Goal: Task Accomplishment & Management: Use online tool/utility

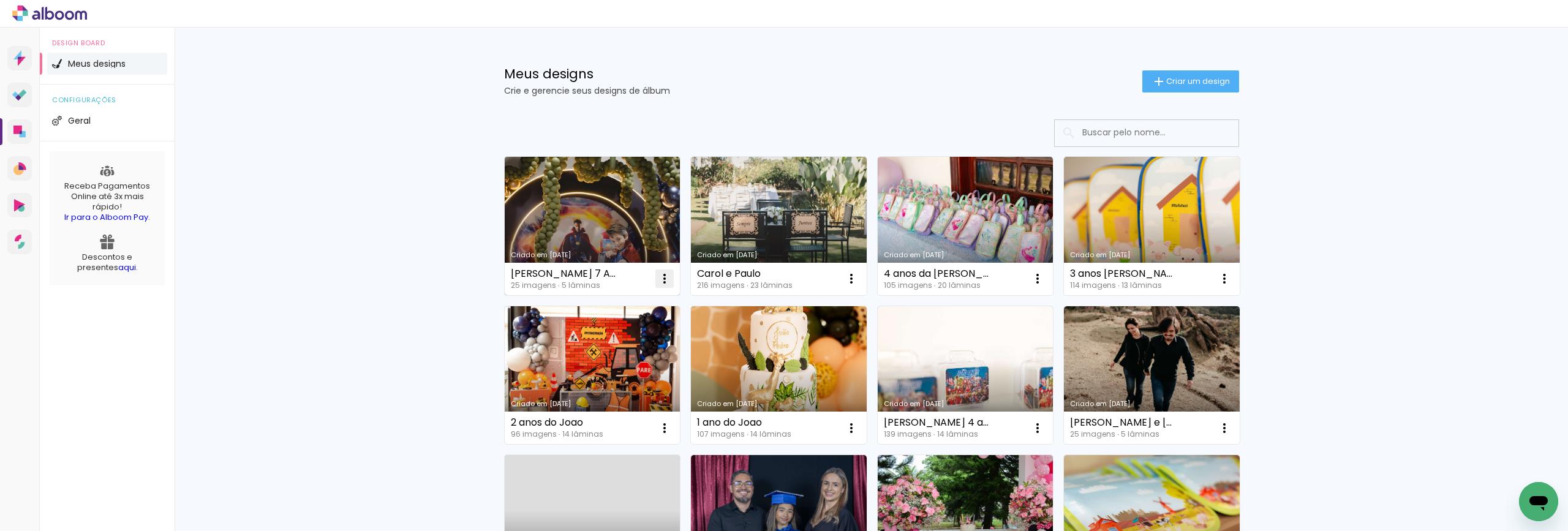
click at [657, 277] on iron-icon at bounding box center [664, 279] width 15 height 15
click at [592, 360] on span "Excluir" at bounding box center [591, 359] width 26 height 9
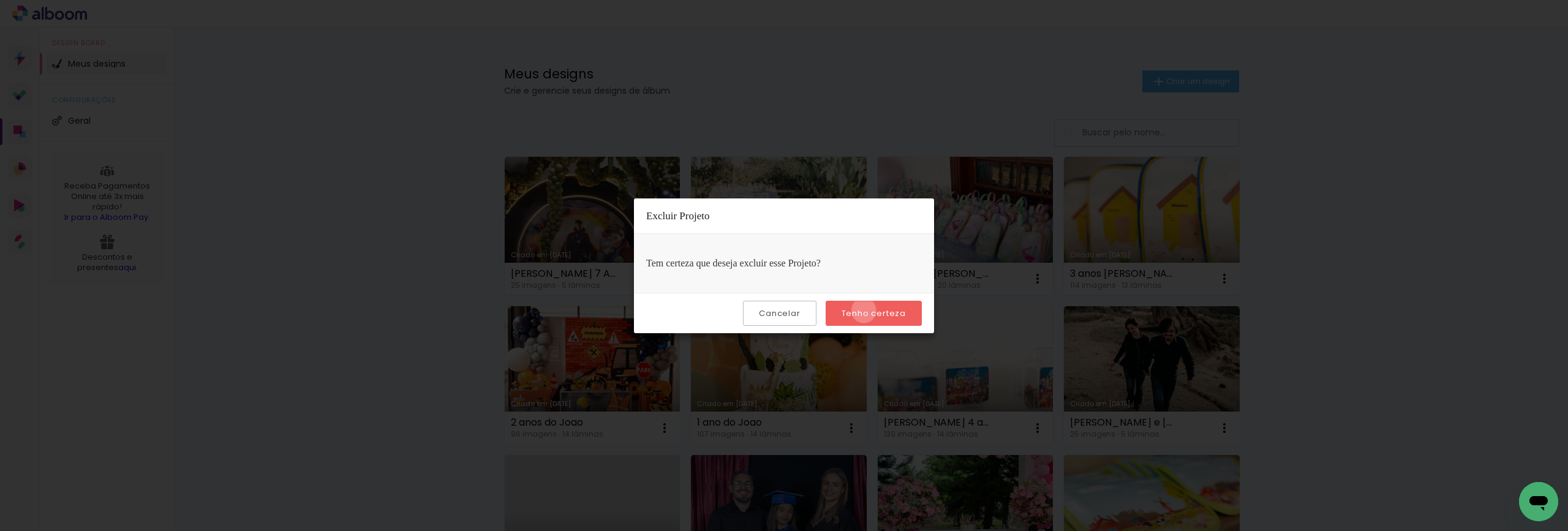
click at [0, 0] on slot "Tenho certeza" at bounding box center [0, 0] width 0 height 0
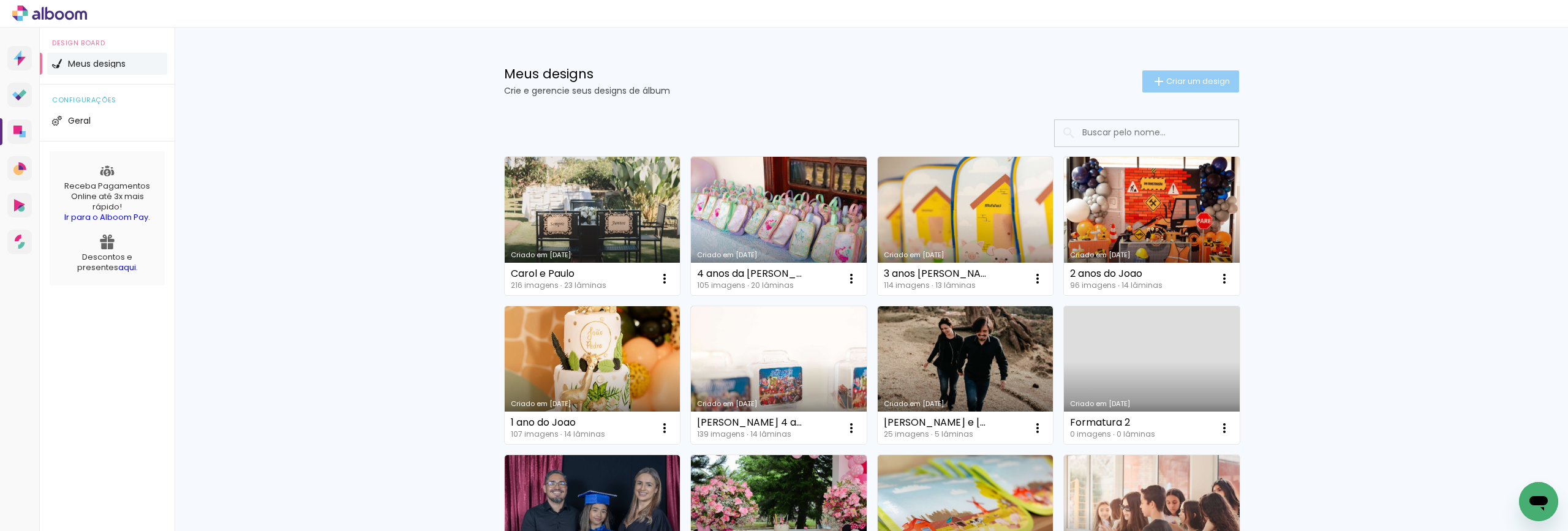
click at [1196, 78] on span "Criar um design" at bounding box center [1198, 81] width 63 height 8
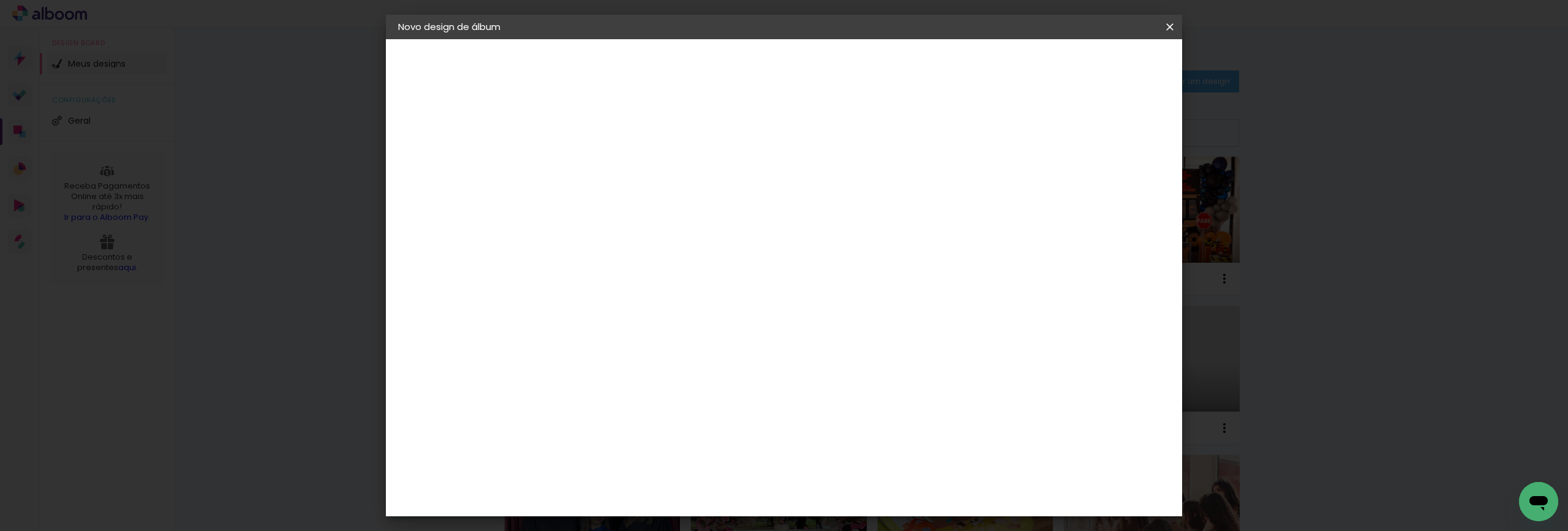
click at [599, 170] on input at bounding box center [599, 164] width 0 height 19
type input "7"
type input "[PERSON_NAME] 7 Anos"
type paper-input "[PERSON_NAME] 7 Anos"
click at [0, 0] on slot "Avançar" at bounding box center [0, 0] width 0 height 0
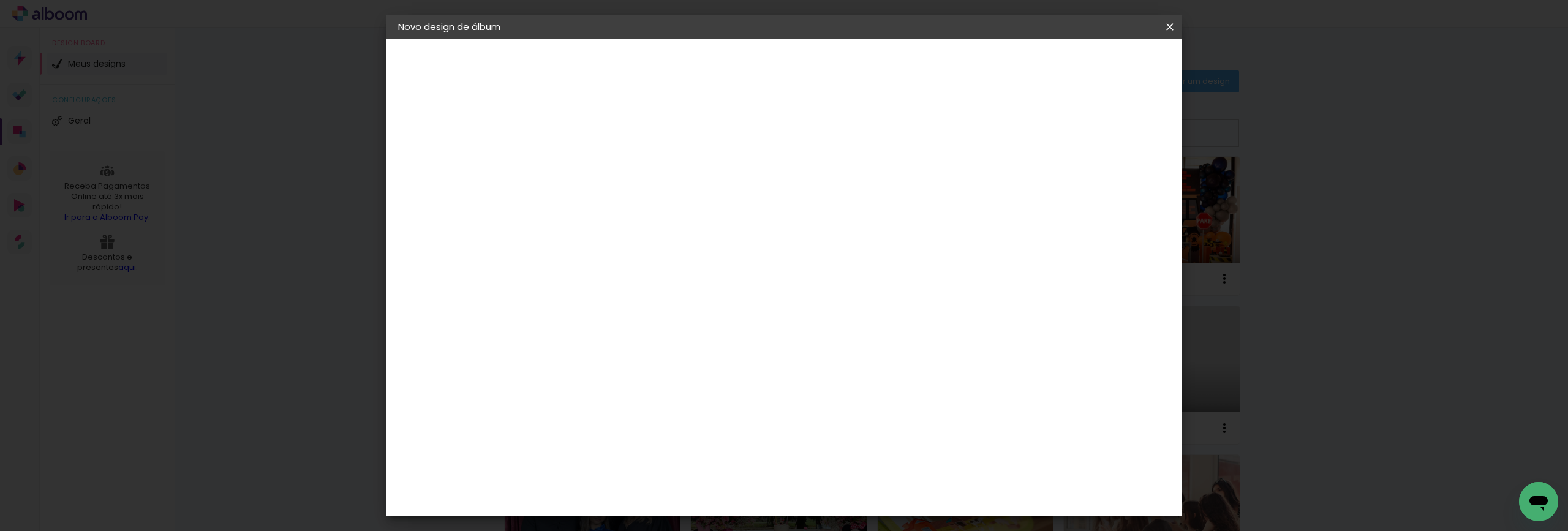
scroll to position [1960, 0]
click at [625, 348] on div "Master Album" at bounding box center [608, 358] width 34 height 20
click at [0, 0] on slot "Avançar" at bounding box center [0, 0] width 0 height 0
click at [681, 393] on span "25 × 25" at bounding box center [652, 405] width 57 height 25
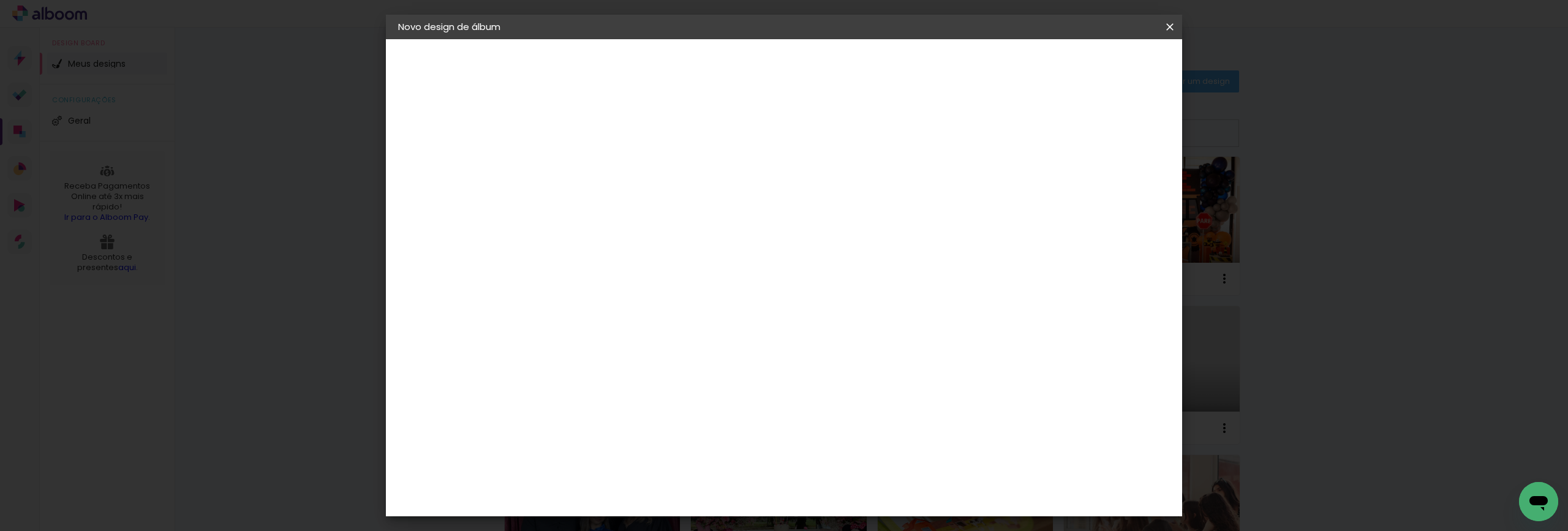
click at [0, 0] on slot "Avançar" at bounding box center [0, 0] width 0 height 0
click at [1024, 130] on div at bounding box center [1019, 133] width 11 height 11
type paper-checkbox "on"
click at [1093, 61] on span "Iniciar design" at bounding box center [1065, 65] width 56 height 9
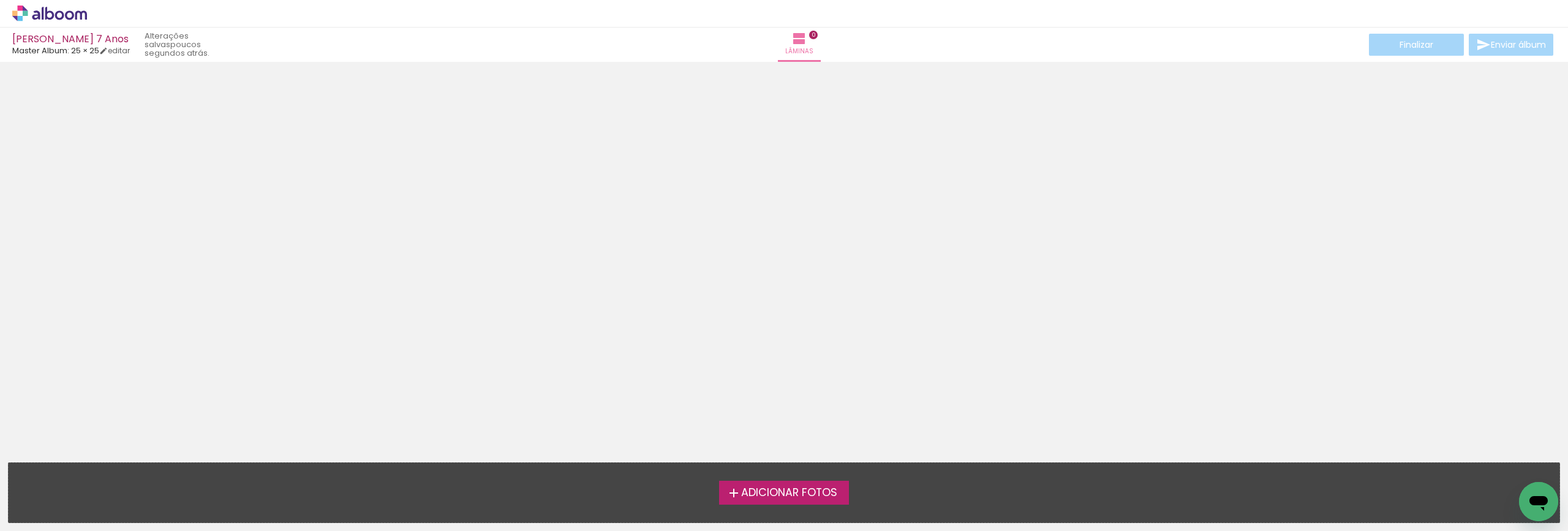
click at [762, 490] on span "Adicionar Fotos" at bounding box center [789, 493] width 96 height 11
click at [0, 0] on input "file" at bounding box center [0, 0] width 0 height 0
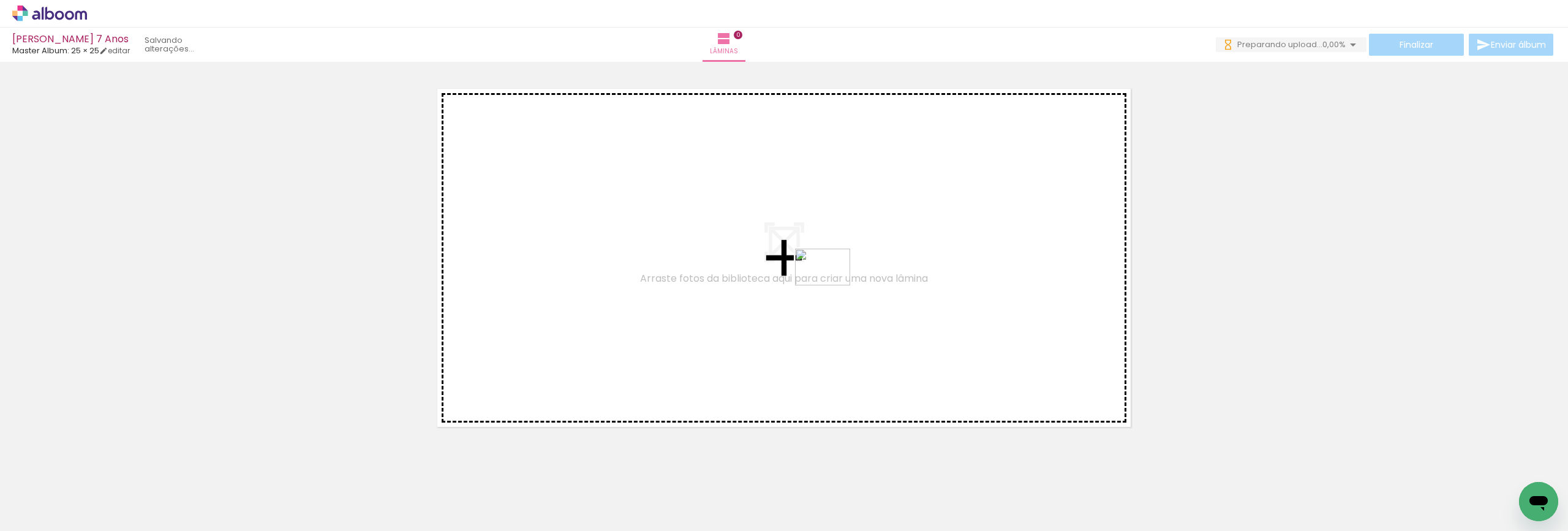
drag, startPoint x: 1017, startPoint y: 499, endPoint x: 832, endPoint y: 285, distance: 282.9
click at [832, 285] on quentale-workspace at bounding box center [784, 265] width 1568 height 531
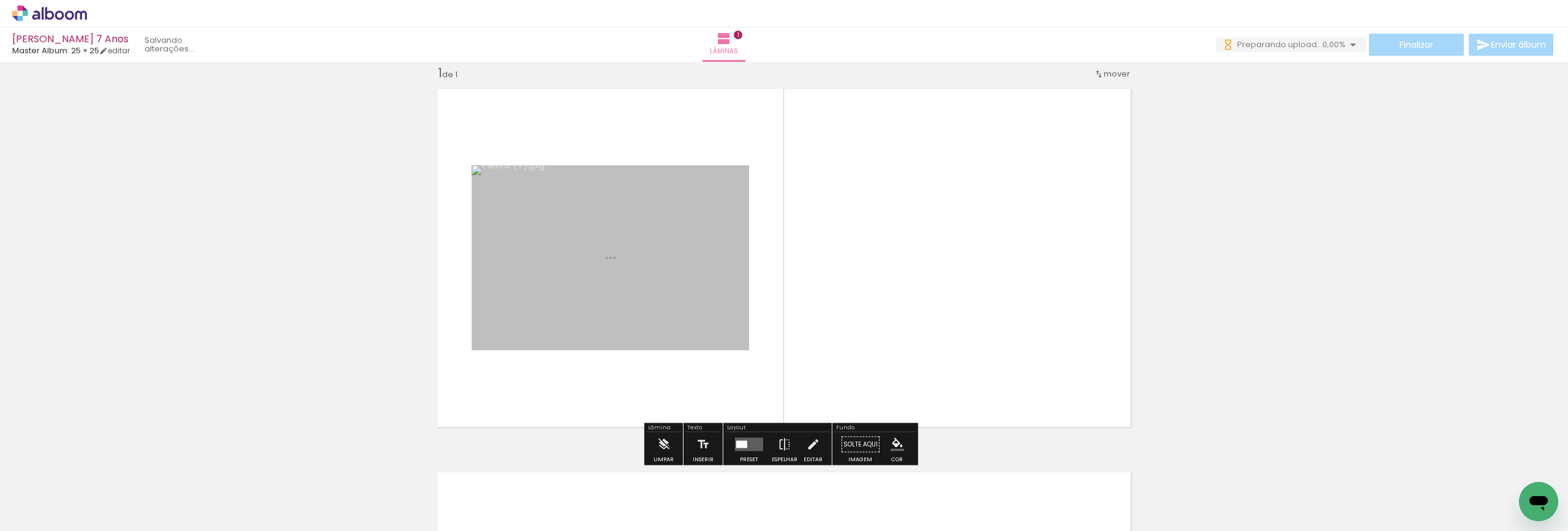
scroll to position [16, 0]
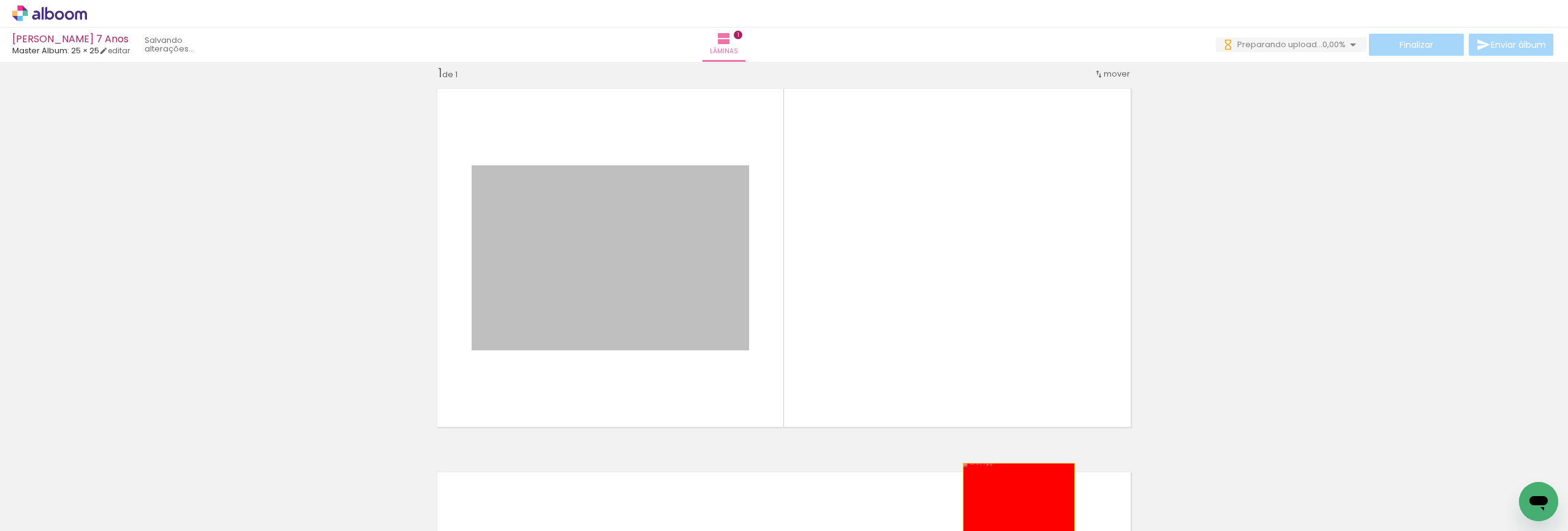
drag, startPoint x: 619, startPoint y: 264, endPoint x: 1016, endPoint y: 500, distance: 461.8
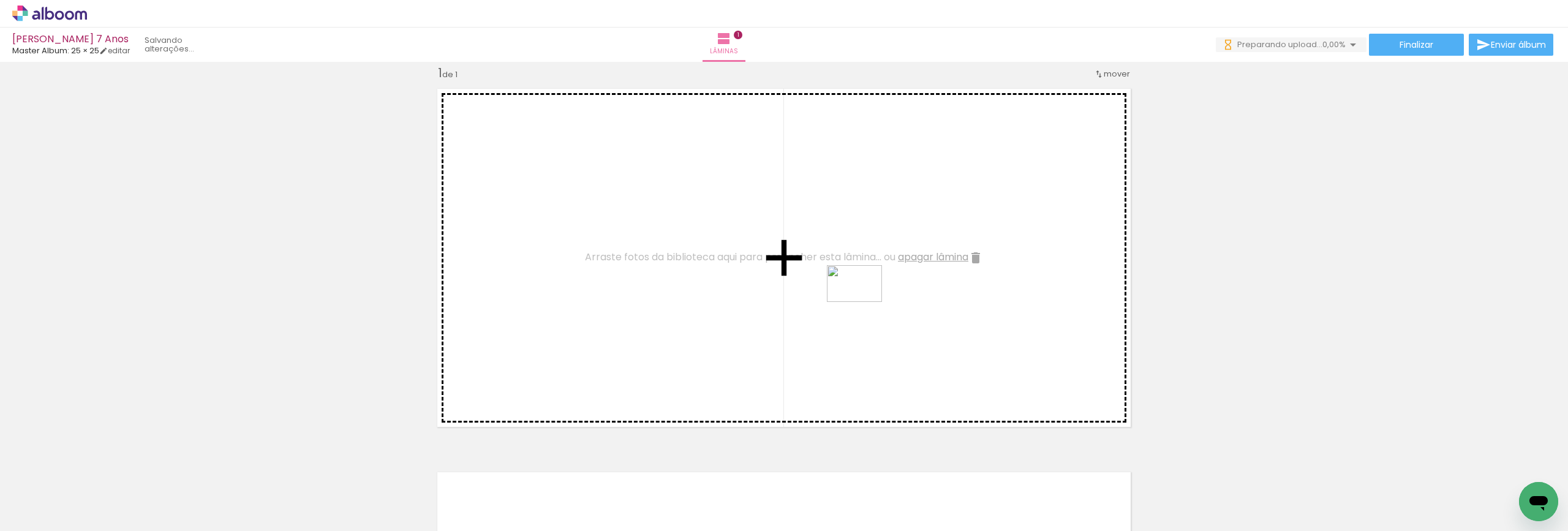
scroll to position [0, 0]
drag, startPoint x: 955, startPoint y: 499, endPoint x: 863, endPoint y: 302, distance: 217.4
click at [863, 302] on quentale-workspace at bounding box center [784, 265] width 1568 height 531
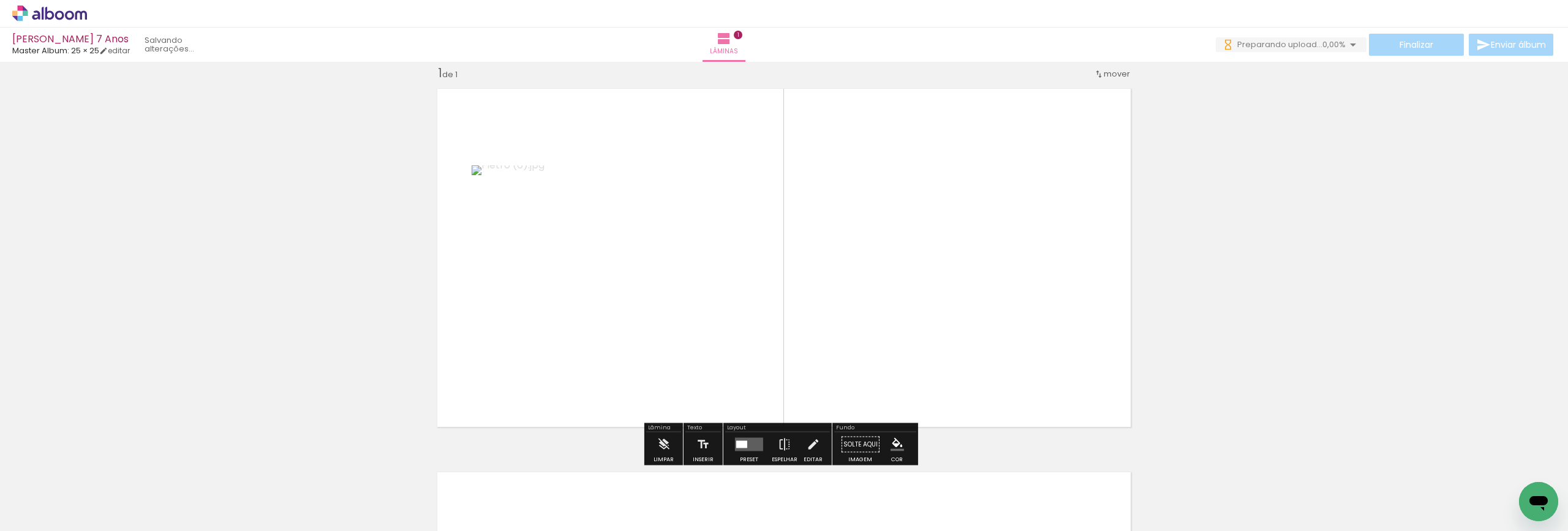
click at [750, 443] on quentale-layouter at bounding box center [749, 444] width 28 height 14
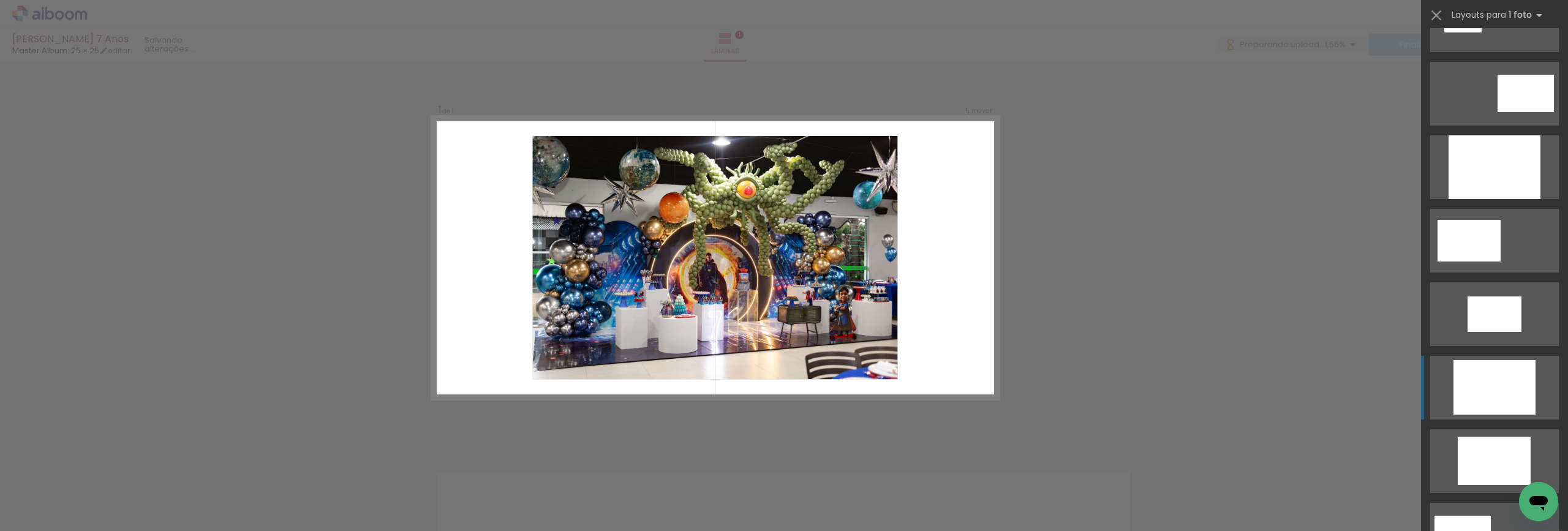
click at [1498, 383] on div at bounding box center [1494, 387] width 82 height 54
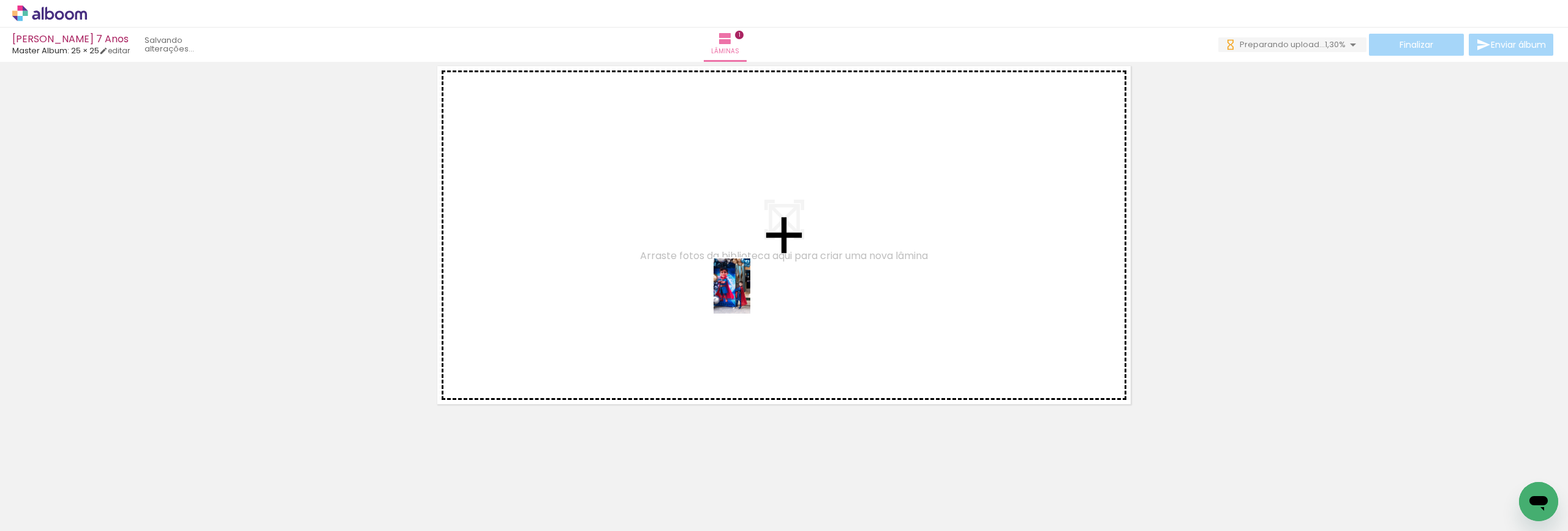
drag, startPoint x: 751, startPoint y: 506, endPoint x: 750, endPoint y: 294, distance: 212.0
click at [750, 294] on quentale-workspace at bounding box center [784, 265] width 1568 height 531
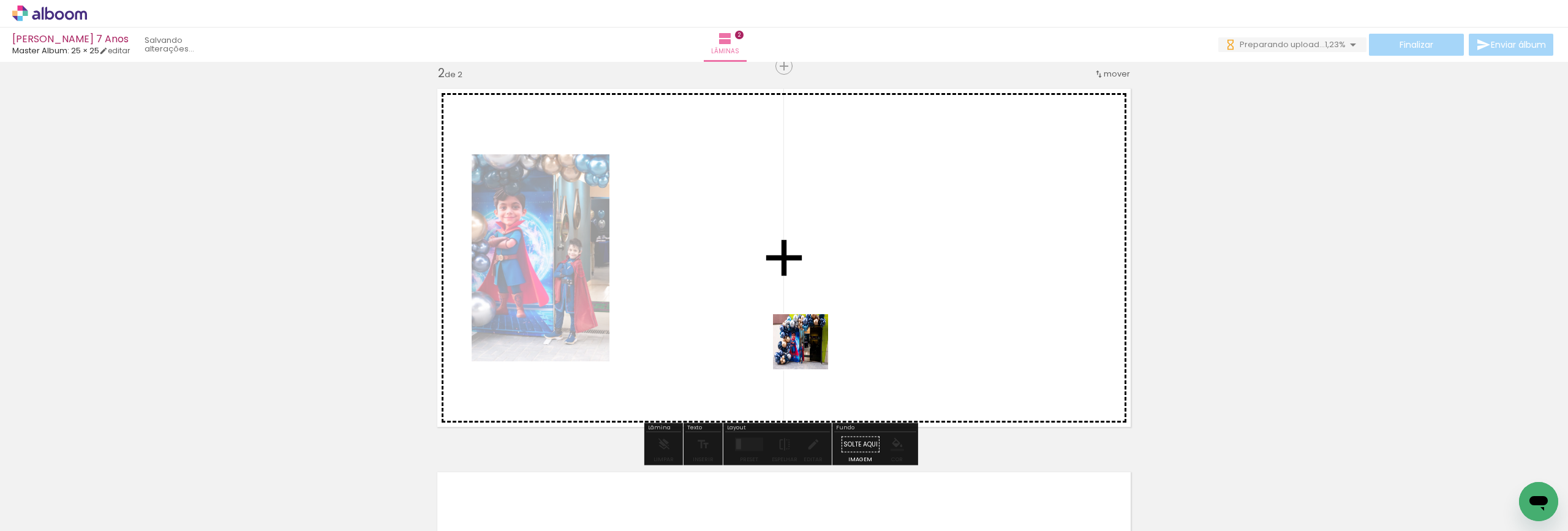
drag, startPoint x: 810, startPoint y: 499, endPoint x: 793, endPoint y: 310, distance: 189.8
click at [793, 310] on quentale-workspace at bounding box center [784, 265] width 1568 height 531
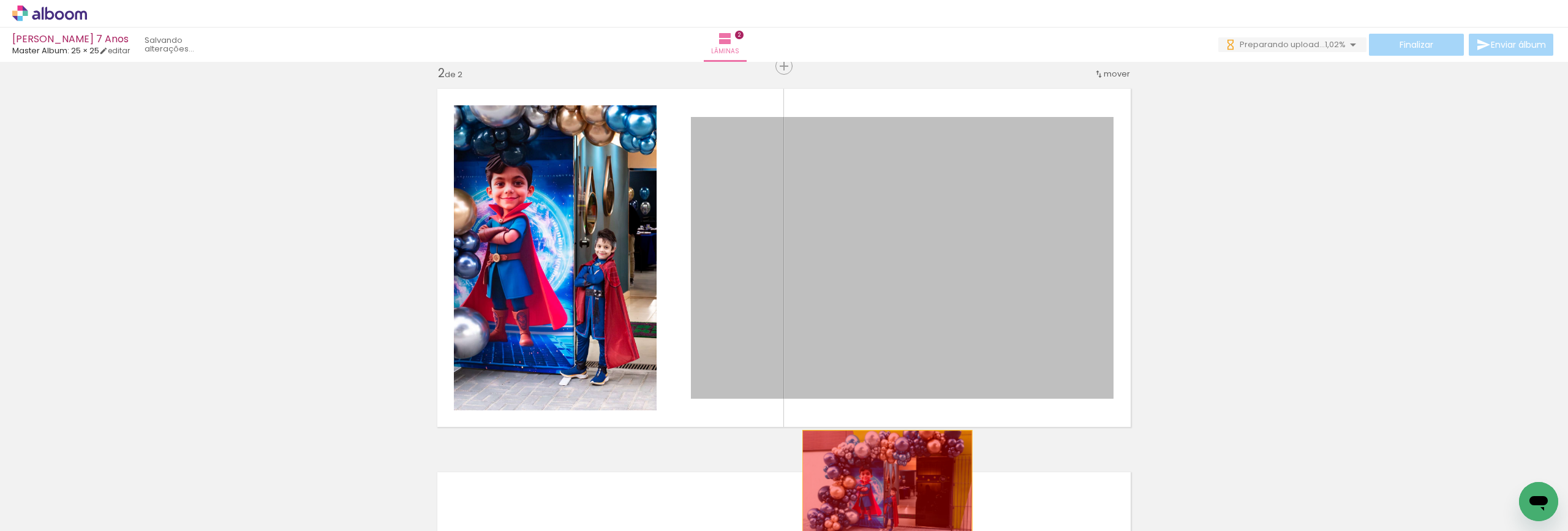
drag, startPoint x: 943, startPoint y: 266, endPoint x: 882, endPoint y: 487, distance: 229.3
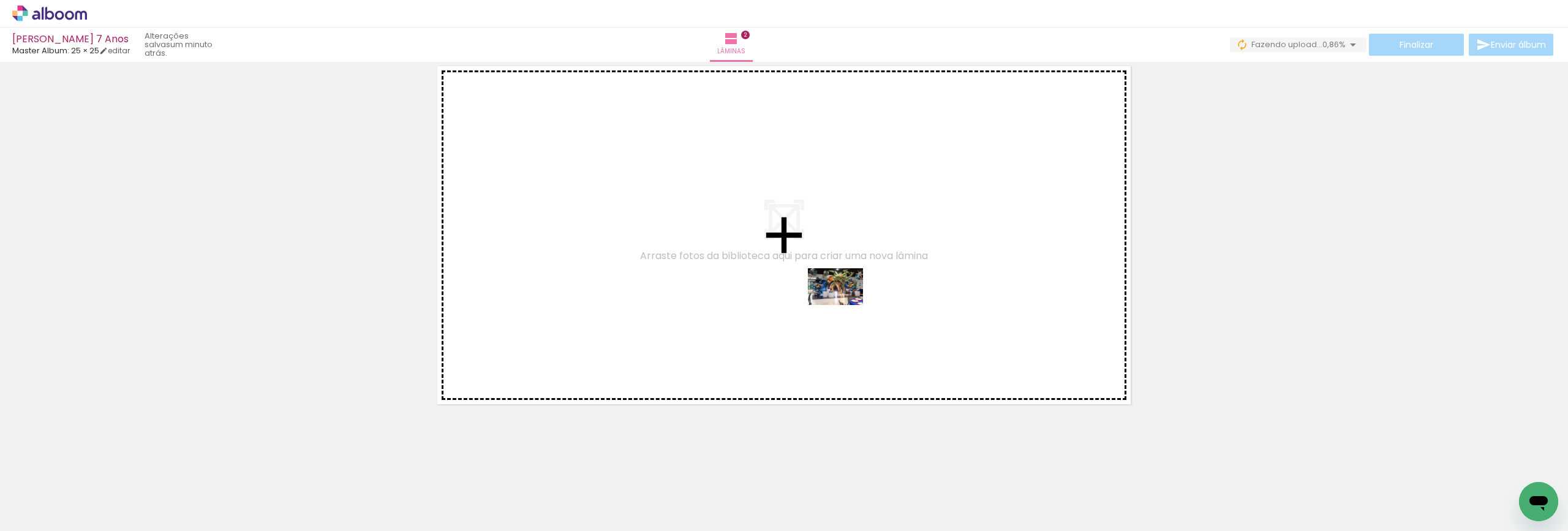
drag, startPoint x: 1017, startPoint y: 505, endPoint x: 842, endPoint y: 300, distance: 269.5
click at [843, 300] on quentale-workspace at bounding box center [784, 265] width 1568 height 531
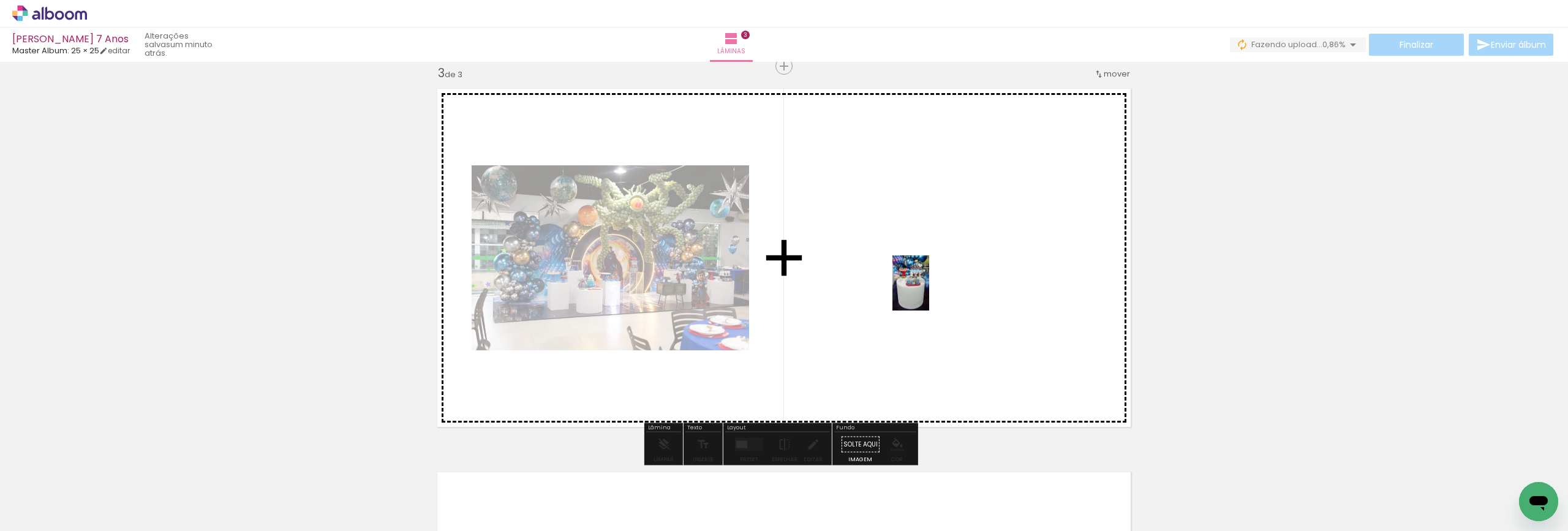
drag, startPoint x: 1085, startPoint y: 504, endPoint x: 926, endPoint y: 294, distance: 263.4
click at [927, 292] on quentale-workspace at bounding box center [784, 265] width 1568 height 531
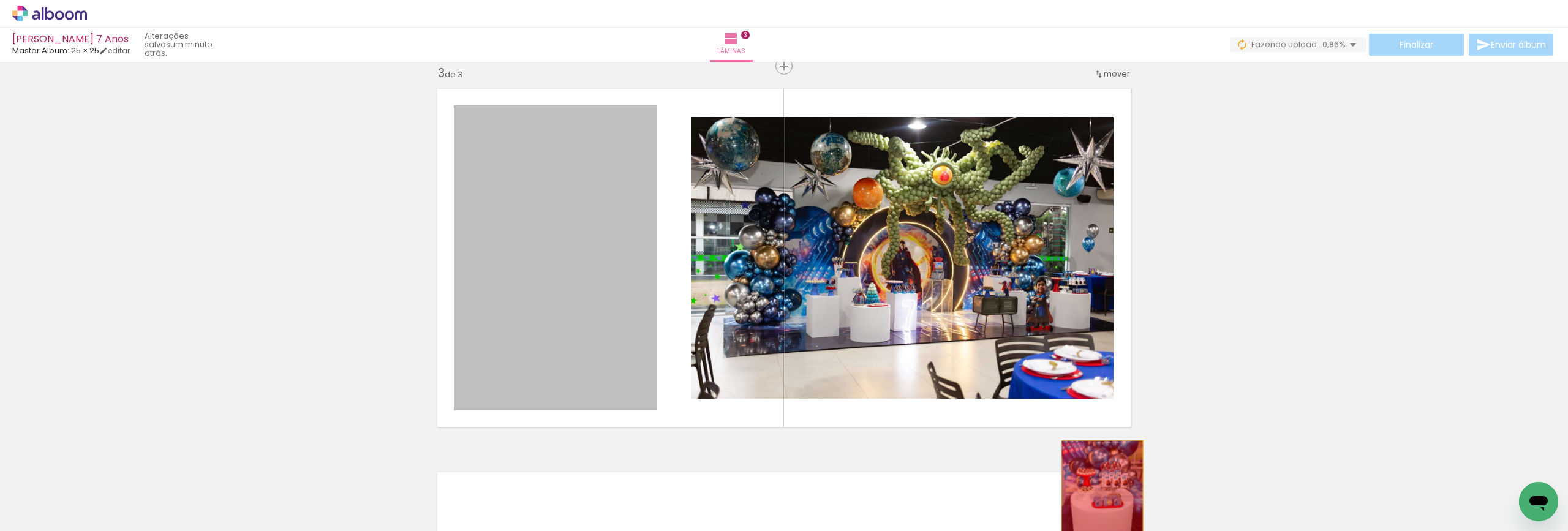
drag, startPoint x: 586, startPoint y: 277, endPoint x: 1095, endPoint y: 502, distance: 556.5
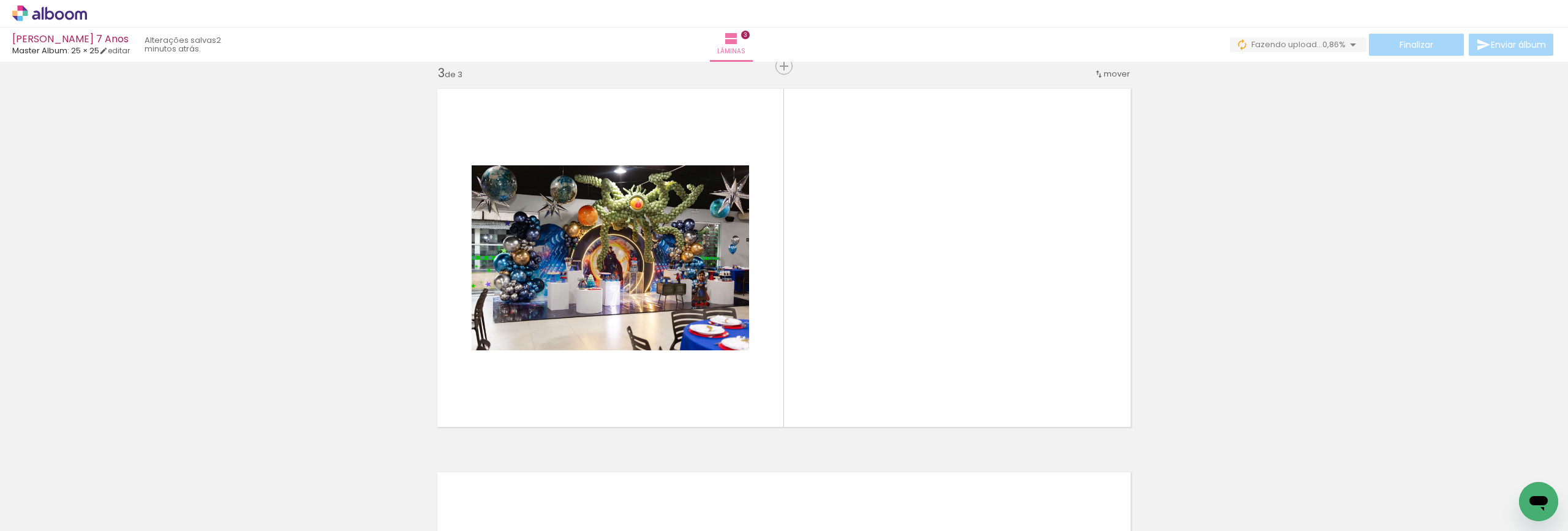
scroll to position [0, 913]
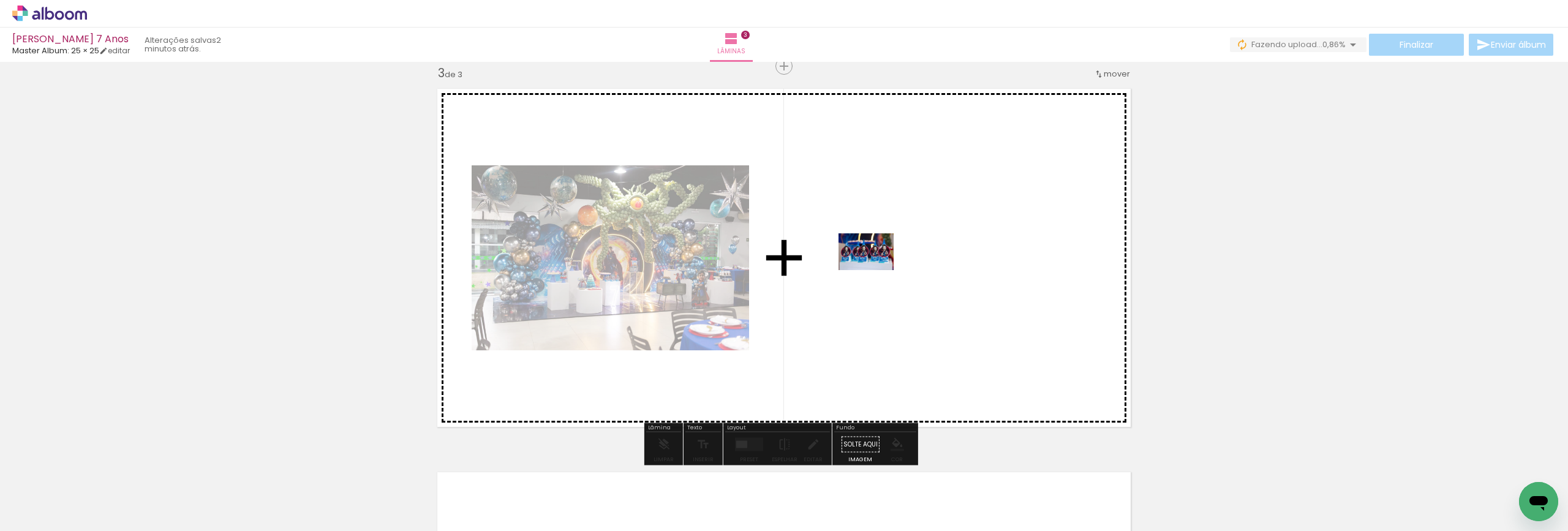
drag, startPoint x: 914, startPoint y: 503, endPoint x: 874, endPoint y: 270, distance: 236.4
click at [874, 270] on quentale-workspace at bounding box center [784, 265] width 1568 height 531
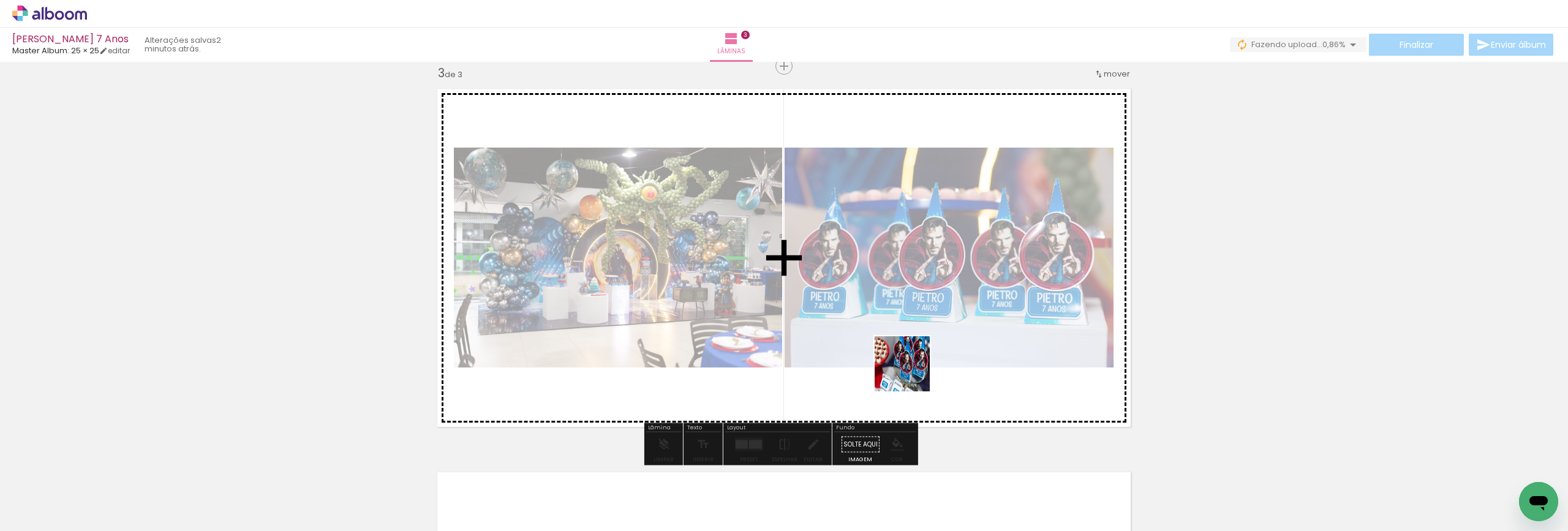
drag, startPoint x: 1008, startPoint y: 501, endPoint x: 968, endPoint y: 447, distance: 67.2
click at [877, 321] on quentale-workspace at bounding box center [784, 265] width 1568 height 531
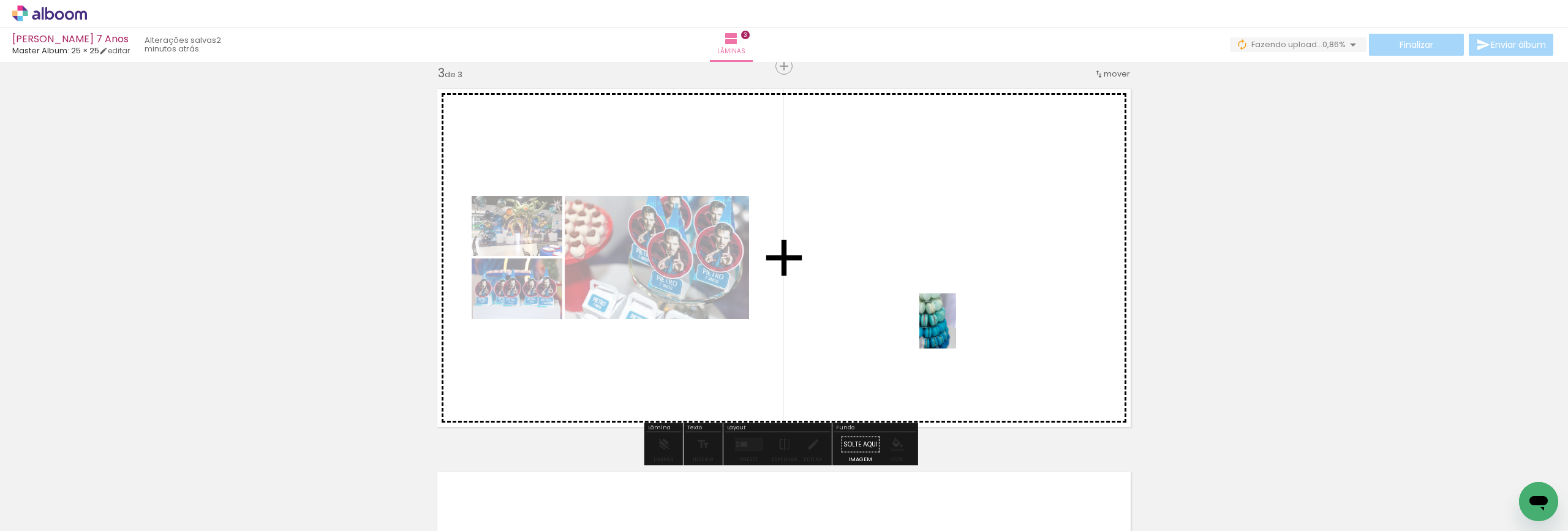
drag, startPoint x: 1062, startPoint y: 504, endPoint x: 917, endPoint y: 323, distance: 231.9
click at [917, 323] on quentale-workspace at bounding box center [784, 265] width 1568 height 531
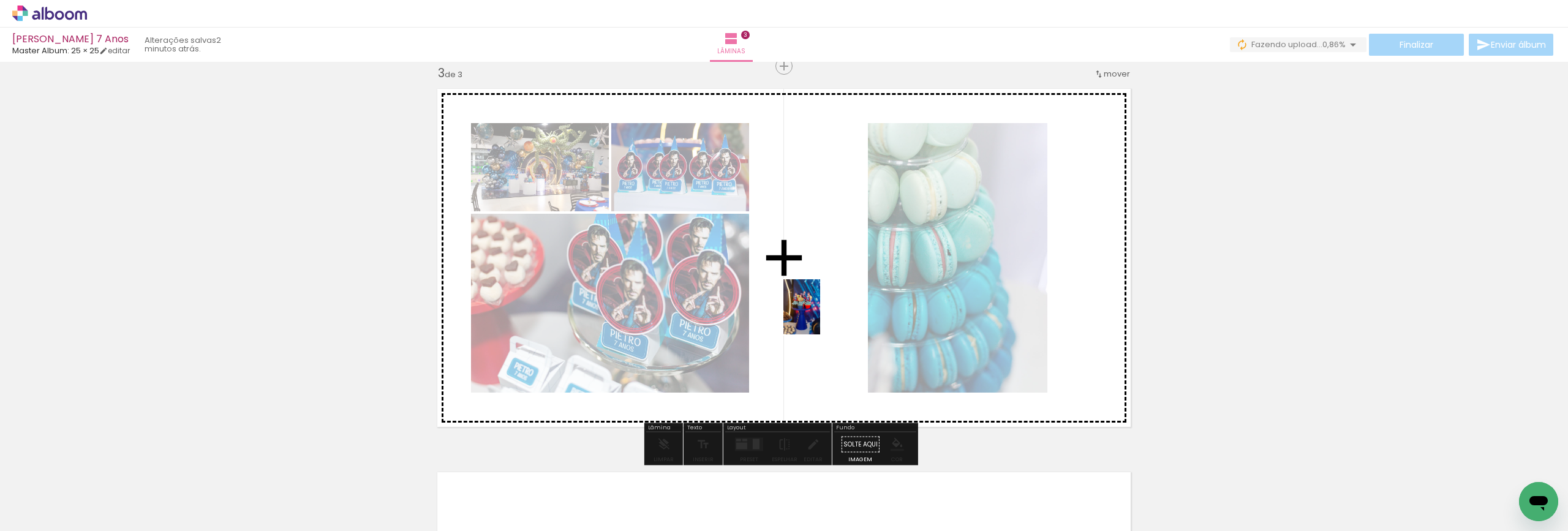
drag, startPoint x: 791, startPoint y: 507, endPoint x: 818, endPoint y: 314, distance: 194.9
click at [818, 314] on quentale-workspace at bounding box center [784, 265] width 1568 height 531
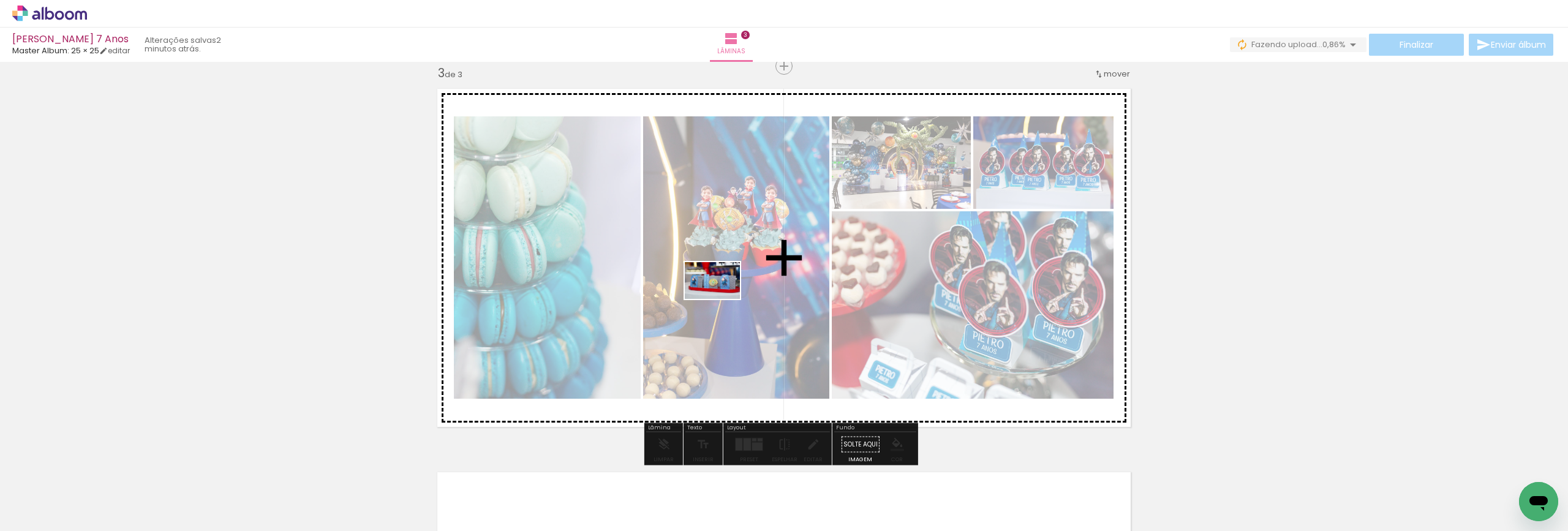
drag, startPoint x: 712, startPoint y: 503, endPoint x: 690, endPoint y: 352, distance: 152.6
click at [721, 298] on quentale-workspace at bounding box center [784, 265] width 1568 height 531
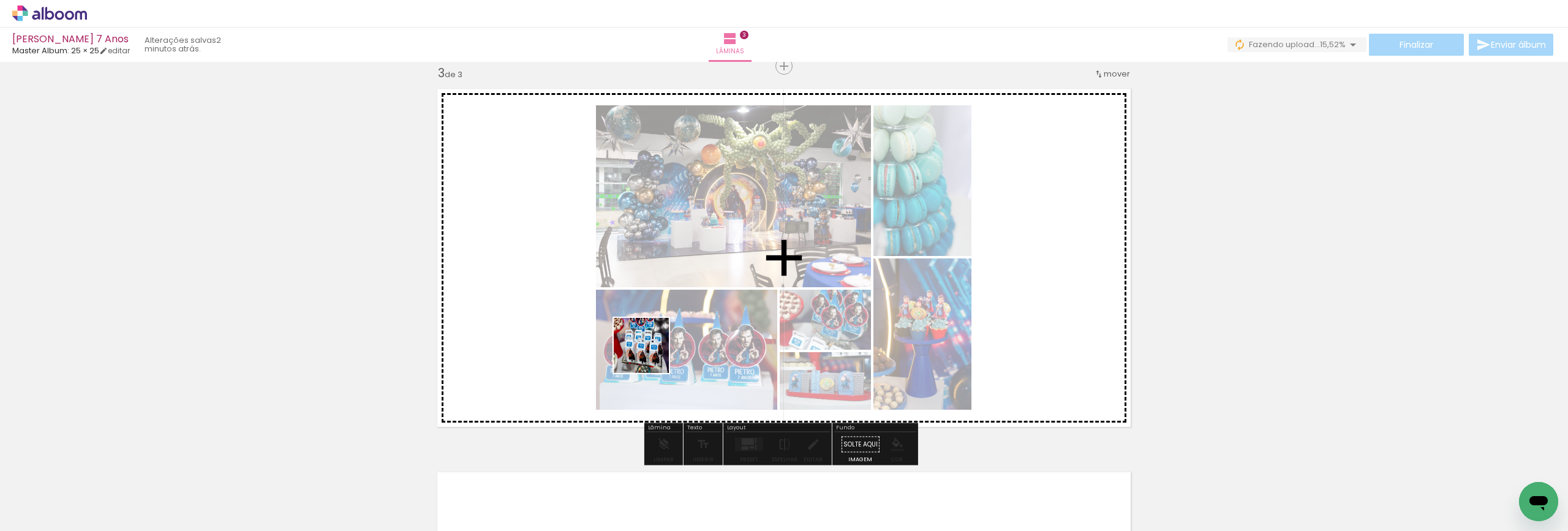
drag, startPoint x: 583, startPoint y: 502, endPoint x: 651, endPoint y: 329, distance: 185.9
click at [653, 332] on quentale-workspace at bounding box center [784, 265] width 1568 height 531
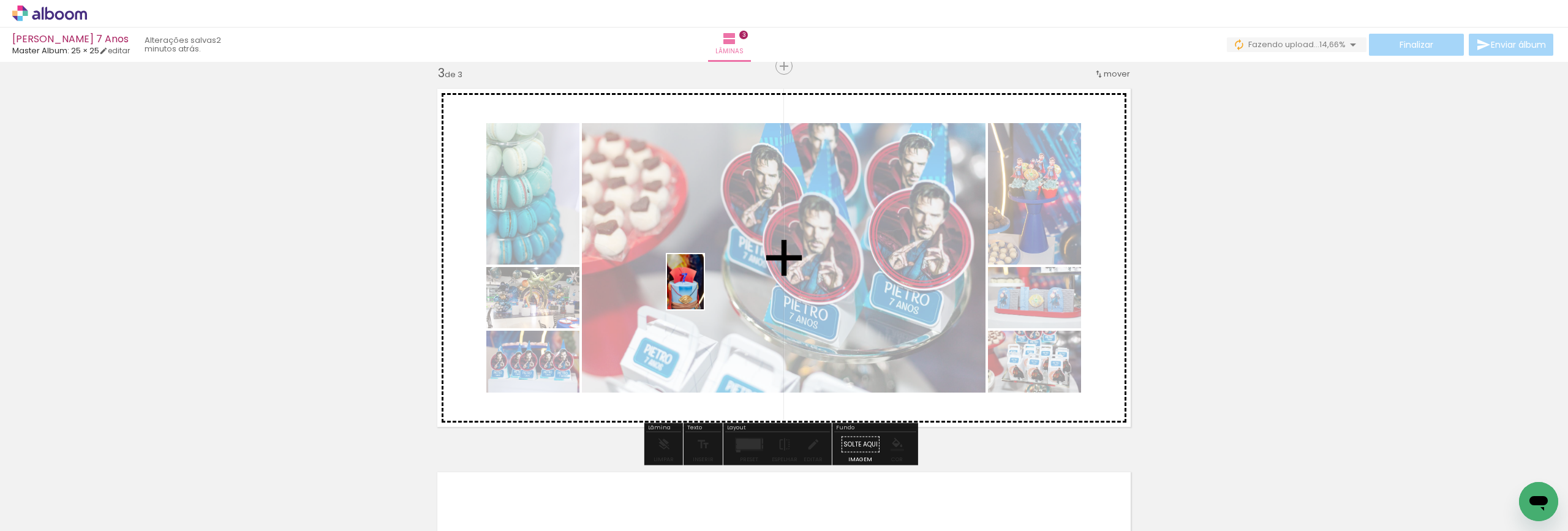
drag, startPoint x: 516, startPoint y: 502, endPoint x: 703, endPoint y: 291, distance: 281.9
click at [703, 291] on quentale-workspace at bounding box center [784, 265] width 1568 height 531
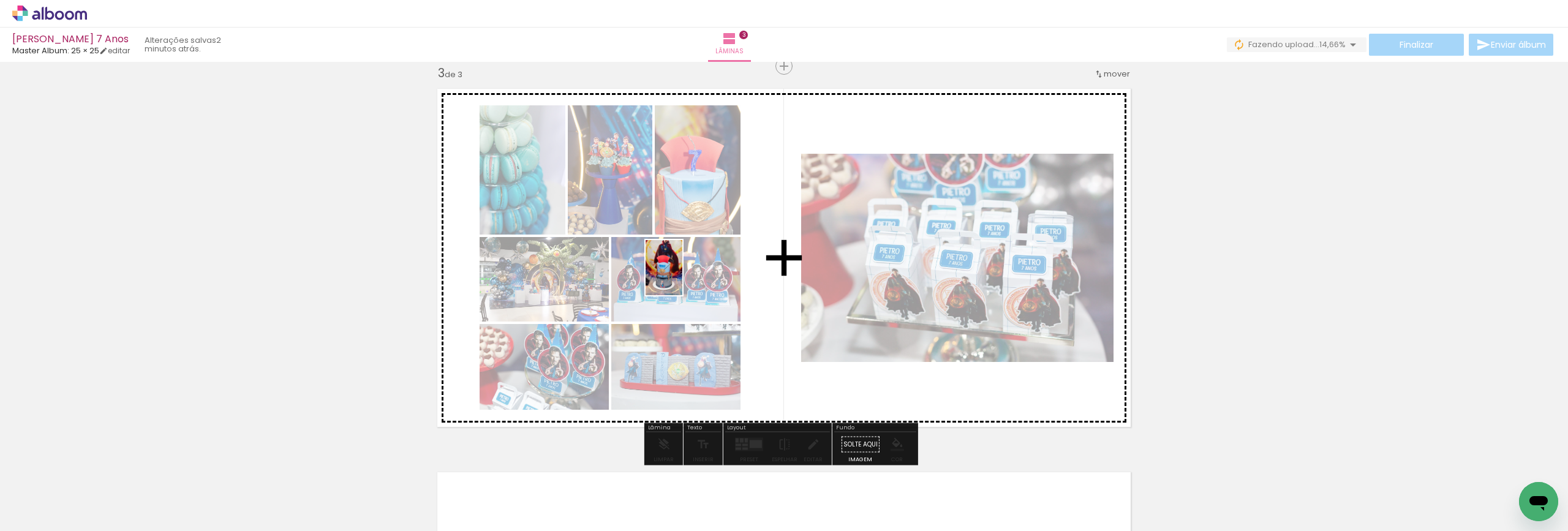
drag, startPoint x: 314, startPoint y: 507, endPoint x: 682, endPoint y: 276, distance: 434.5
click at [682, 276] on quentale-workspace at bounding box center [784, 265] width 1568 height 531
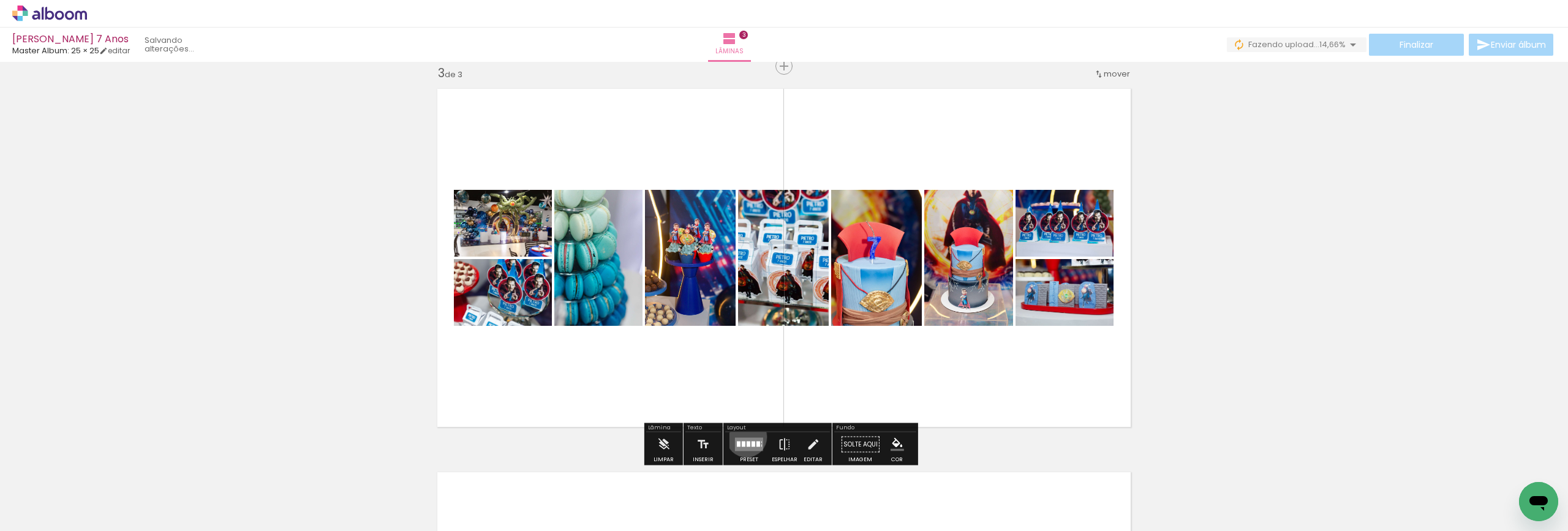
click at [743, 437] on div at bounding box center [749, 445] width 33 height 24
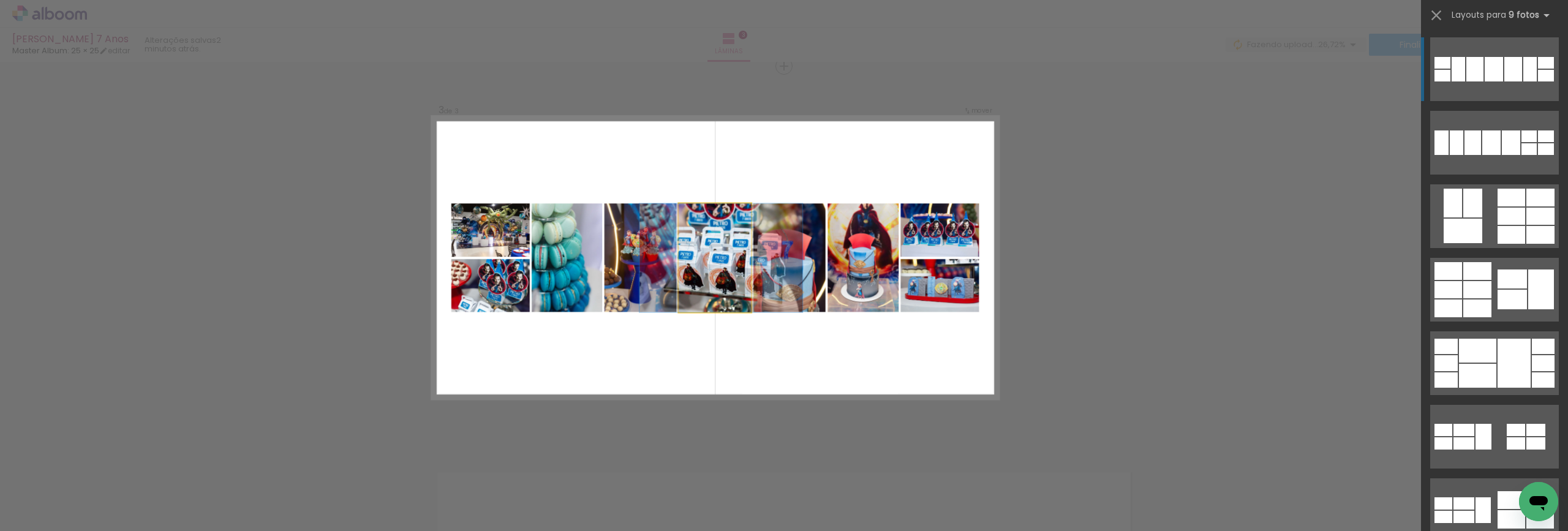
drag, startPoint x: 702, startPoint y: 258, endPoint x: 710, endPoint y: 290, distance: 33.0
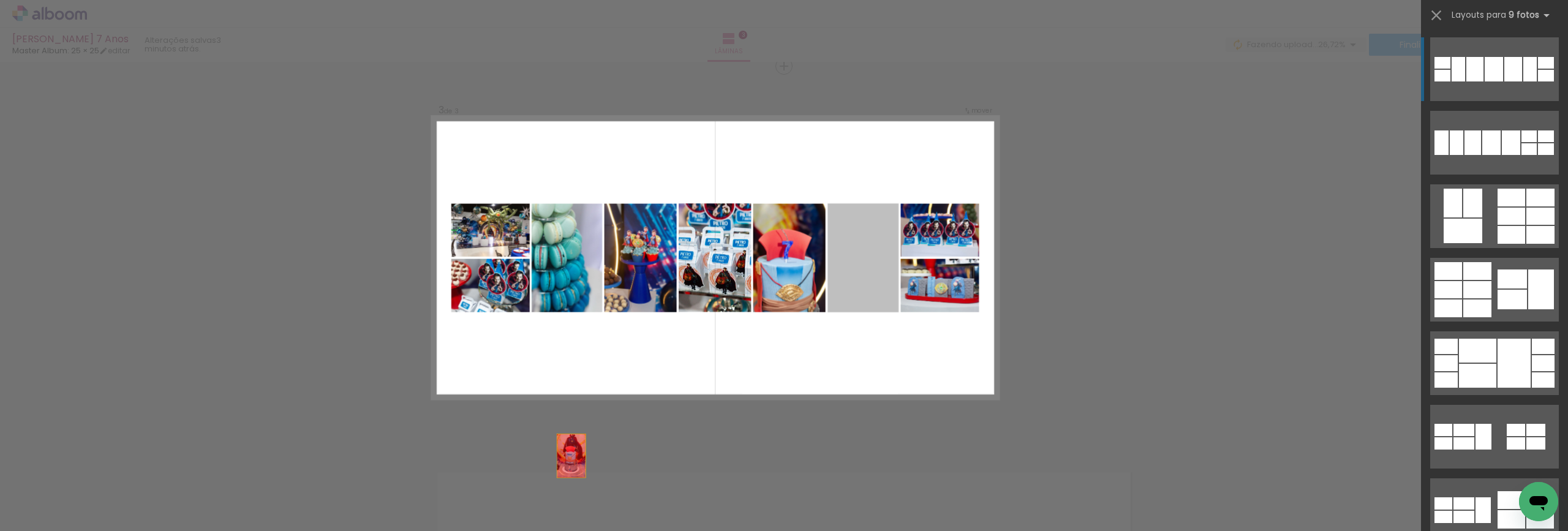
drag, startPoint x: 850, startPoint y: 264, endPoint x: 494, endPoint y: 505, distance: 429.9
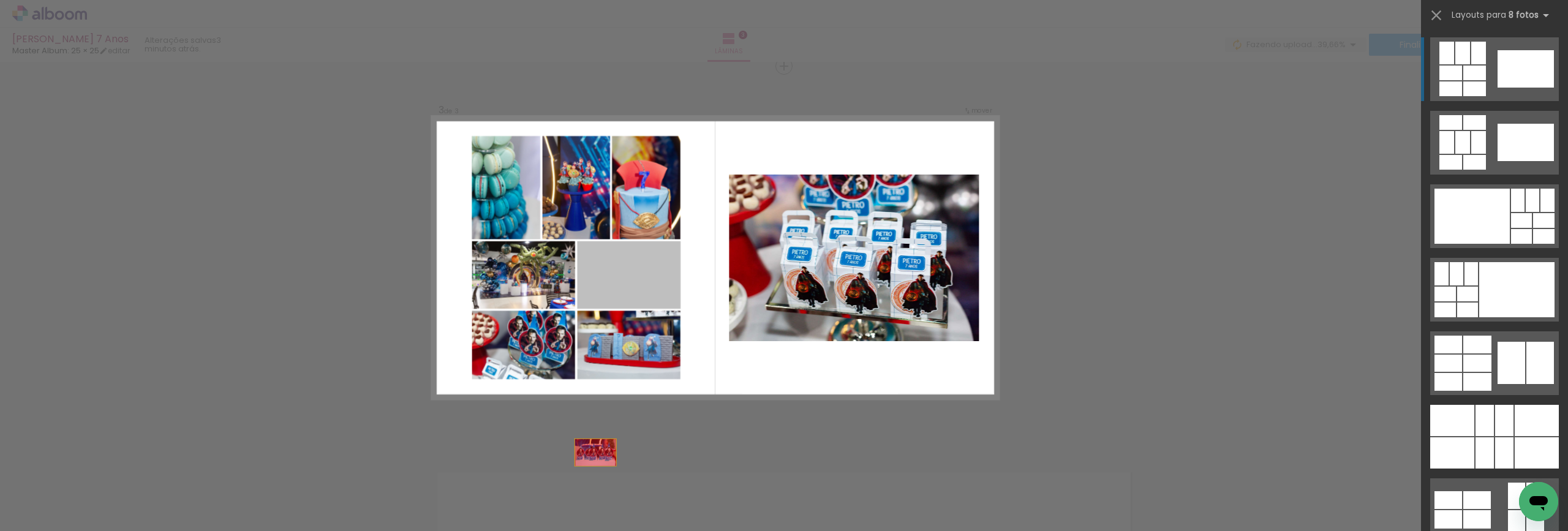
drag, startPoint x: 636, startPoint y: 282, endPoint x: 582, endPoint y: 497, distance: 221.7
click at [582, 497] on quentale-workspace at bounding box center [784, 265] width 1568 height 531
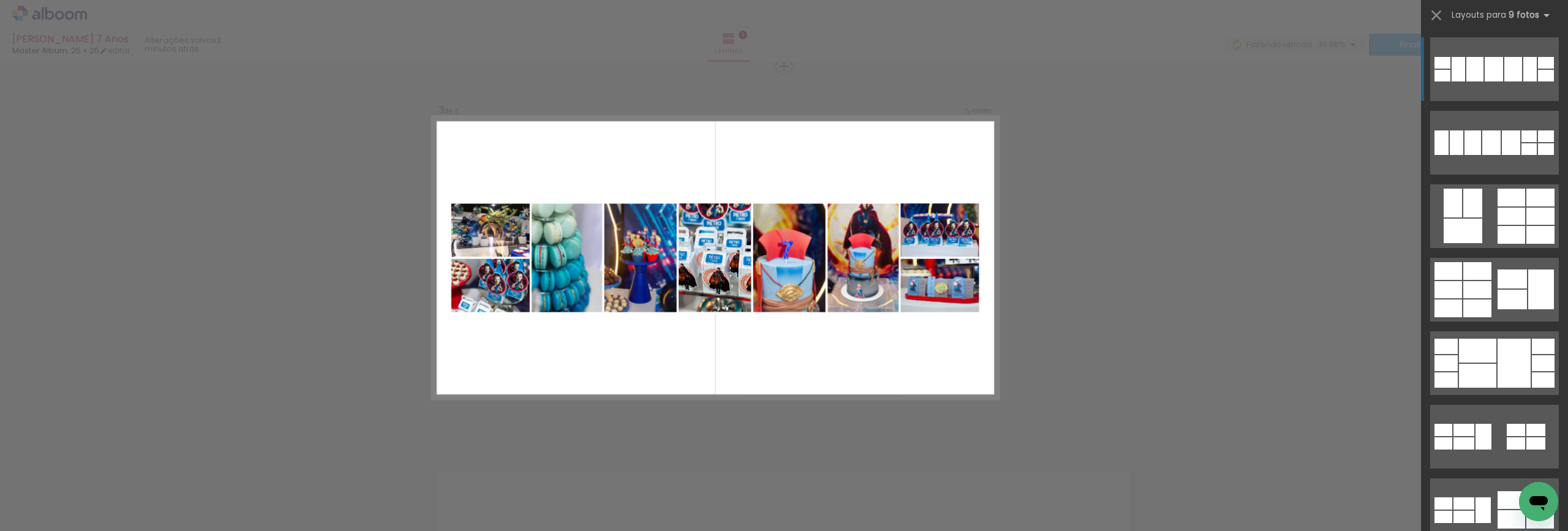
click at [1194, 274] on div "Confirmar Cancelar" at bounding box center [784, 61] width 1568 height 1563
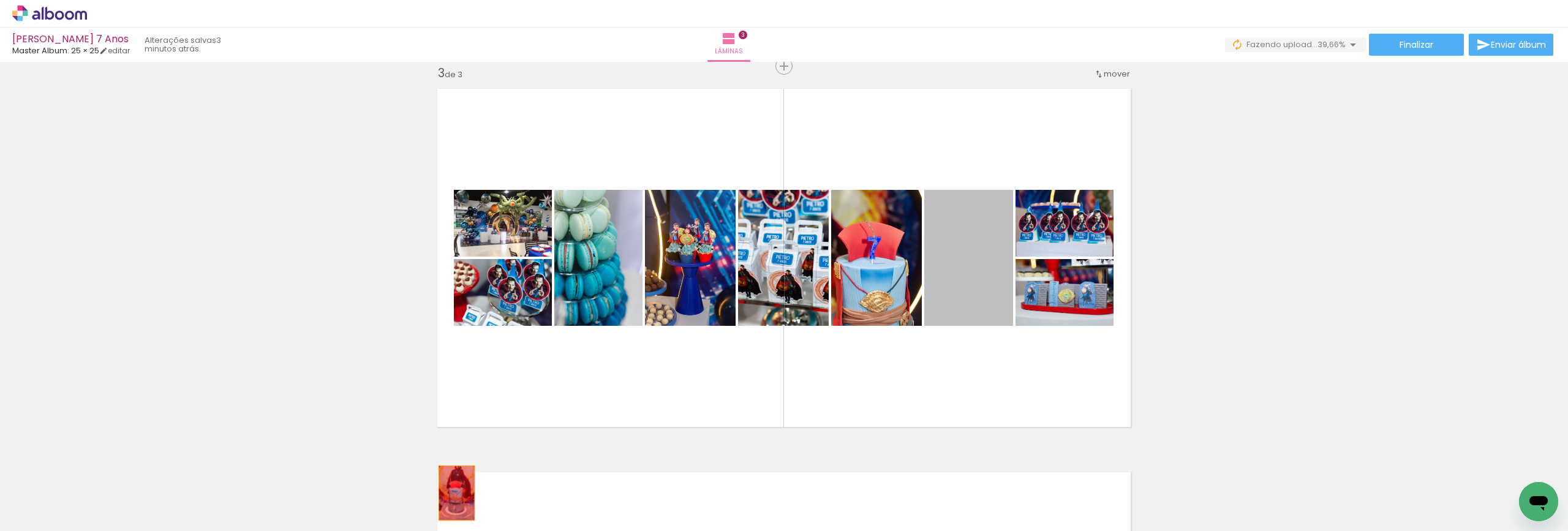
drag, startPoint x: 969, startPoint y: 287, endPoint x: 452, endPoint y: 493, distance: 556.5
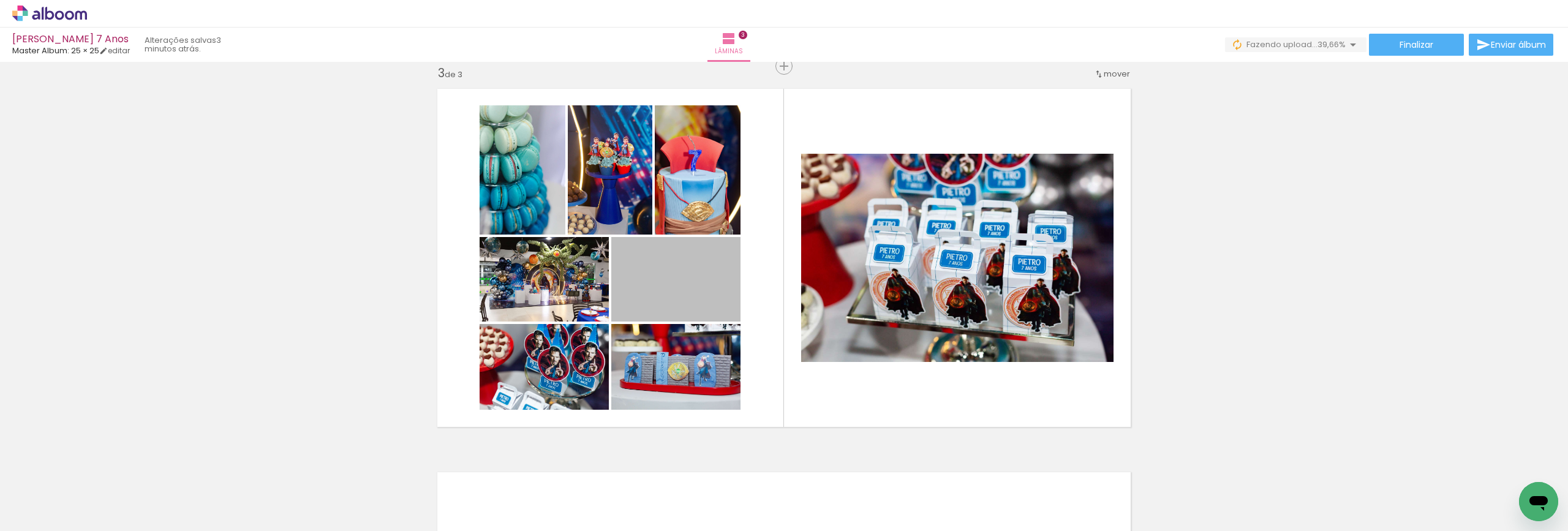
drag, startPoint x: 679, startPoint y: 285, endPoint x: 353, endPoint y: 539, distance: 413.3
click at [353, 530] on html "link( href="../../bower_components/polymer/polymer.html" rel="import" ) picture…" at bounding box center [784, 265] width 1568 height 531
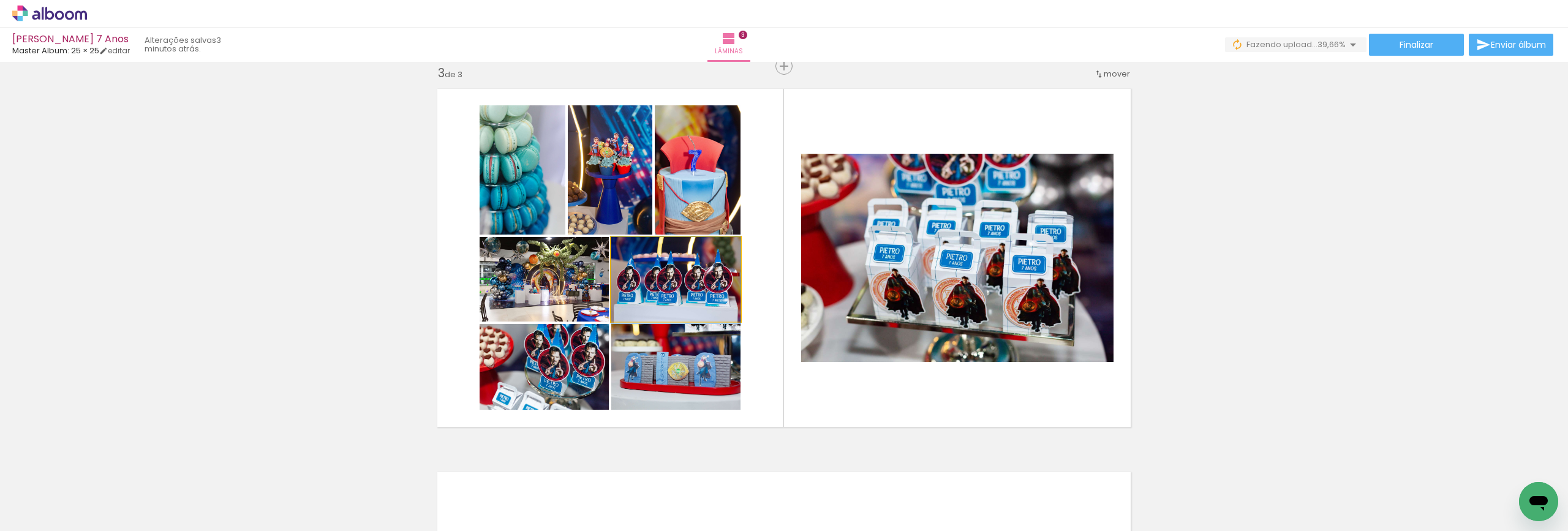
click at [681, 274] on quentale-photo at bounding box center [676, 279] width 129 height 85
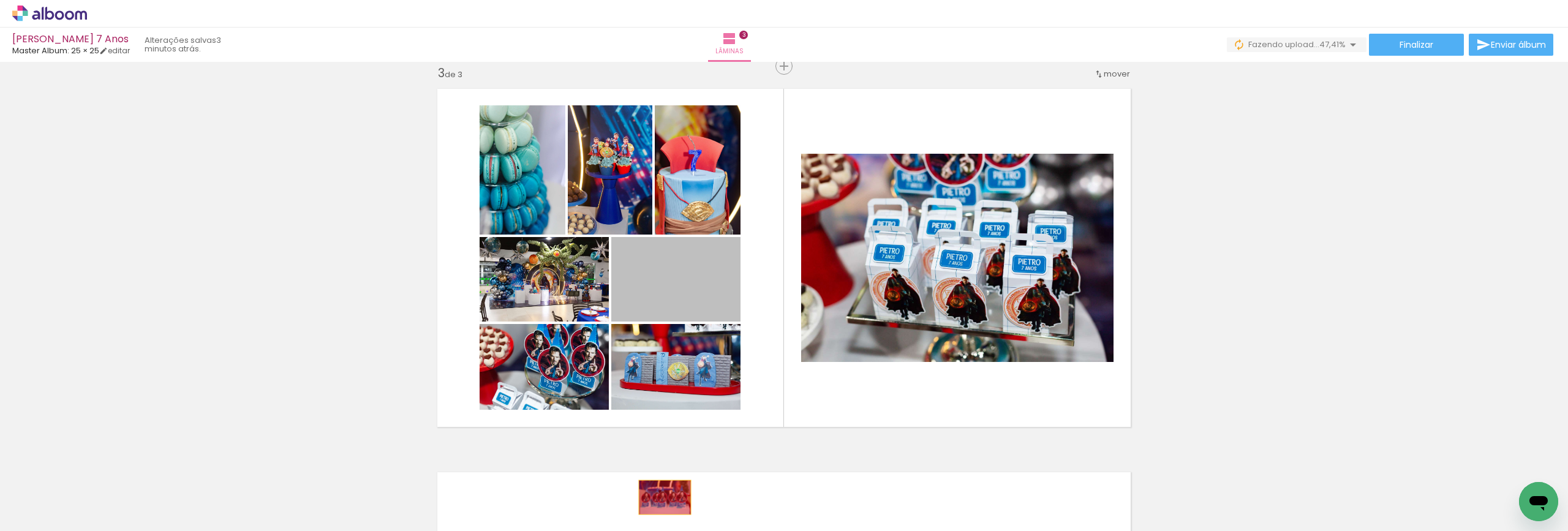
drag, startPoint x: 673, startPoint y: 284, endPoint x: 660, endPoint y: 497, distance: 213.4
click at [660, 497] on quentale-workspace at bounding box center [784, 265] width 1568 height 531
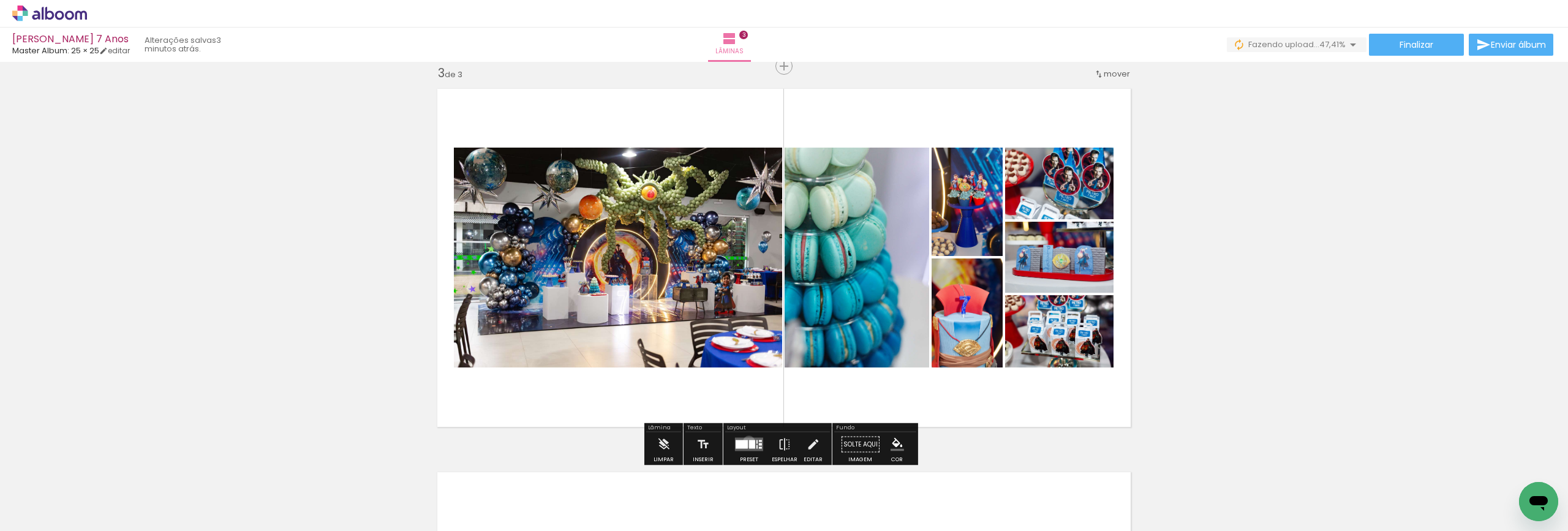
click at [749, 442] on div at bounding box center [752, 444] width 7 height 9
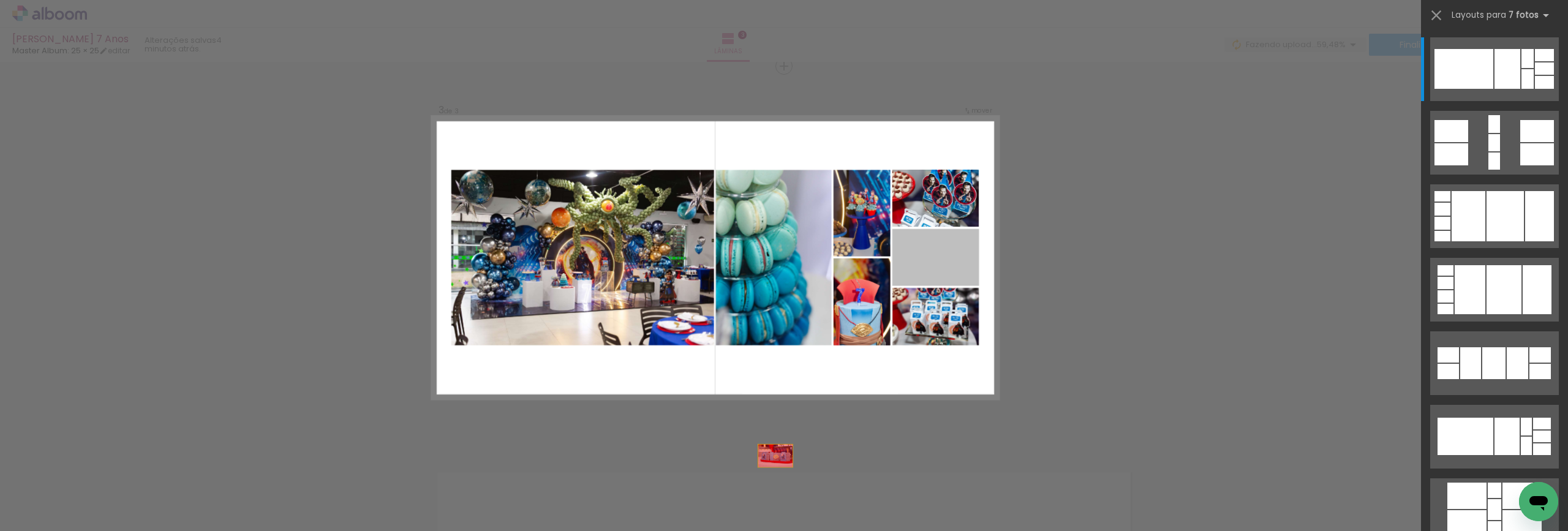
drag, startPoint x: 929, startPoint y: 251, endPoint x: 730, endPoint y: 505, distance: 322.7
click at [730, 505] on quentale-workspace at bounding box center [784, 265] width 1568 height 531
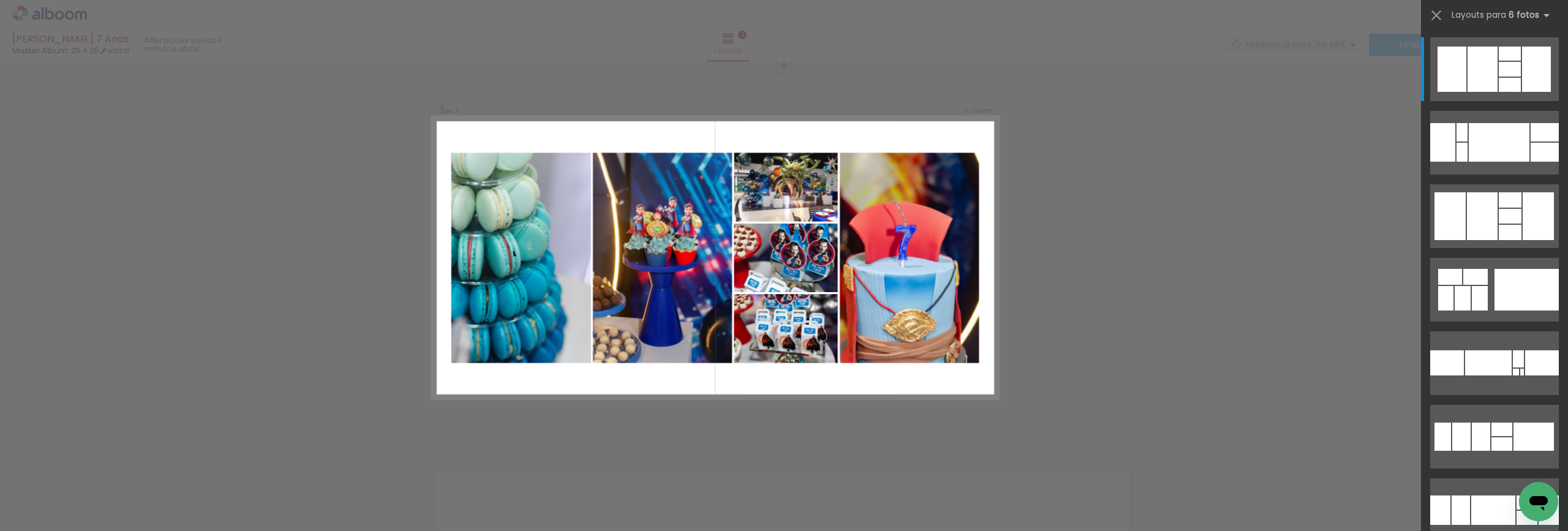
click at [1247, 262] on div "Confirmar Cancelar" at bounding box center [784, 61] width 1568 height 1563
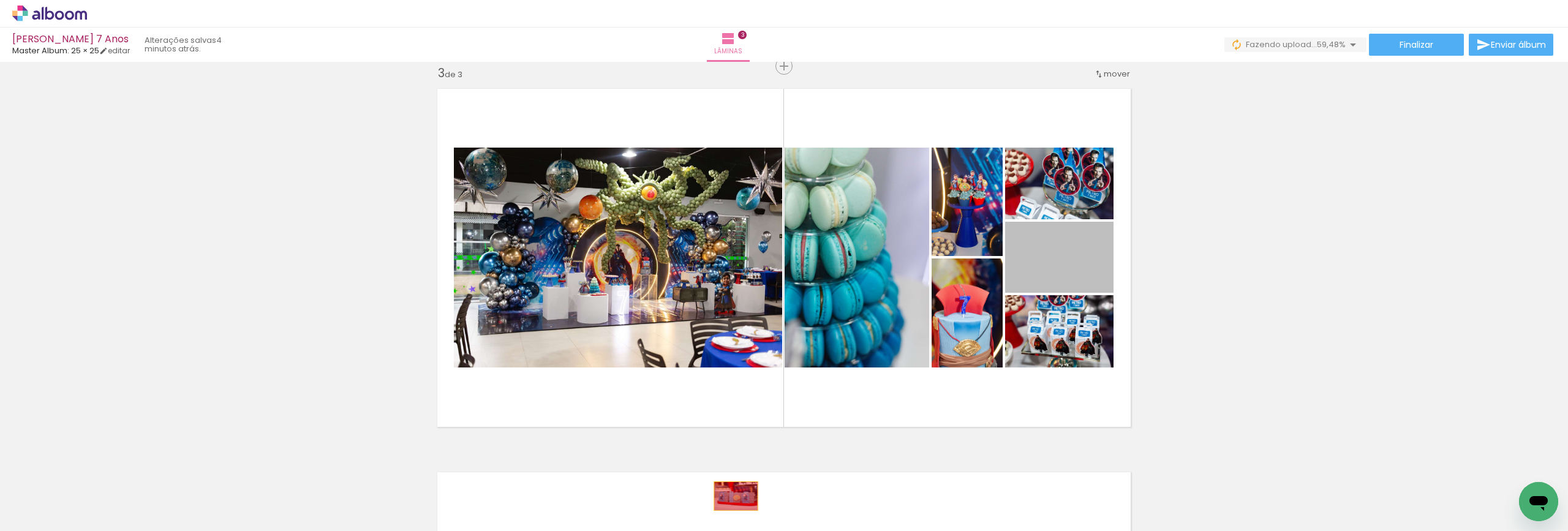
drag, startPoint x: 1092, startPoint y: 263, endPoint x: 731, endPoint y: 496, distance: 429.7
click at [731, 496] on quentale-workspace at bounding box center [784, 265] width 1568 height 531
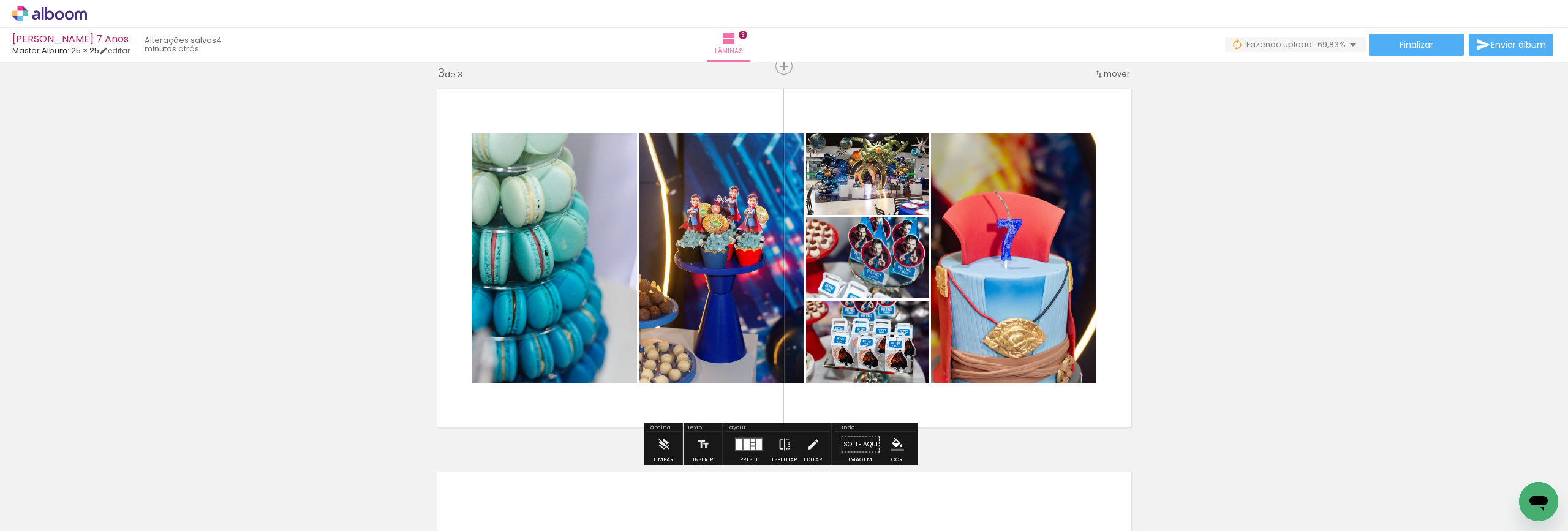
click at [739, 442] on div at bounding box center [739, 445] width 7 height 11
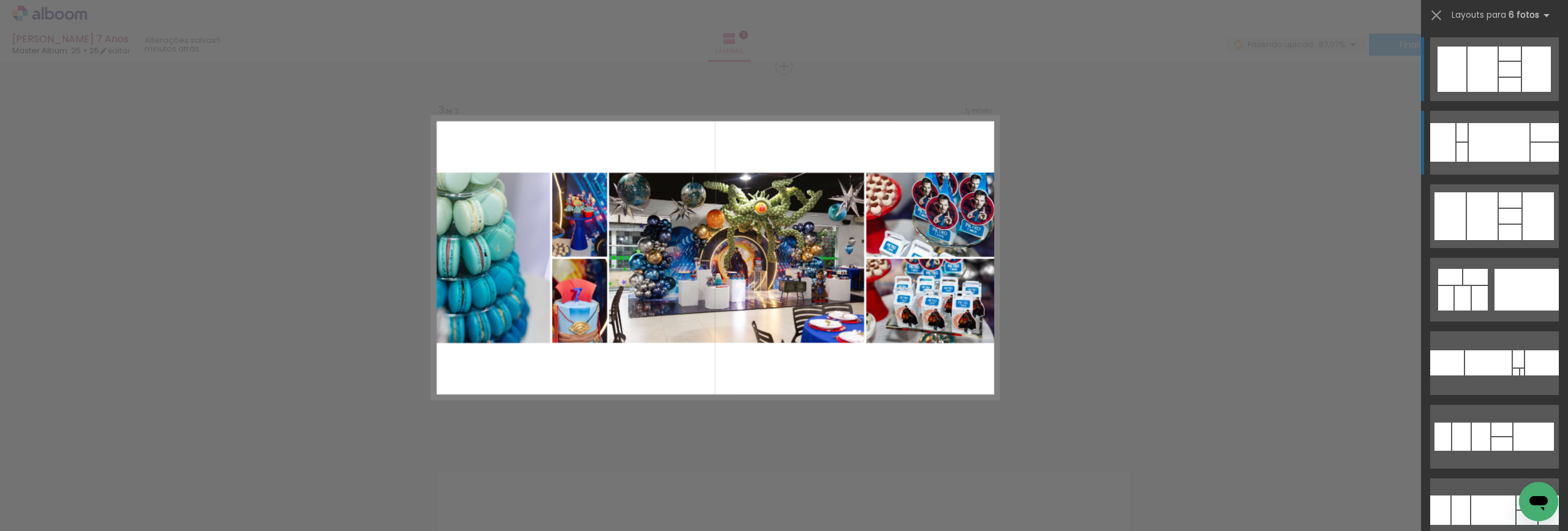
click at [1514, 142] on div at bounding box center [1499, 141] width 61 height 38
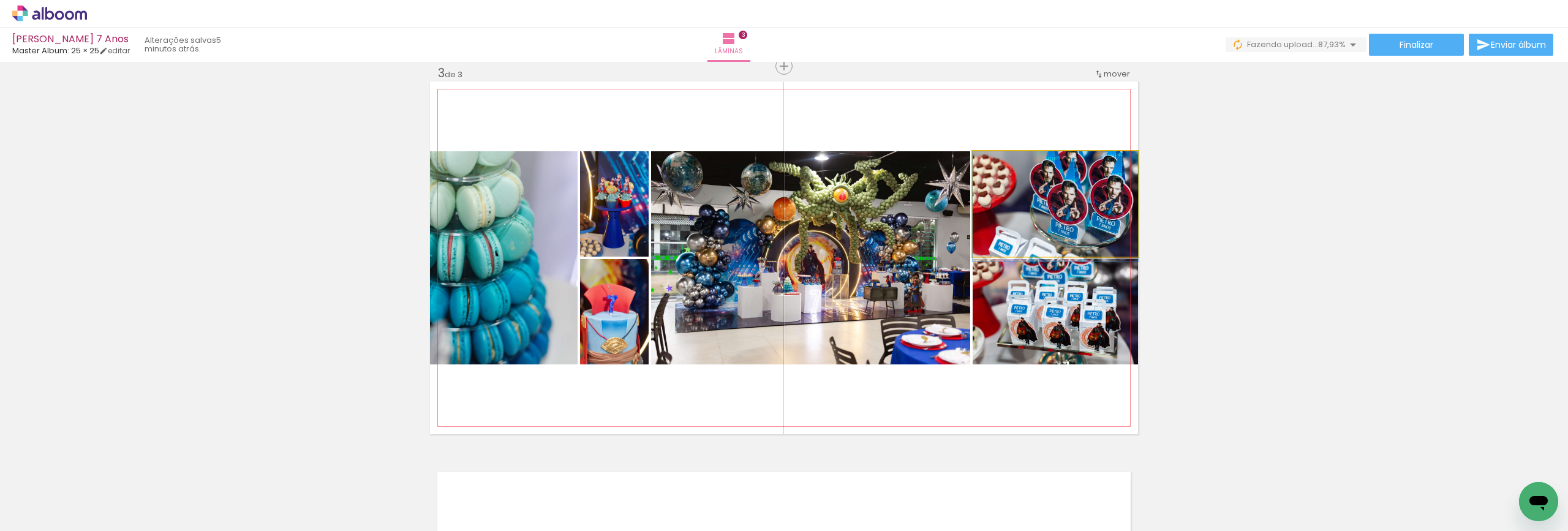
drag, startPoint x: 1078, startPoint y: 214, endPoint x: 997, endPoint y: 257, distance: 91.7
click at [997, 257] on quentale-layouter at bounding box center [784, 258] width 708 height 353
drag, startPoint x: 1034, startPoint y: 223, endPoint x: 1026, endPoint y: 249, distance: 27.2
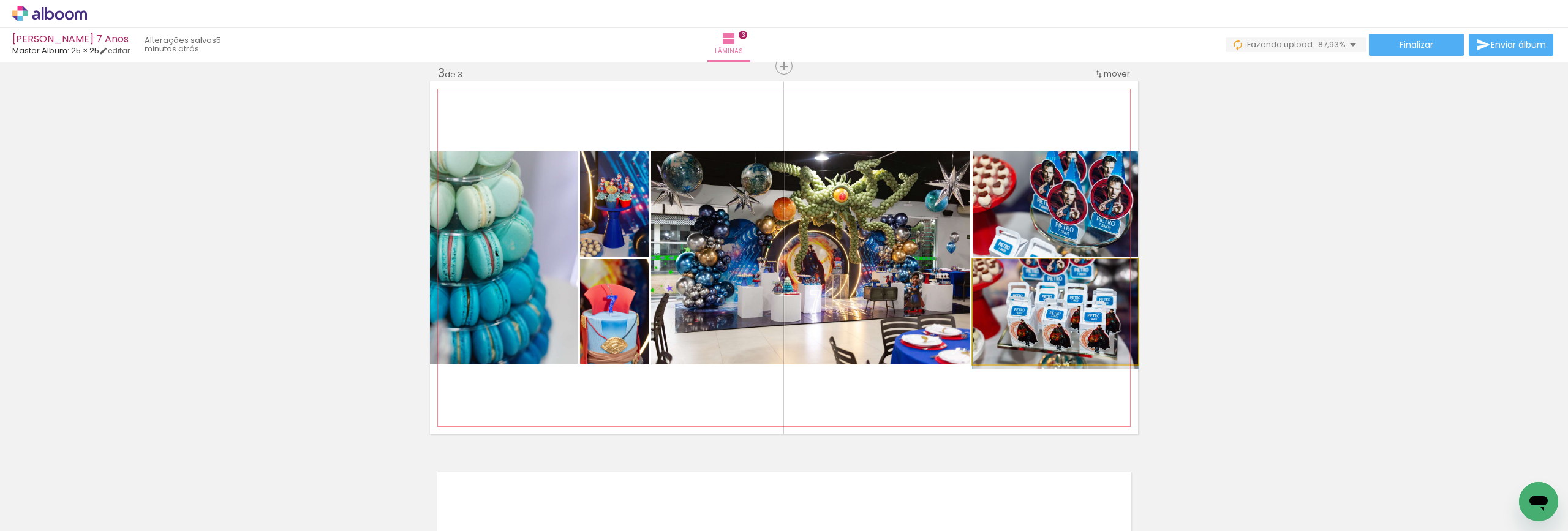
drag, startPoint x: 1030, startPoint y: 327, endPoint x: 1020, endPoint y: 331, distance: 10.8
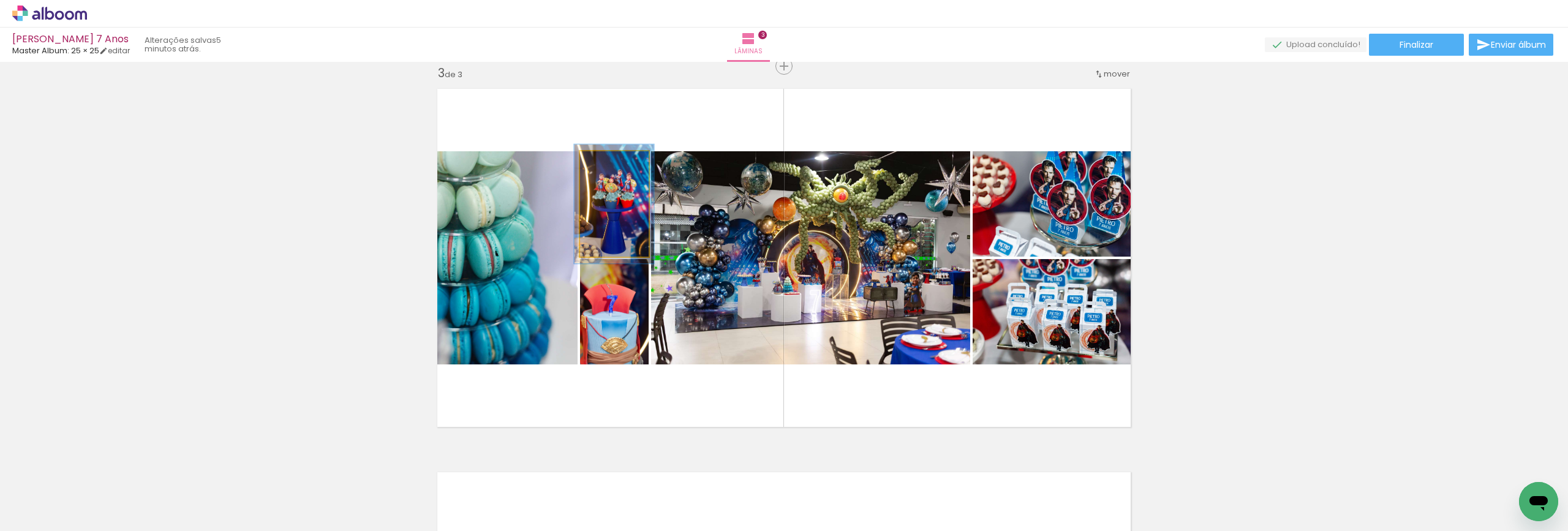
click at [607, 165] on div at bounding box center [608, 164] width 11 height 11
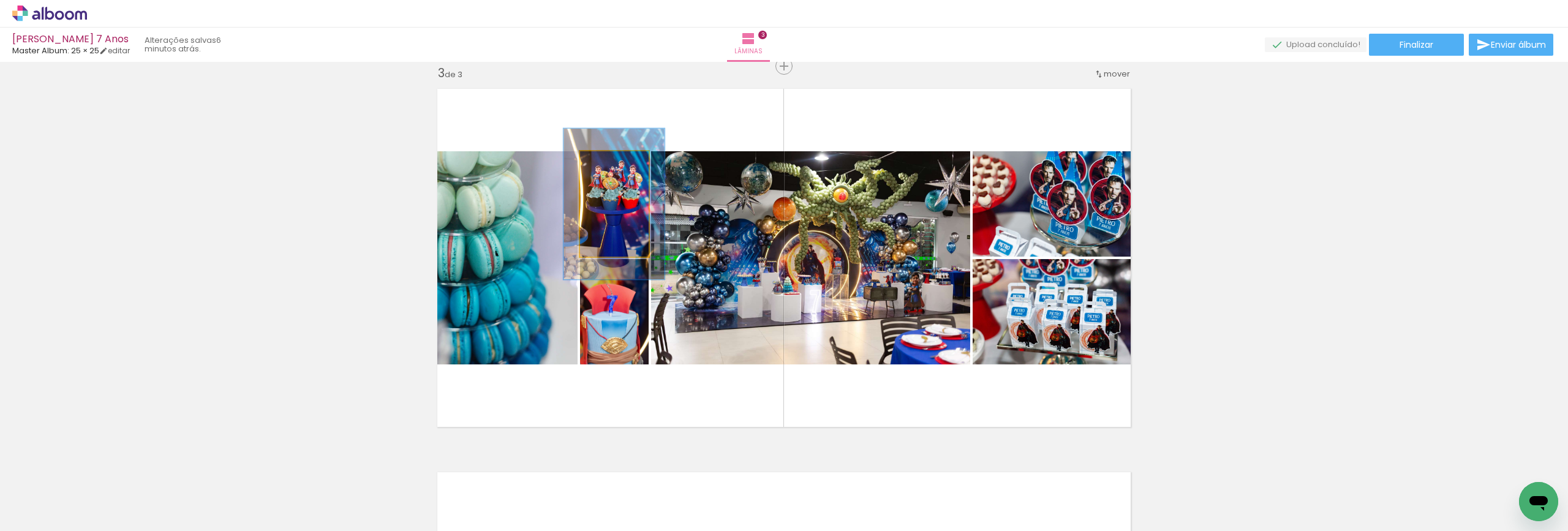
drag, startPoint x: 606, startPoint y: 163, endPoint x: 614, endPoint y: 163, distance: 8.0
type paper-slider "143"
click at [614, 163] on div at bounding box center [617, 164] width 11 height 11
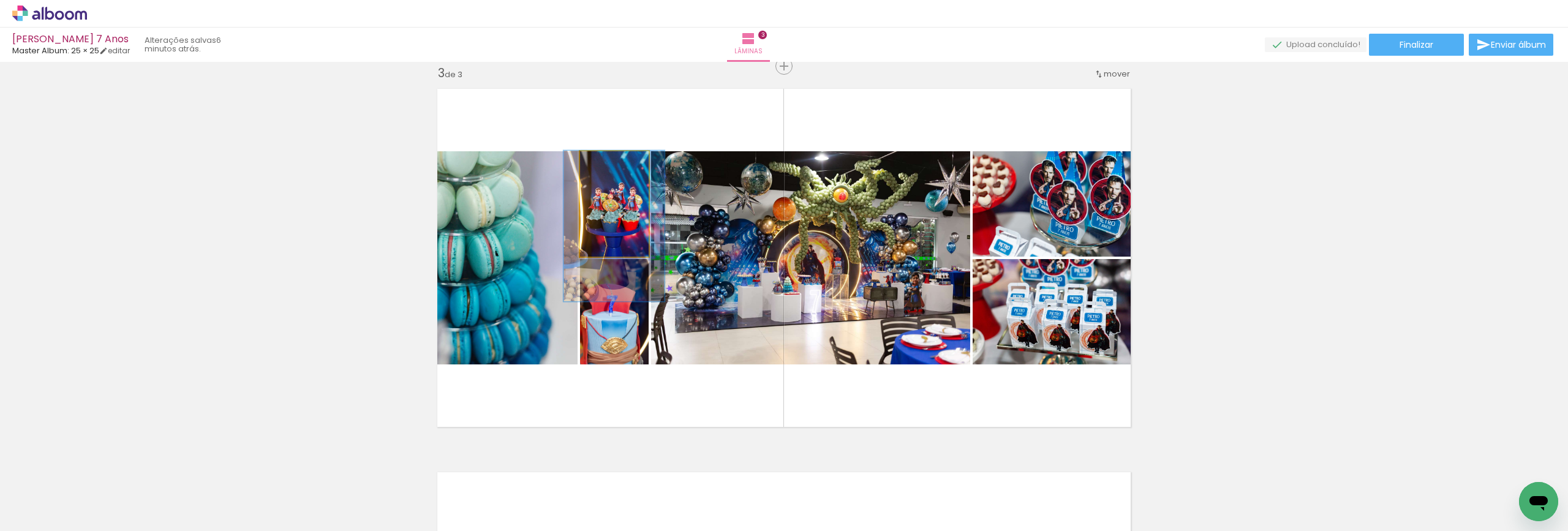
drag, startPoint x: 624, startPoint y: 212, endPoint x: 624, endPoint y: 244, distance: 32.0
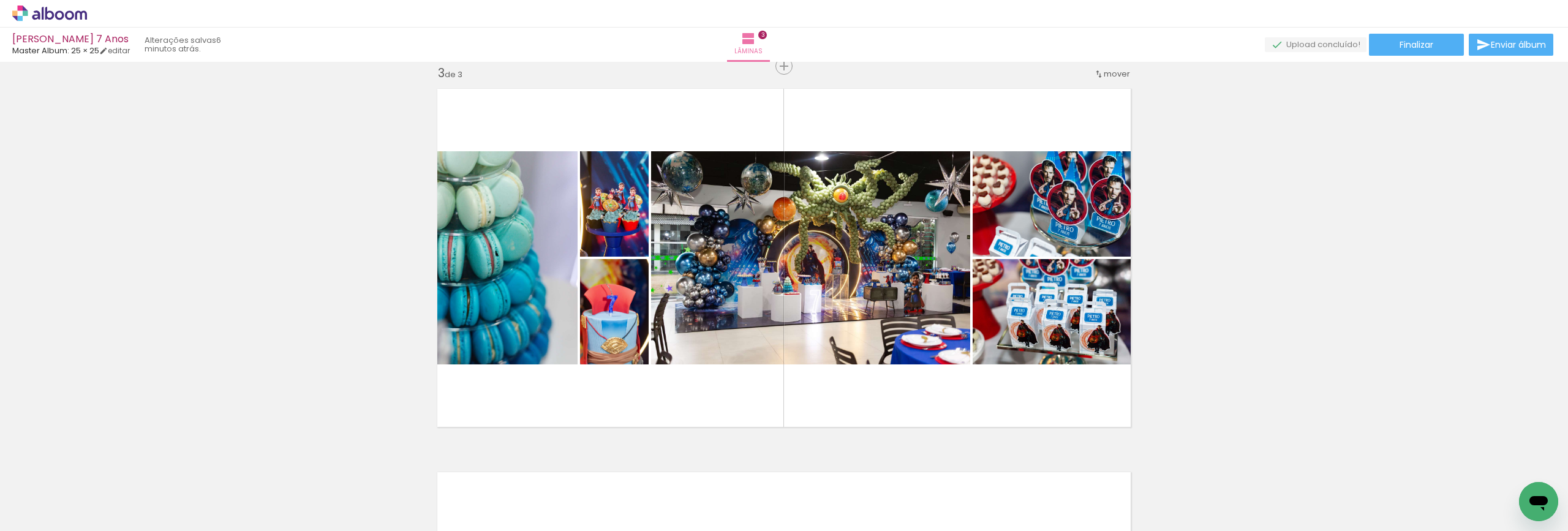
click at [1262, 281] on div "Inserir lâmina 1 de 3 Inserir lâmina 2 de 3 Inserir lâmina 3 de 3" at bounding box center [784, 50] width 1568 height 1534
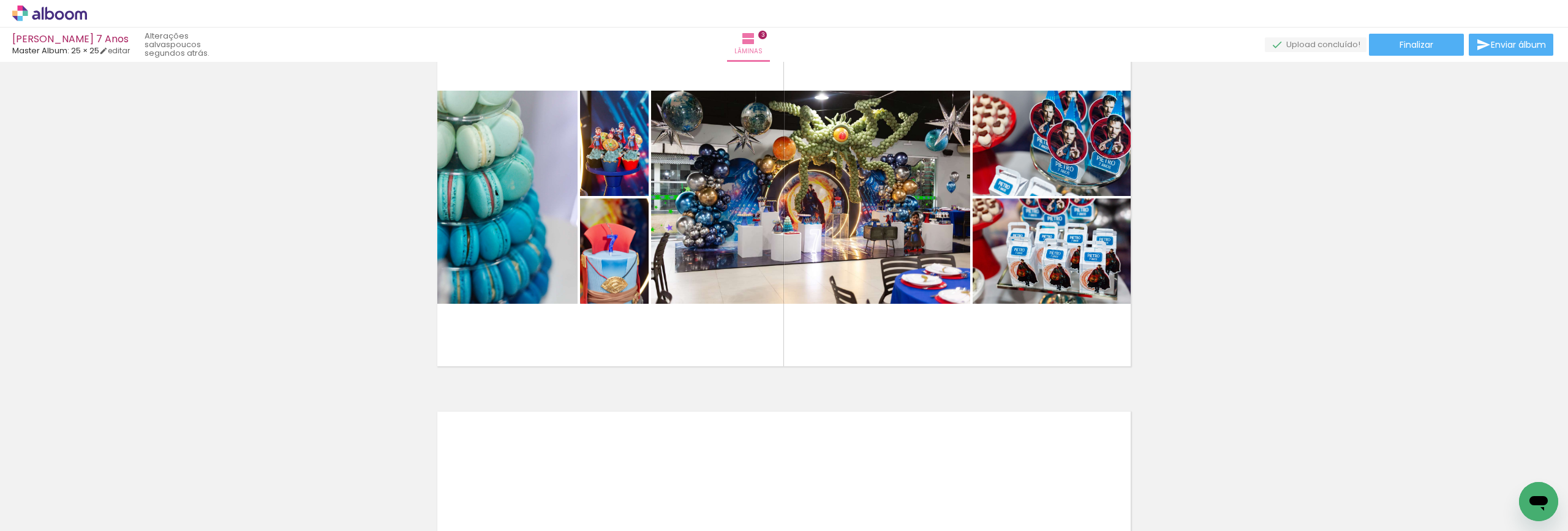
scroll to position [857, 0]
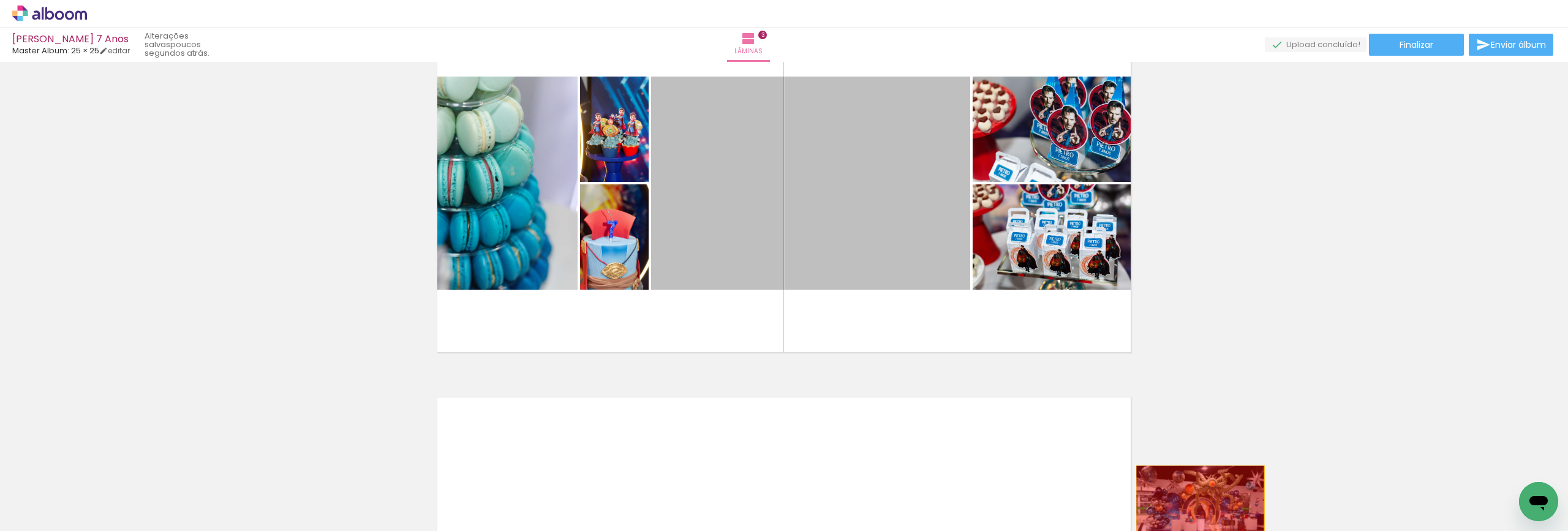
drag, startPoint x: 847, startPoint y: 222, endPoint x: 1196, endPoint y: 508, distance: 451.2
click at [1196, 508] on quentale-workspace at bounding box center [784, 265] width 1568 height 531
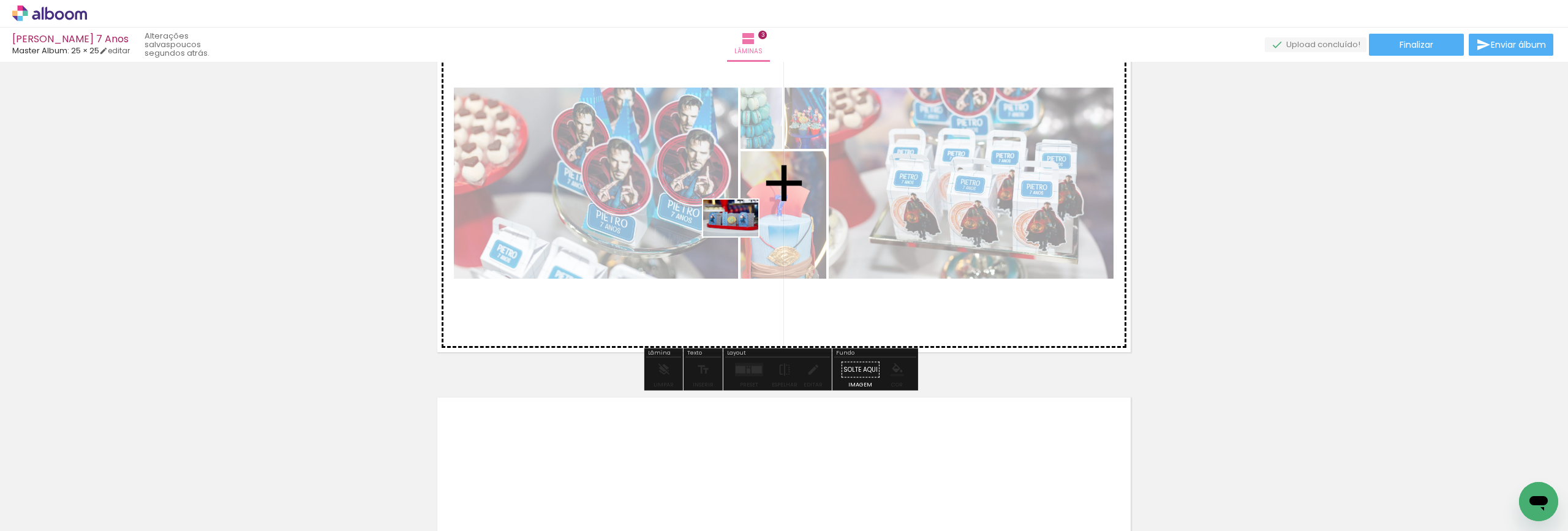
drag, startPoint x: 727, startPoint y: 499, endPoint x: 736, endPoint y: 224, distance: 275.1
click at [736, 224] on quentale-workspace at bounding box center [784, 265] width 1568 height 531
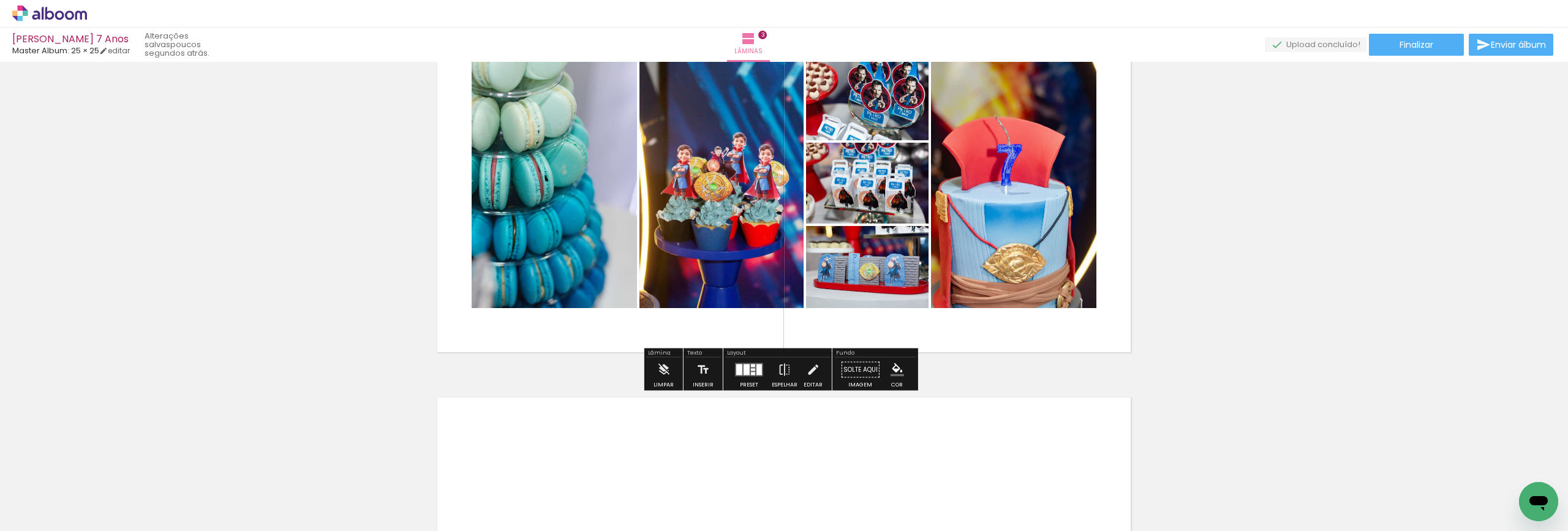
scroll to position [796, 0]
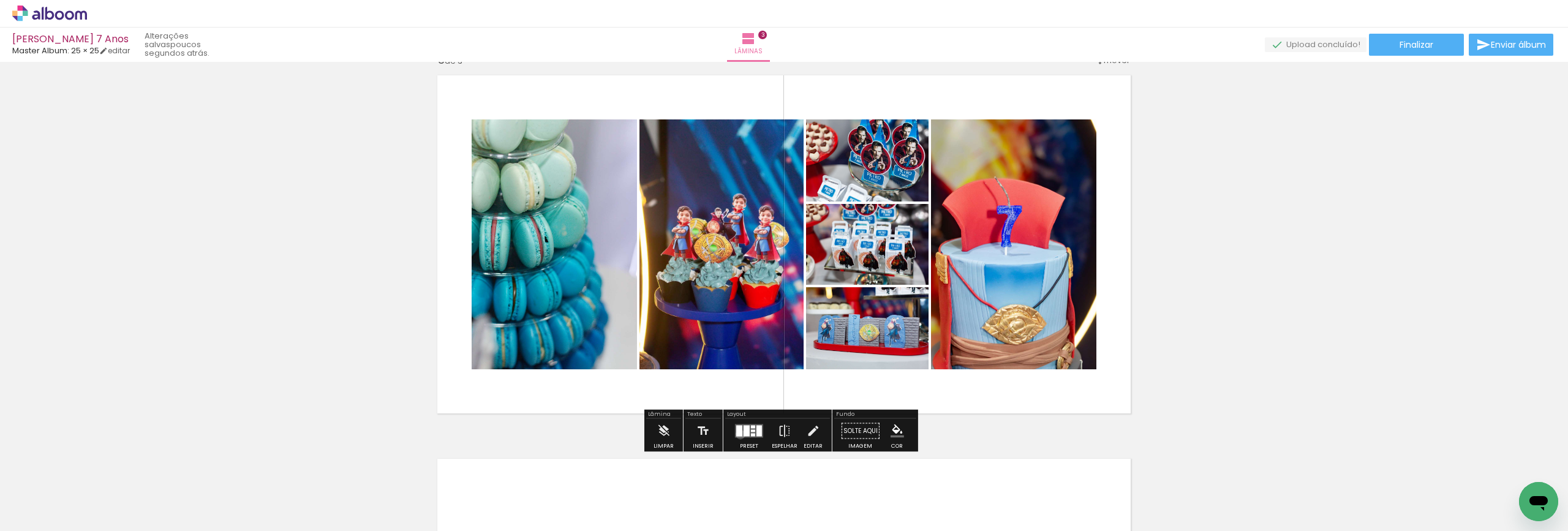
click at [738, 434] on div at bounding box center [739, 431] width 7 height 11
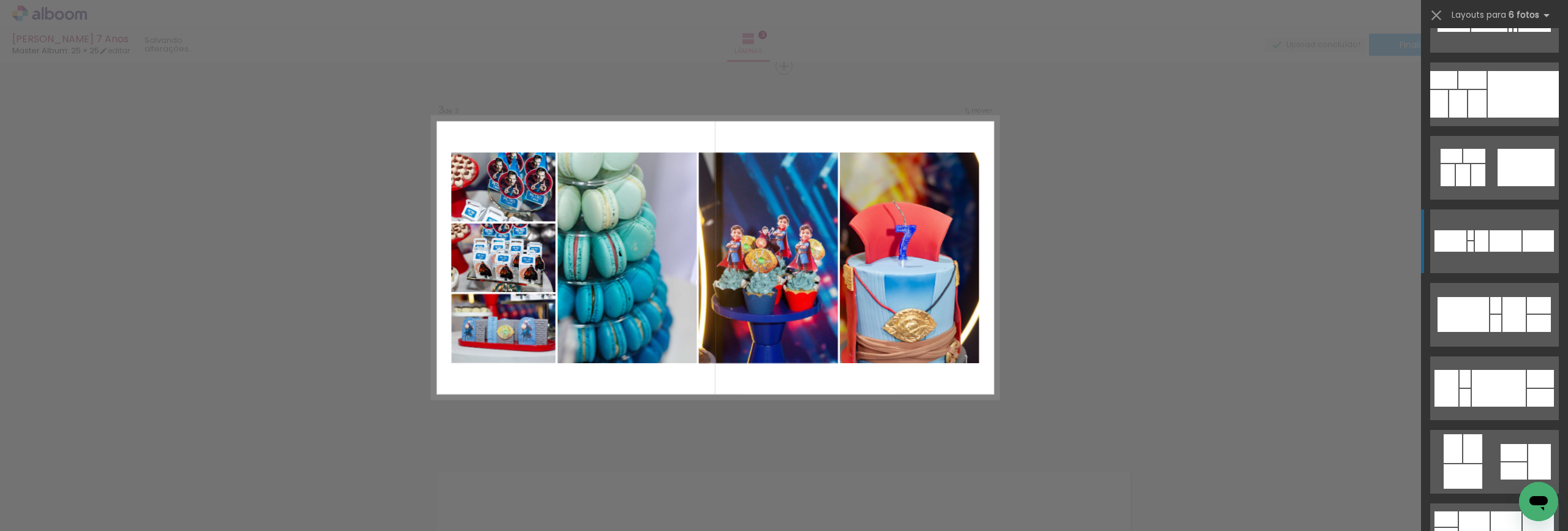
scroll to position [735, 0]
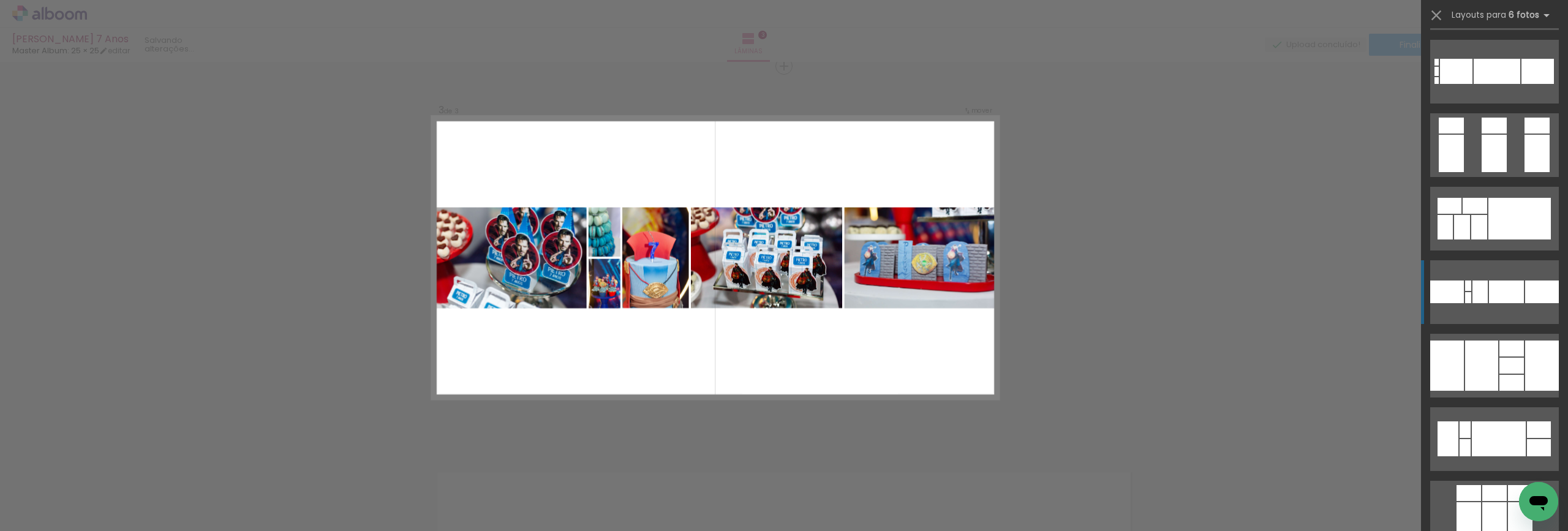
scroll to position [2265, 0]
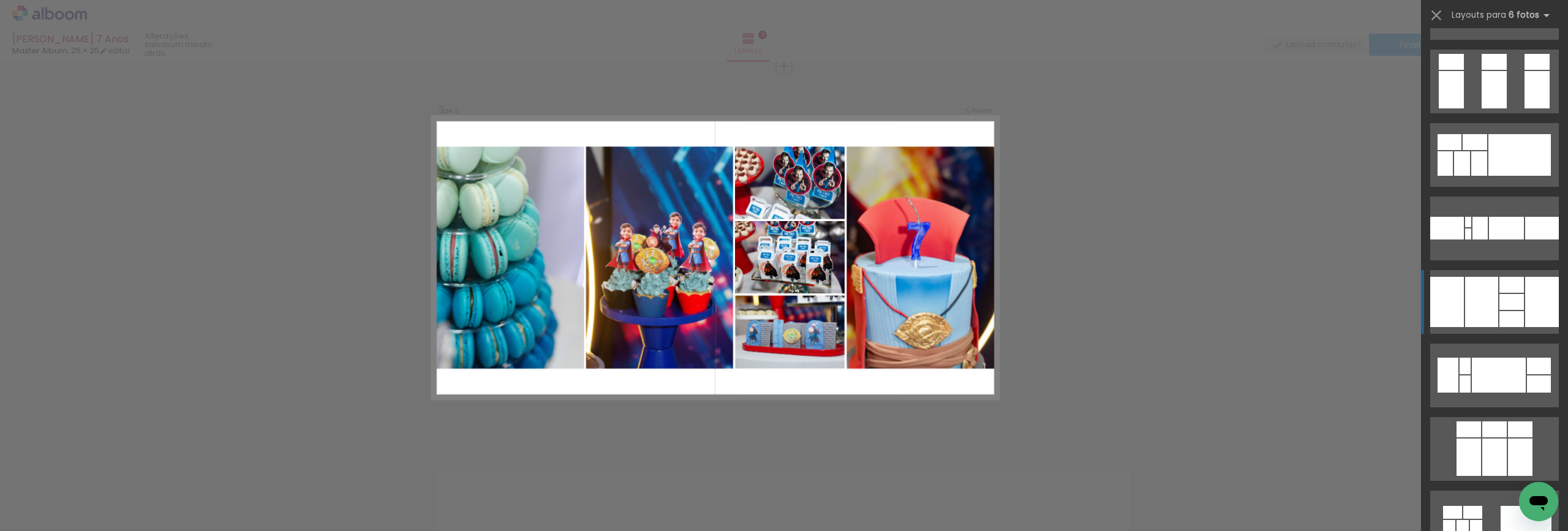
click at [1504, 309] on div at bounding box center [1511, 302] width 24 height 16
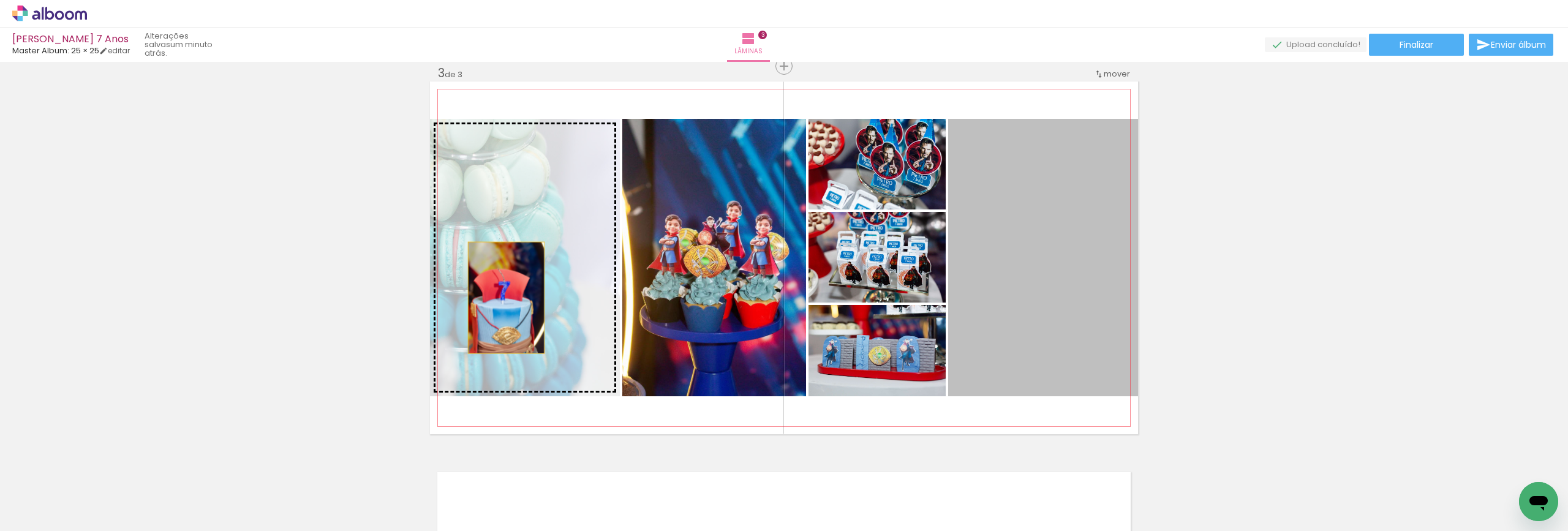
drag, startPoint x: 1049, startPoint y: 321, endPoint x: 502, endPoint y: 298, distance: 547.5
click at [0, 0] on slot at bounding box center [0, 0] width 0 height 0
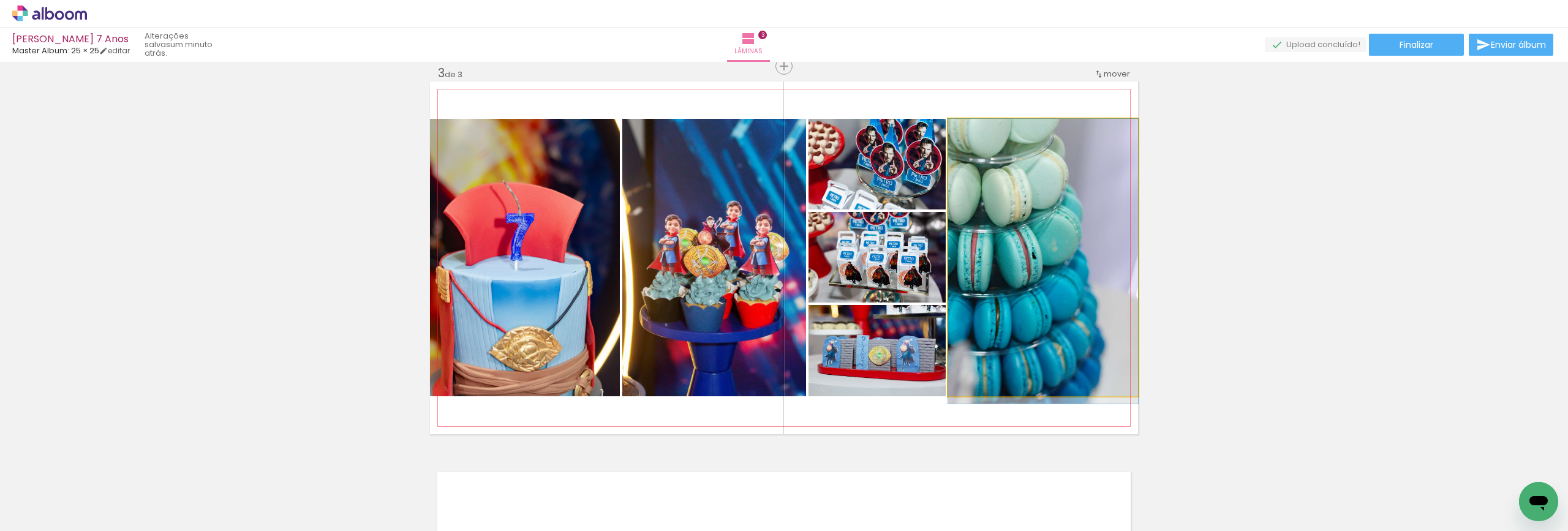
drag, startPoint x: 1039, startPoint y: 307, endPoint x: 1073, endPoint y: 342, distance: 48.8
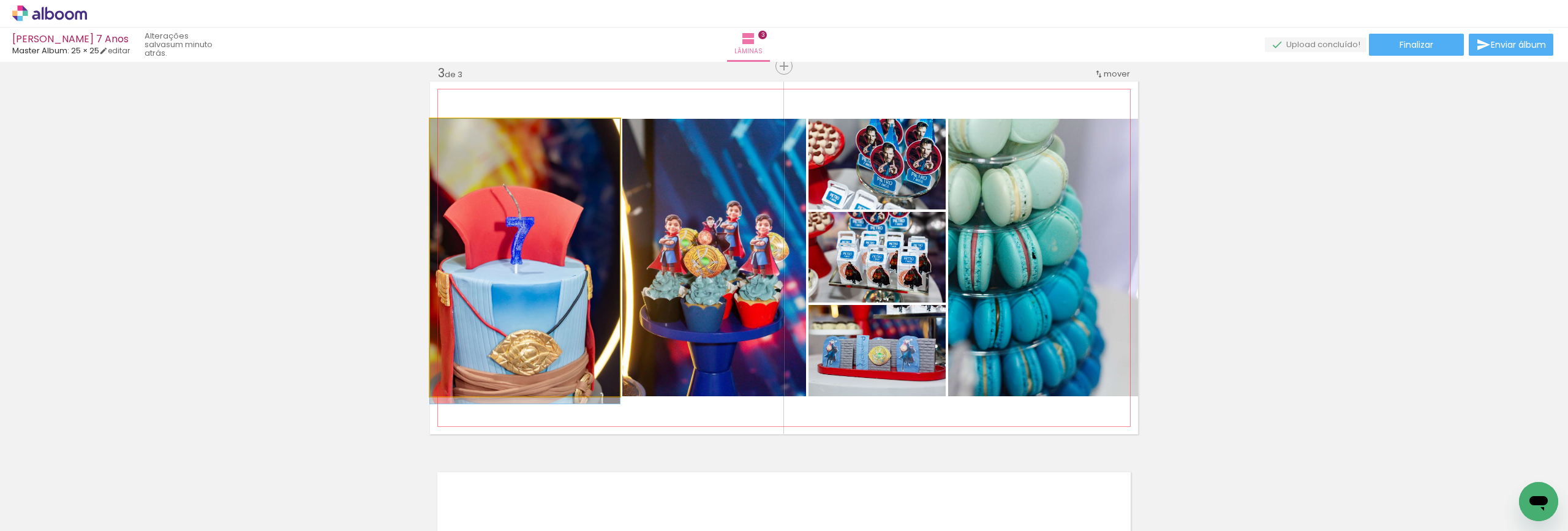
drag, startPoint x: 490, startPoint y: 331, endPoint x: 560, endPoint y: 338, distance: 70.3
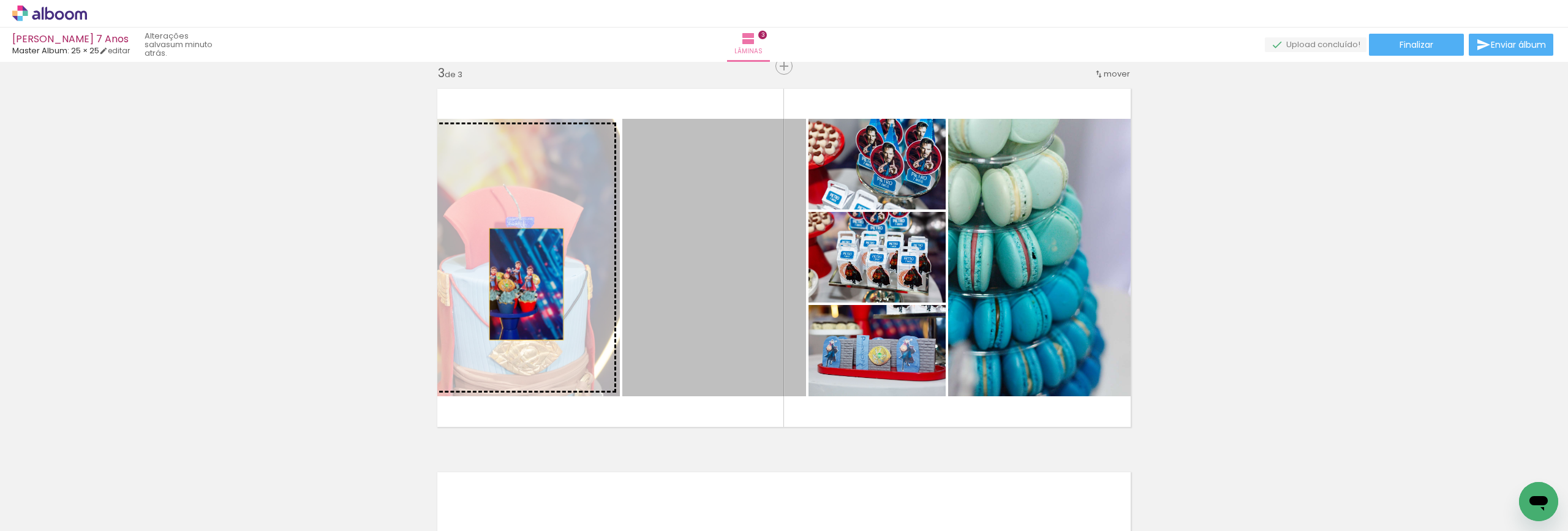
drag, startPoint x: 706, startPoint y: 291, endPoint x: 522, endPoint y: 284, distance: 184.1
click at [0, 0] on slot at bounding box center [0, 0] width 0 height 0
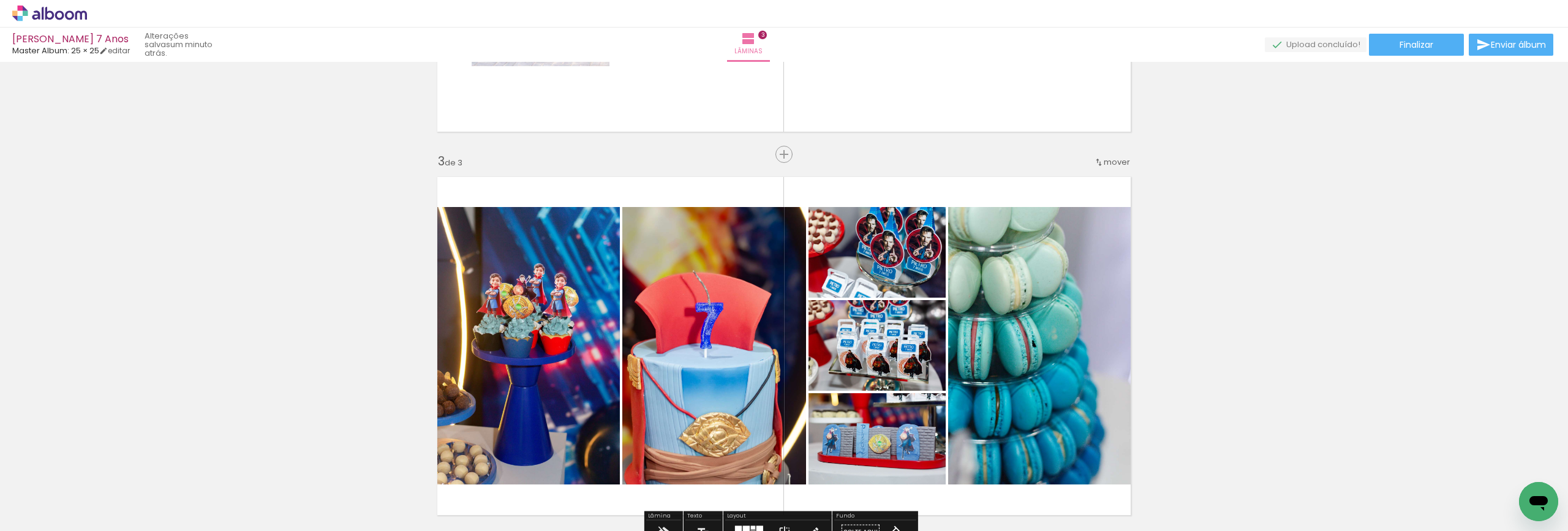
scroll to position [721, 0]
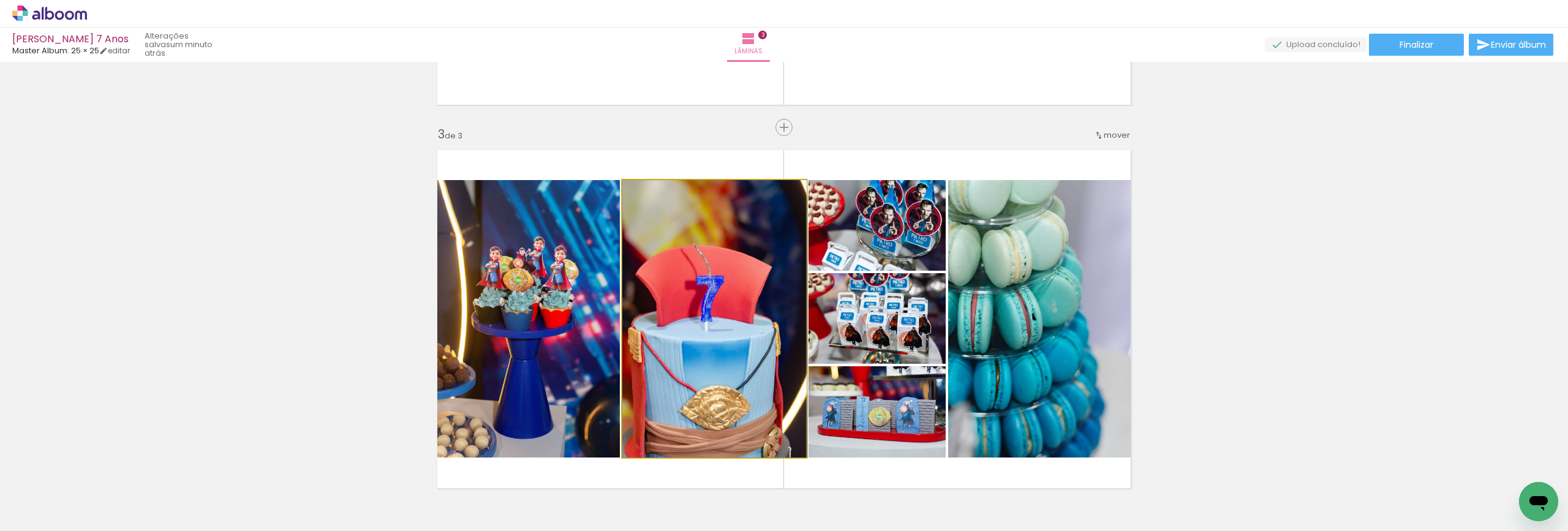
drag, startPoint x: 697, startPoint y: 331, endPoint x: 725, endPoint y: 333, distance: 28.1
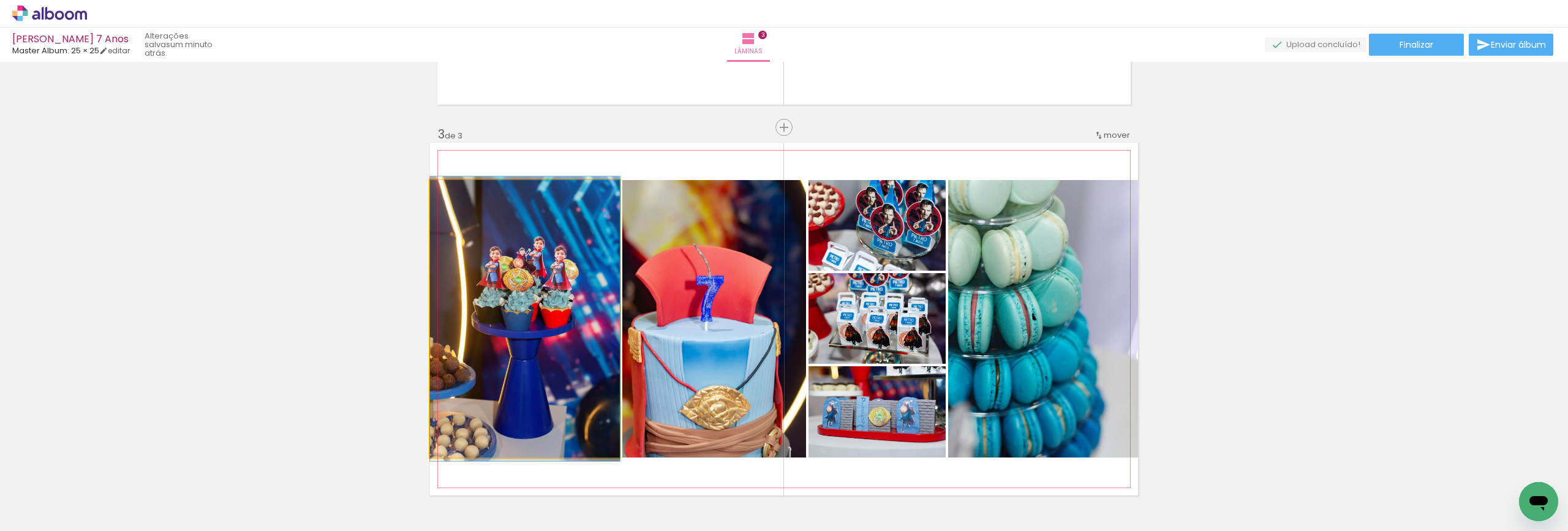
click at [549, 338] on quentale-photo at bounding box center [525, 318] width 189 height 277
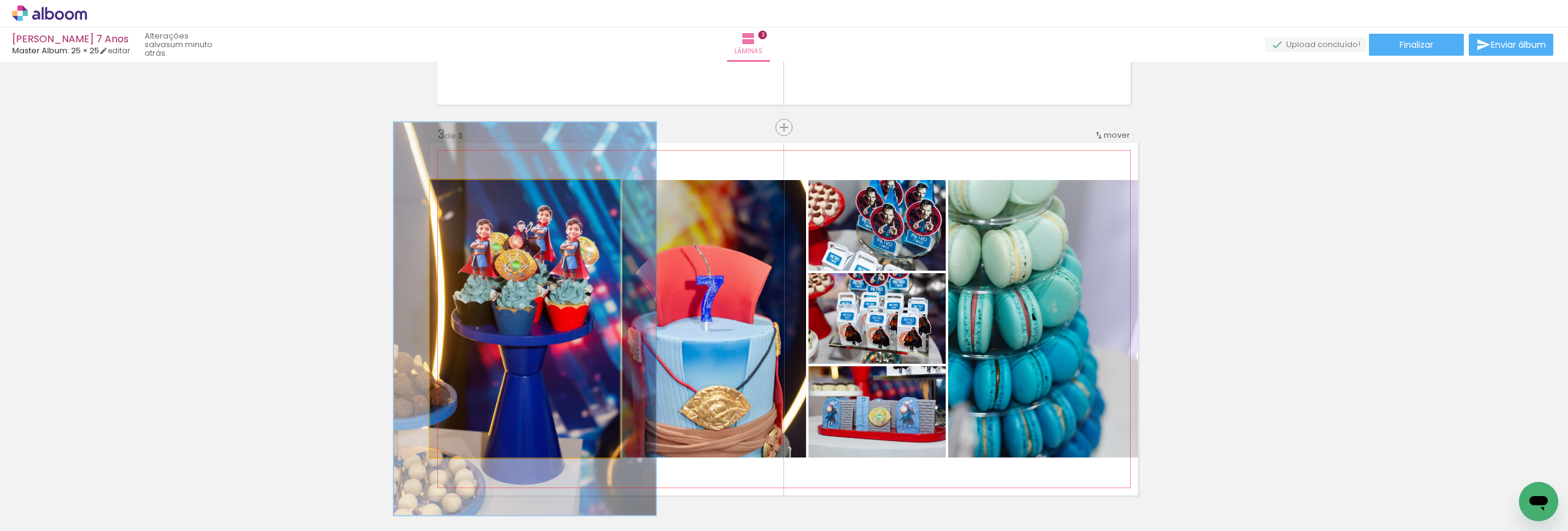
drag, startPoint x: 462, startPoint y: 194, endPoint x: 475, endPoint y: 198, distance: 13.6
click at [475, 198] on div at bounding box center [475, 193] width 20 height 20
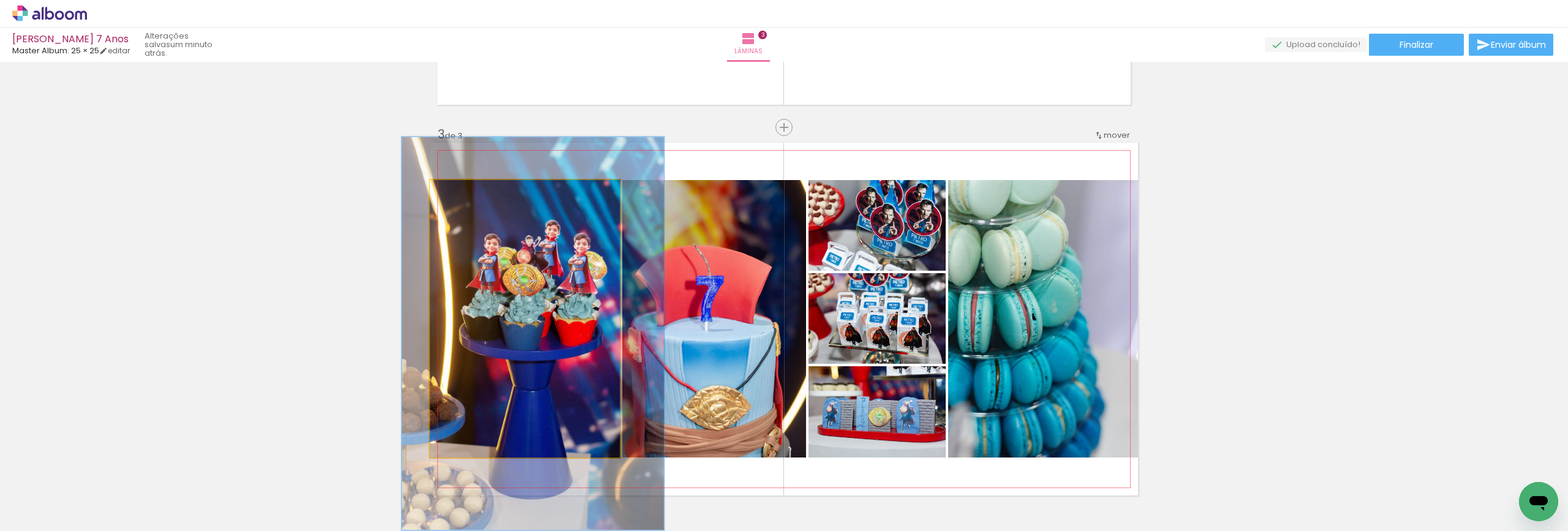
drag, startPoint x: 529, startPoint y: 291, endPoint x: 537, endPoint y: 307, distance: 17.9
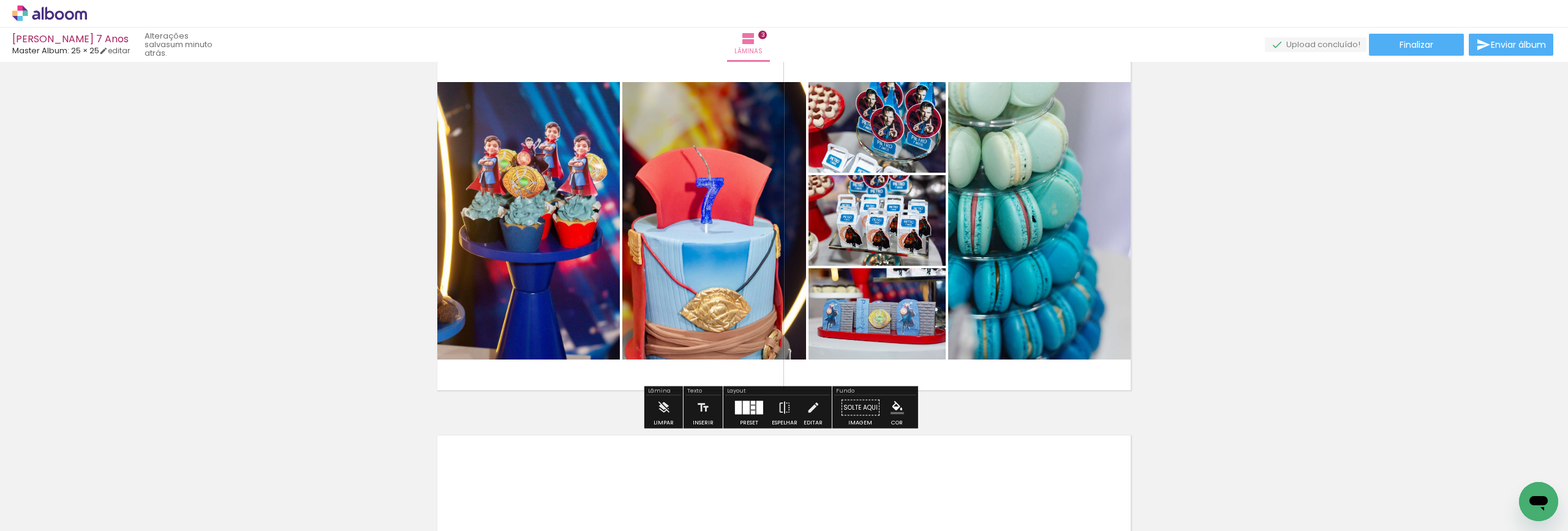
scroll to position [782, 0]
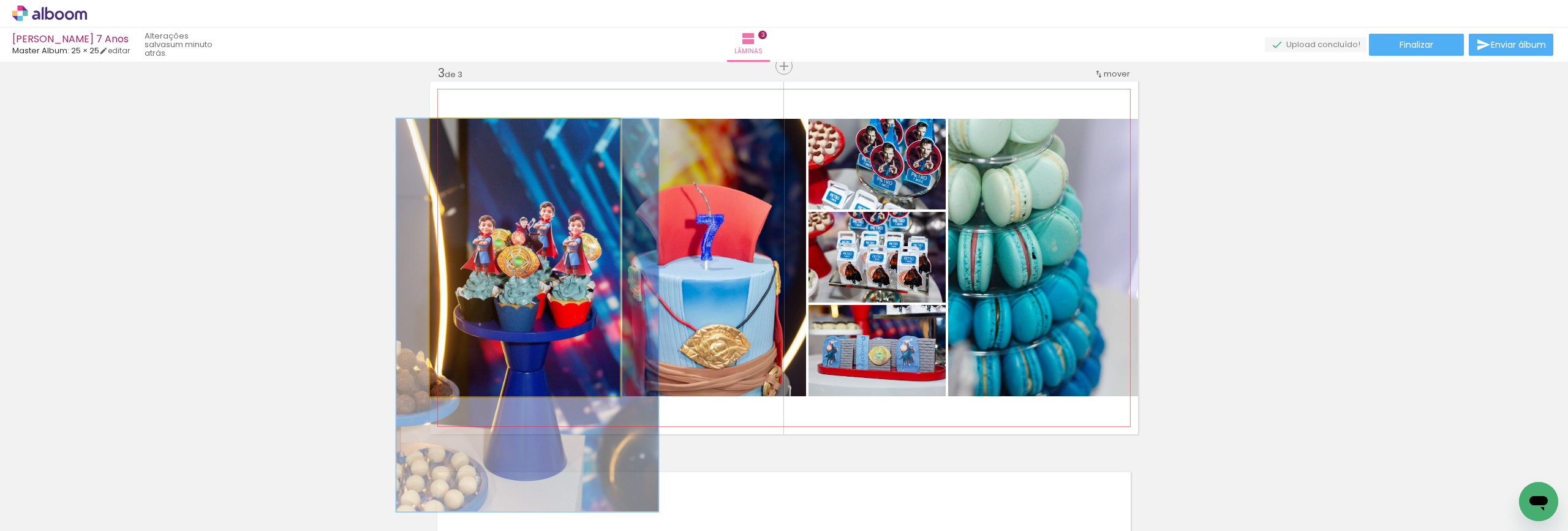
drag, startPoint x: 538, startPoint y: 277, endPoint x: 532, endPoint y: 348, distance: 71.3
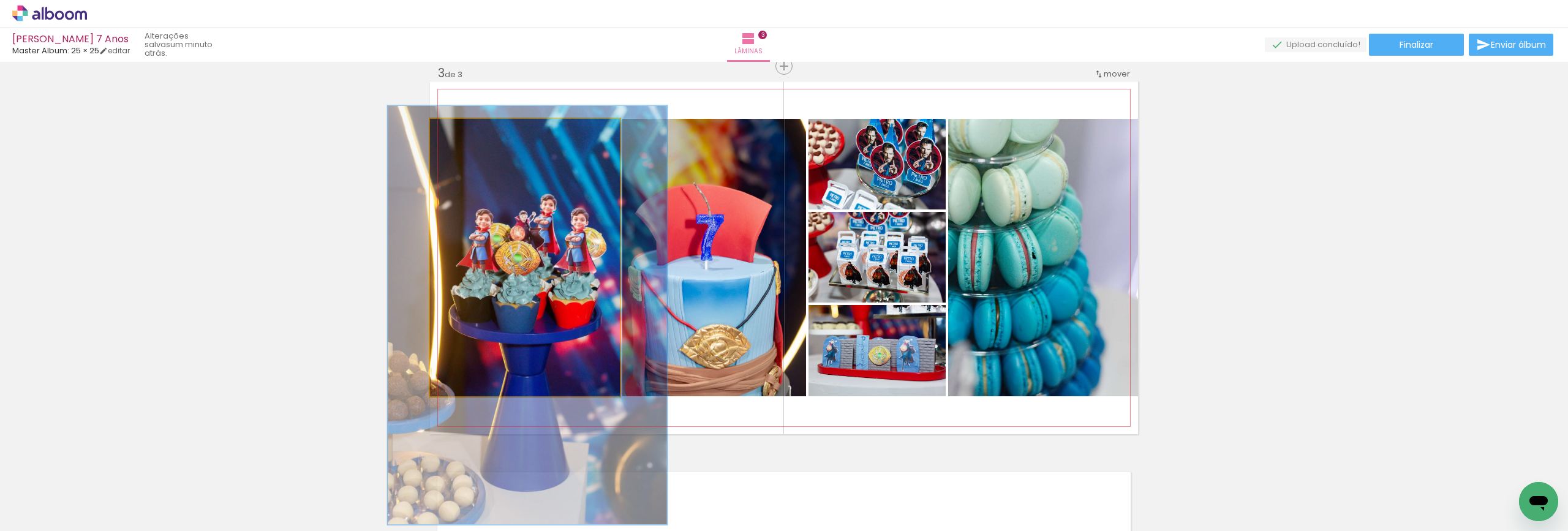
type paper-slider "147"
click at [479, 134] on div at bounding box center [481, 132] width 11 height 11
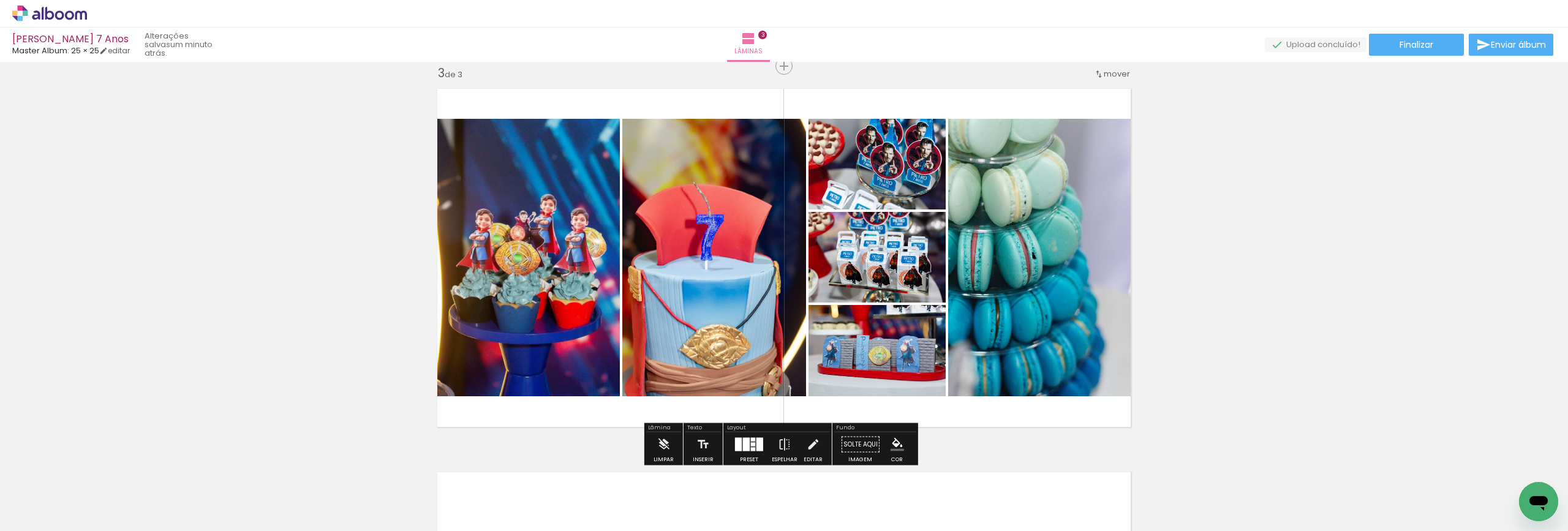
click at [1290, 328] on div "Inserir lâmina 1 de 3 Inserir lâmina 2 de 3 Inserir lâmina 3 de 3" at bounding box center [784, 50] width 1568 height 1534
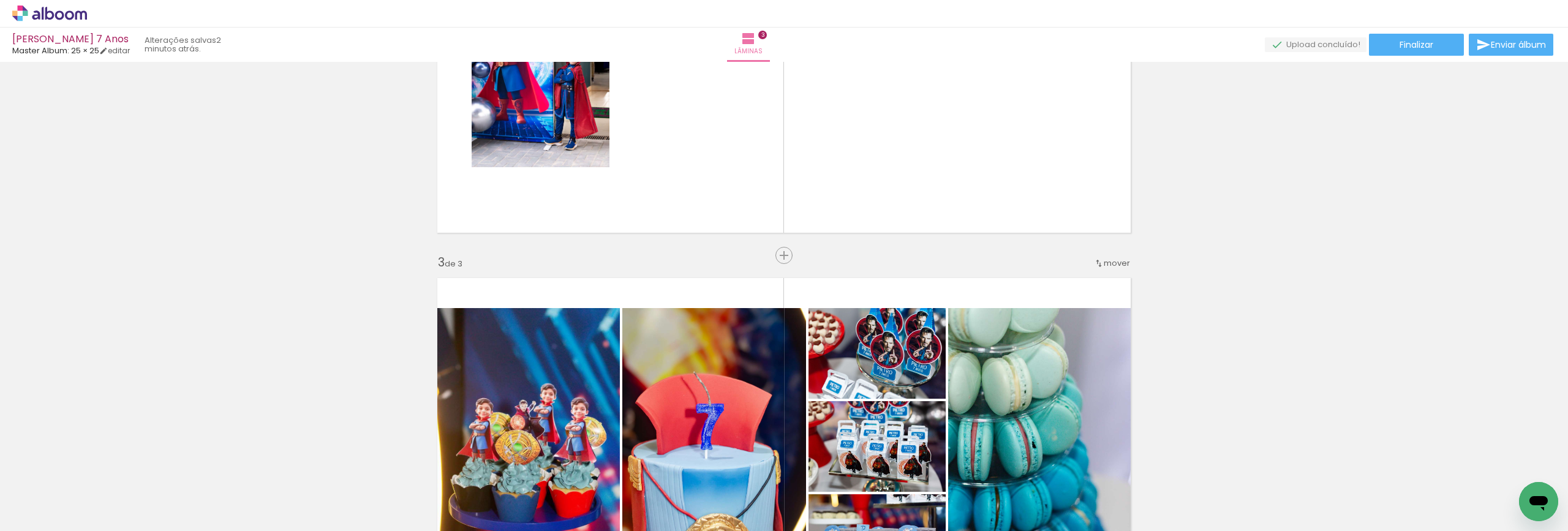
scroll to position [598, 0]
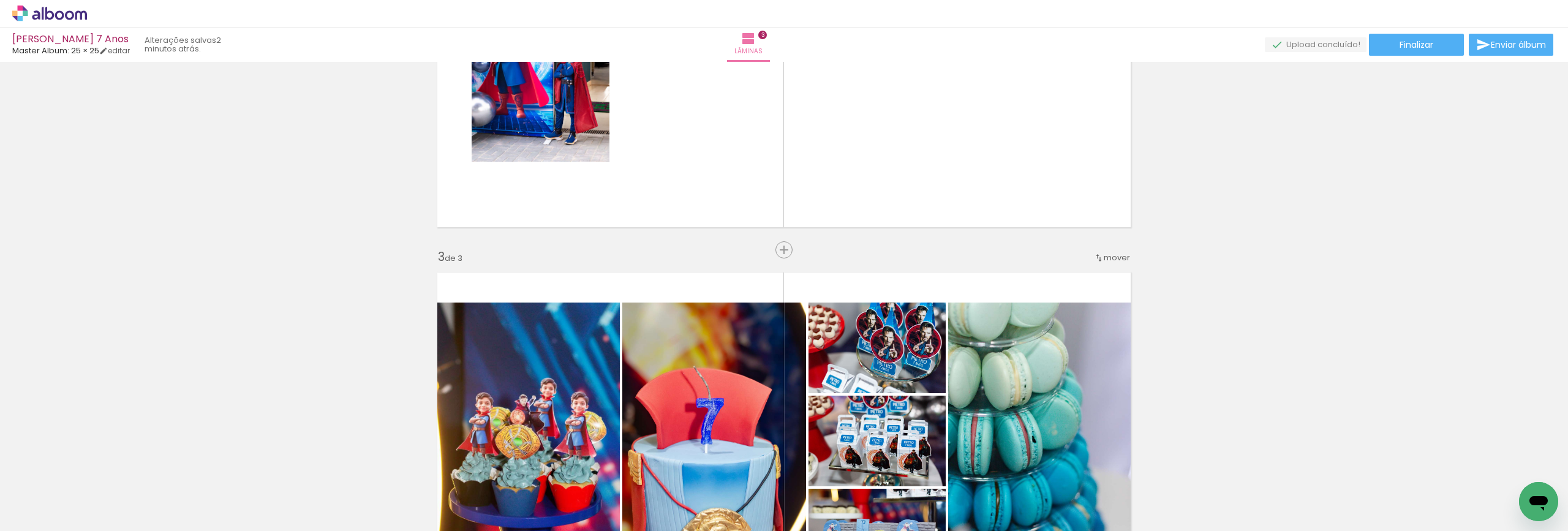
click at [1108, 262] on span "mover" at bounding box center [1117, 257] width 26 height 11
click at [1075, 281] on span "antes da" at bounding box center [1062, 276] width 36 height 20
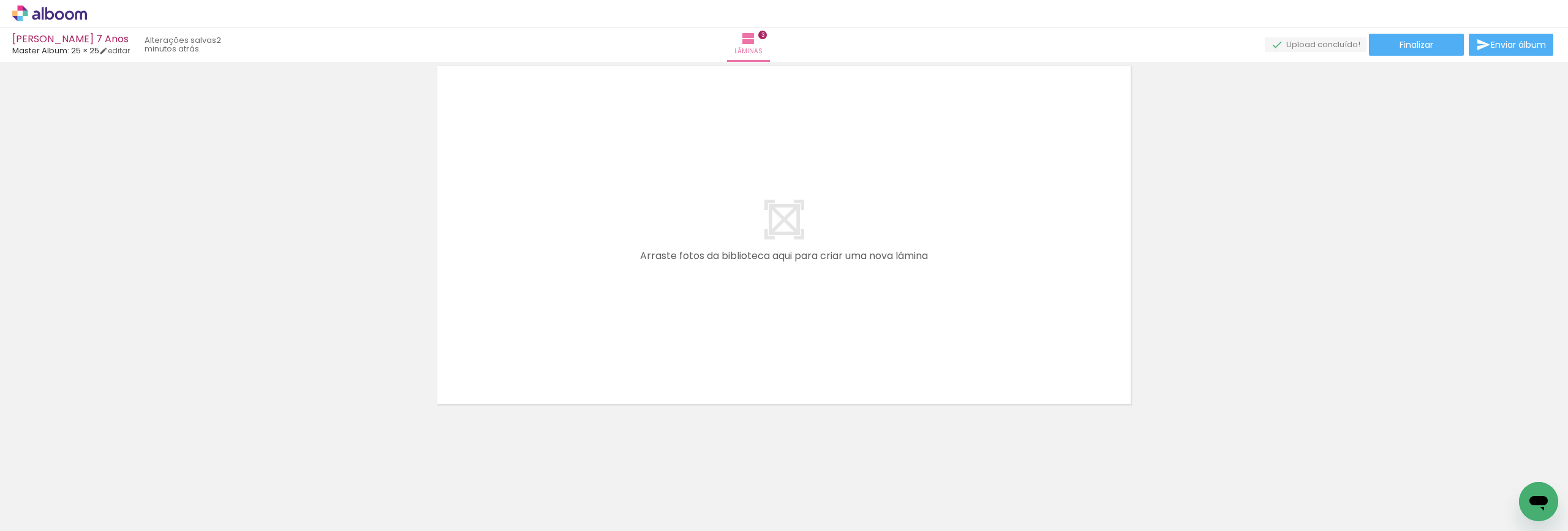
scroll to position [0, 1727]
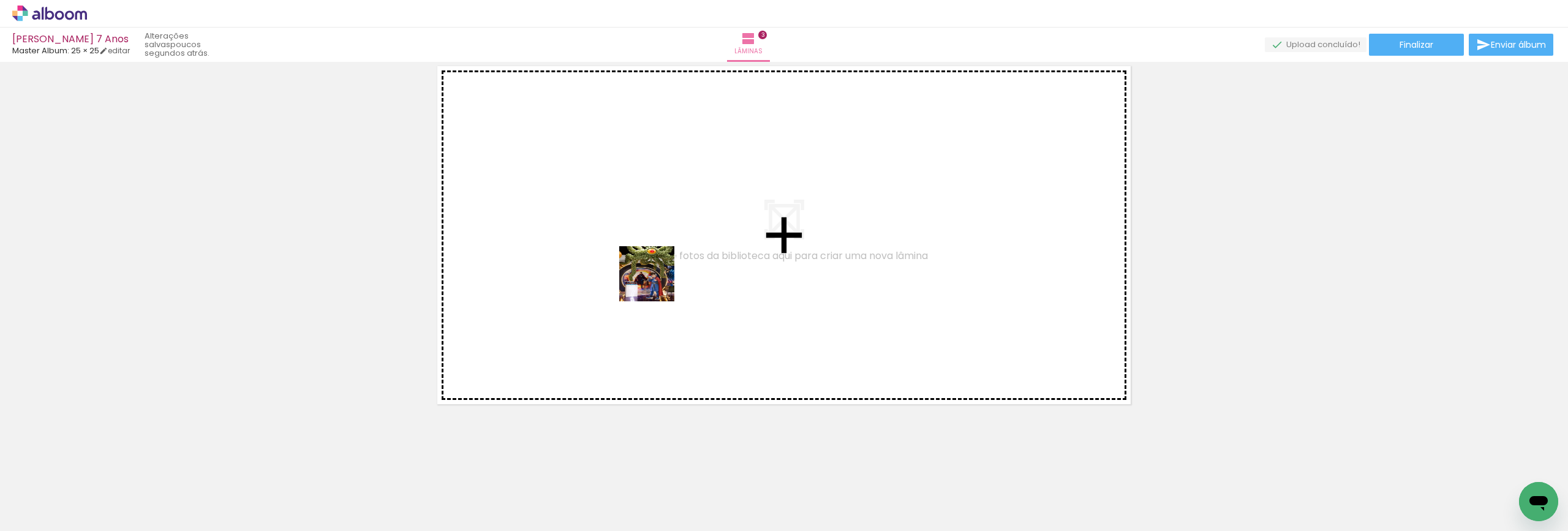
drag, startPoint x: 394, startPoint y: 500, endPoint x: 707, endPoint y: 259, distance: 395.0
click at [707, 259] on quentale-workspace at bounding box center [784, 265] width 1568 height 531
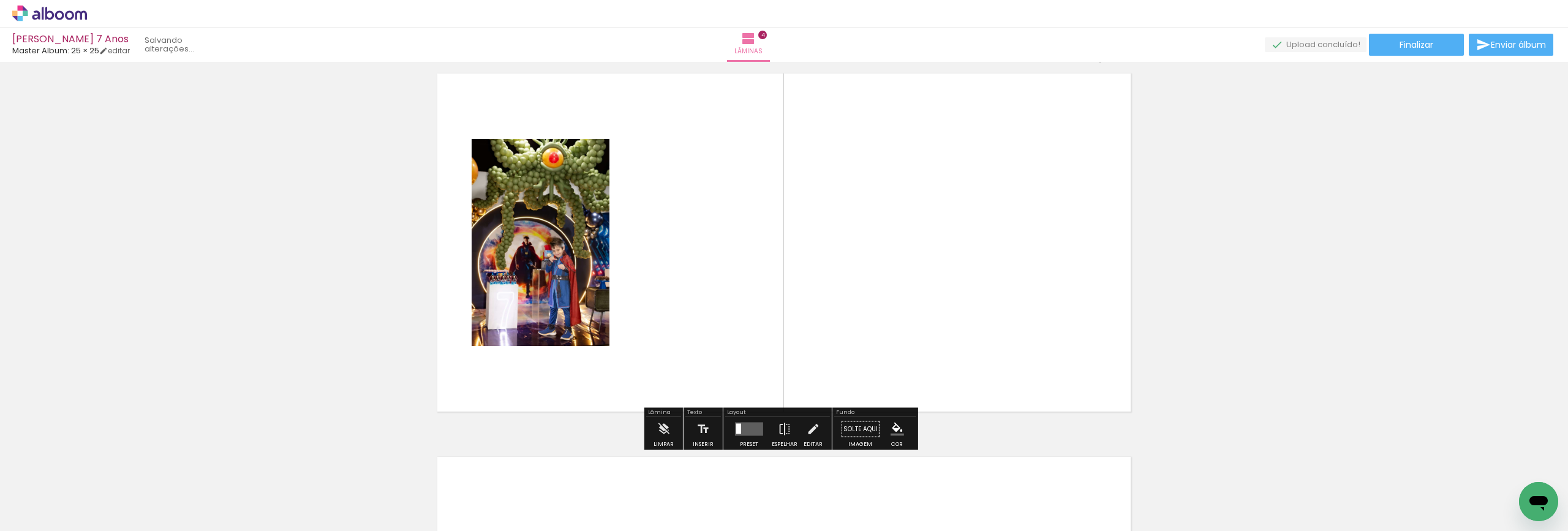
scroll to position [1166, 0]
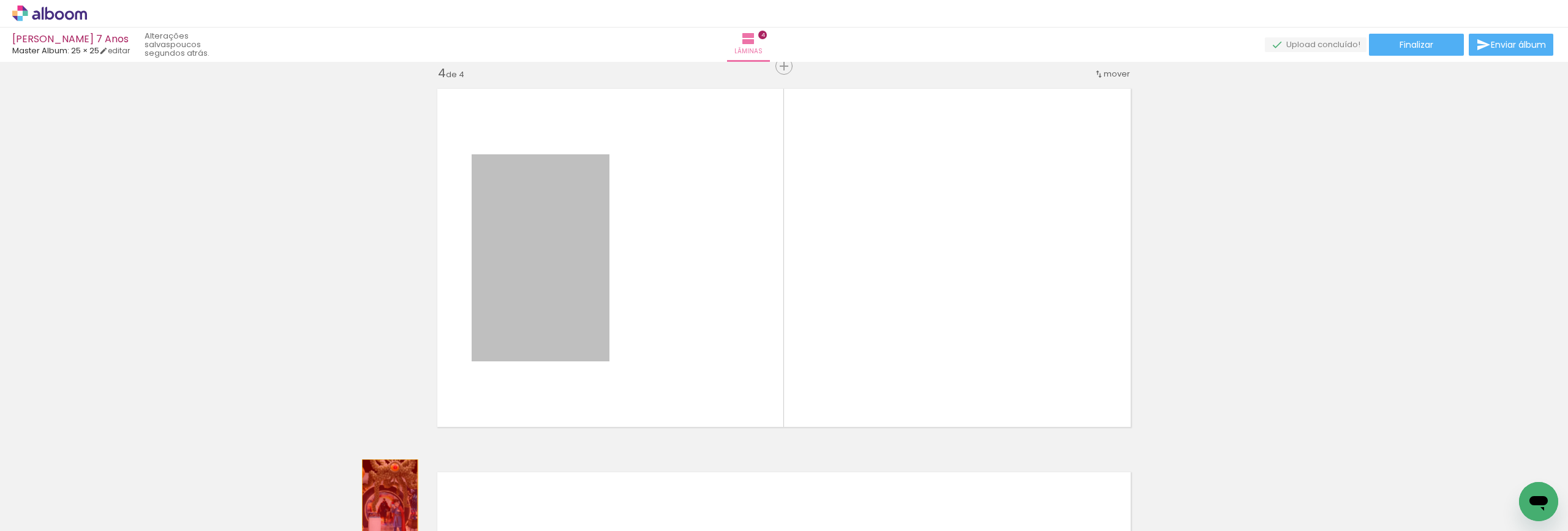
drag, startPoint x: 541, startPoint y: 256, endPoint x: 385, endPoint y: 501, distance: 290.4
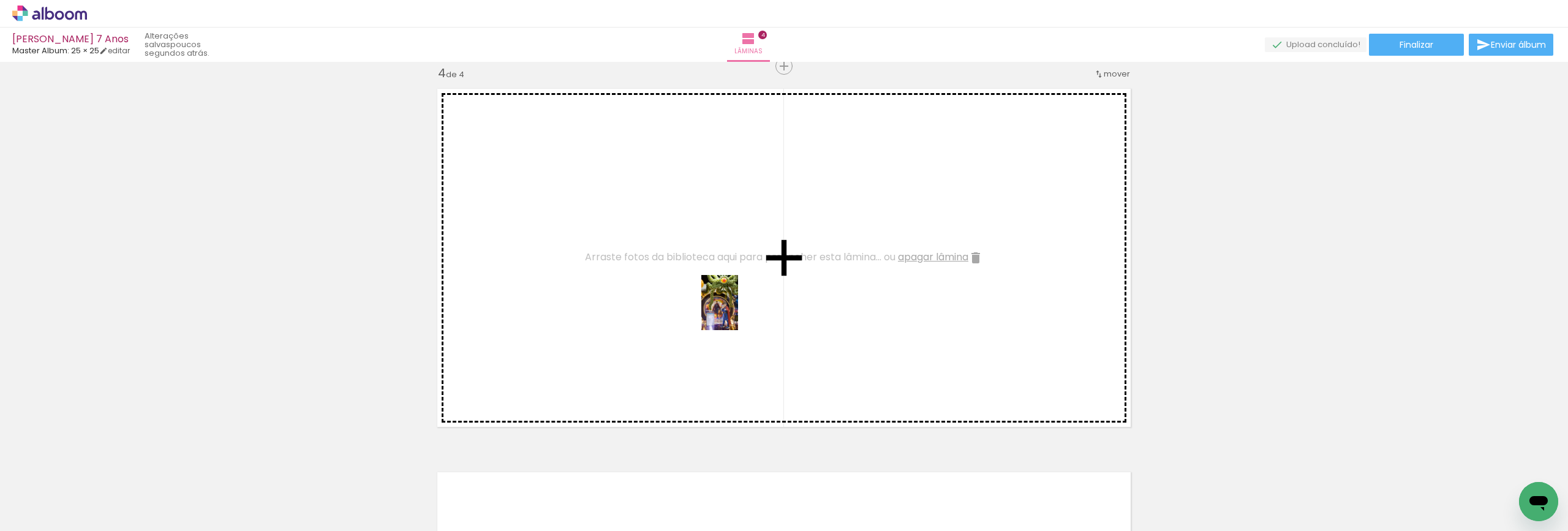
drag, startPoint x: 460, startPoint y: 507, endPoint x: 738, endPoint y: 311, distance: 340.1
click at [738, 311] on quentale-workspace at bounding box center [784, 265] width 1568 height 531
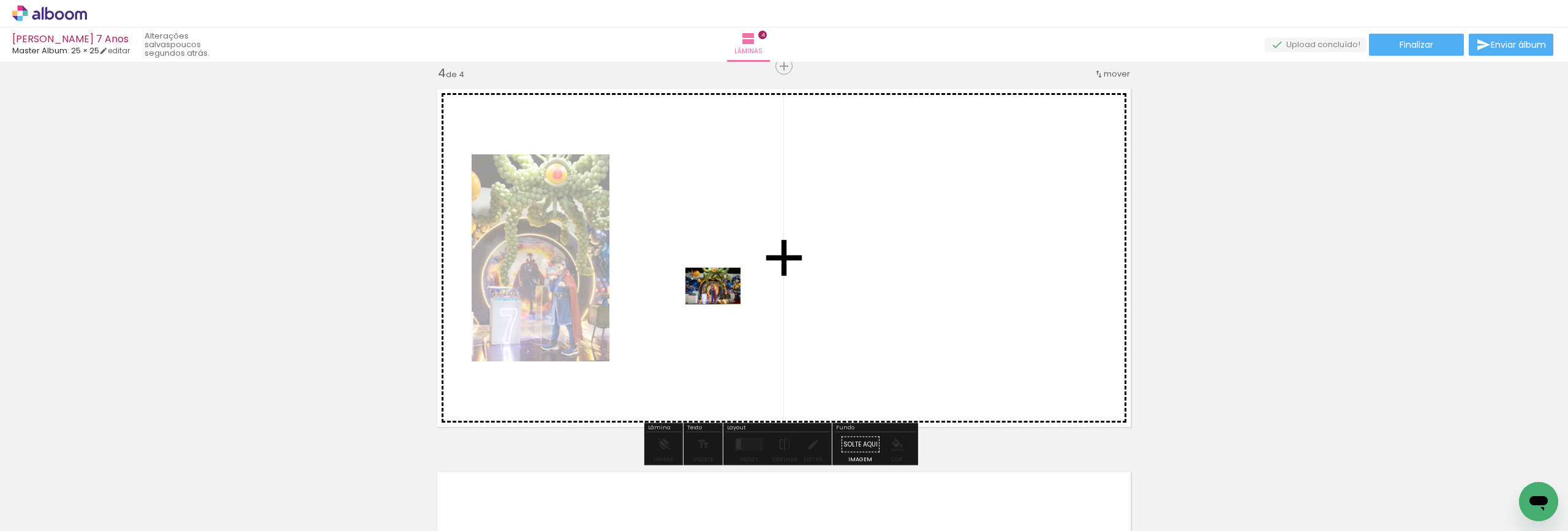
drag, startPoint x: 524, startPoint y: 494, endPoint x: 726, endPoint y: 289, distance: 287.8
click at [726, 289] on quentale-workspace at bounding box center [784, 265] width 1568 height 531
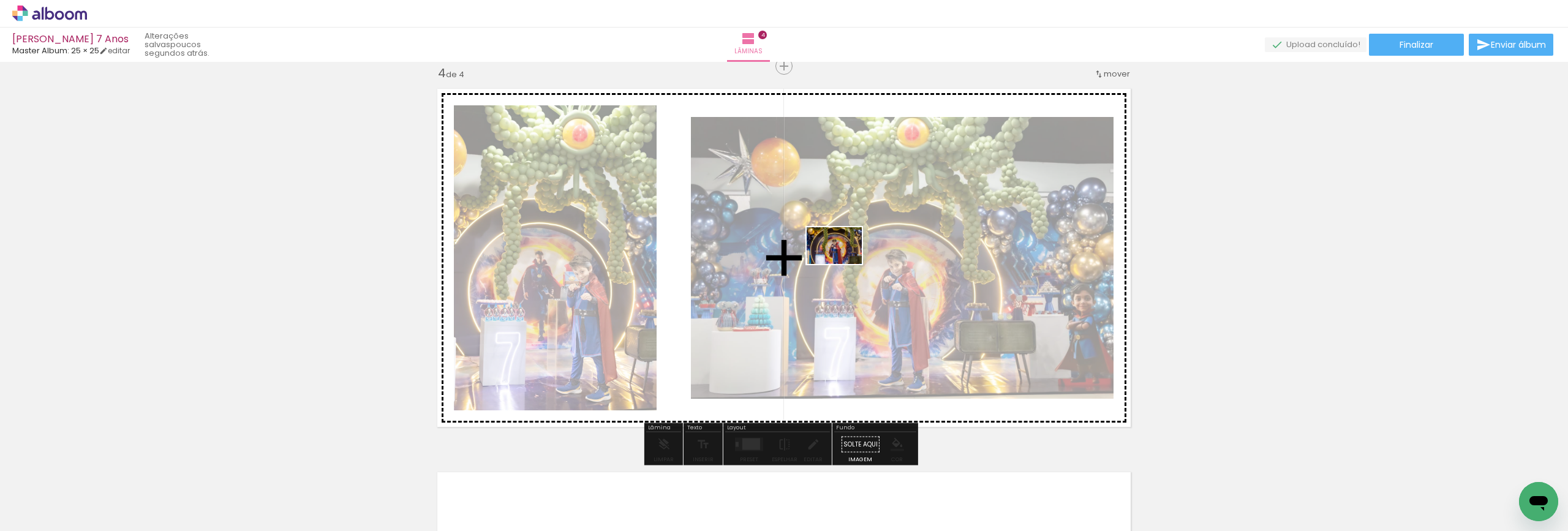
drag, startPoint x: 603, startPoint y: 504, endPoint x: 843, endPoint y: 264, distance: 339.4
click at [843, 264] on quentale-workspace at bounding box center [784, 265] width 1568 height 531
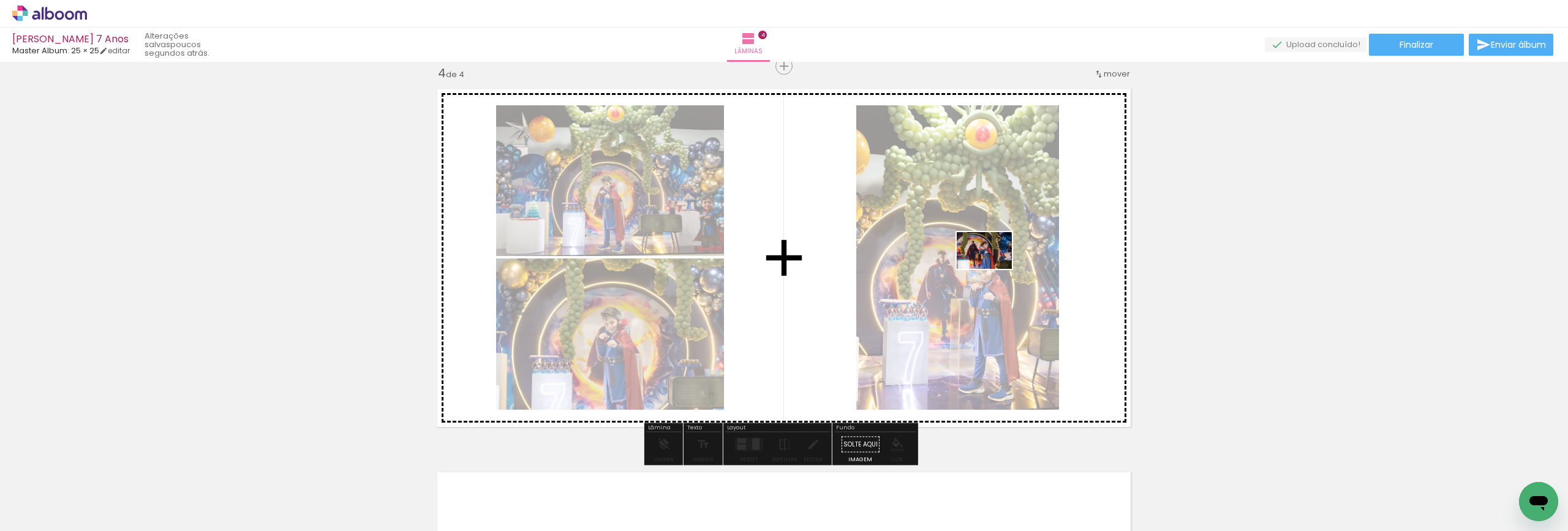
drag, startPoint x: 323, startPoint y: 499, endPoint x: 895, endPoint y: 267, distance: 617.3
click at [972, 269] on quentale-workspace at bounding box center [784, 265] width 1568 height 531
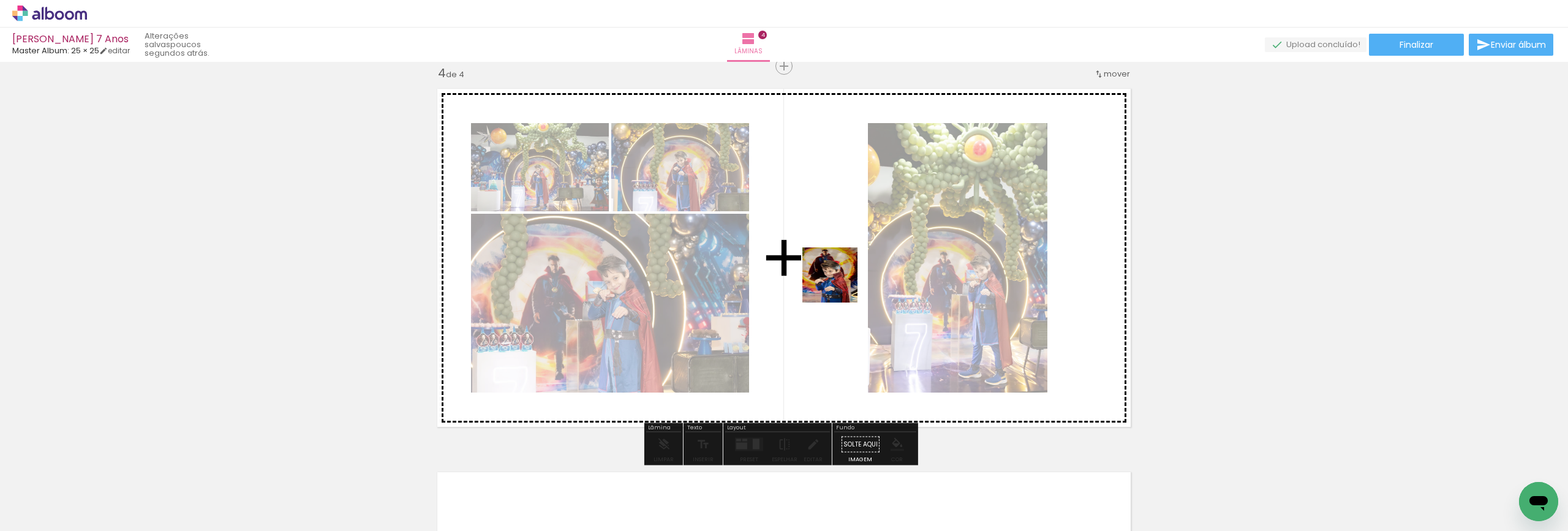
drag, startPoint x: 669, startPoint y: 500, endPoint x: 863, endPoint y: 233, distance: 330.0
click at [864, 233] on quentale-workspace at bounding box center [784, 265] width 1568 height 531
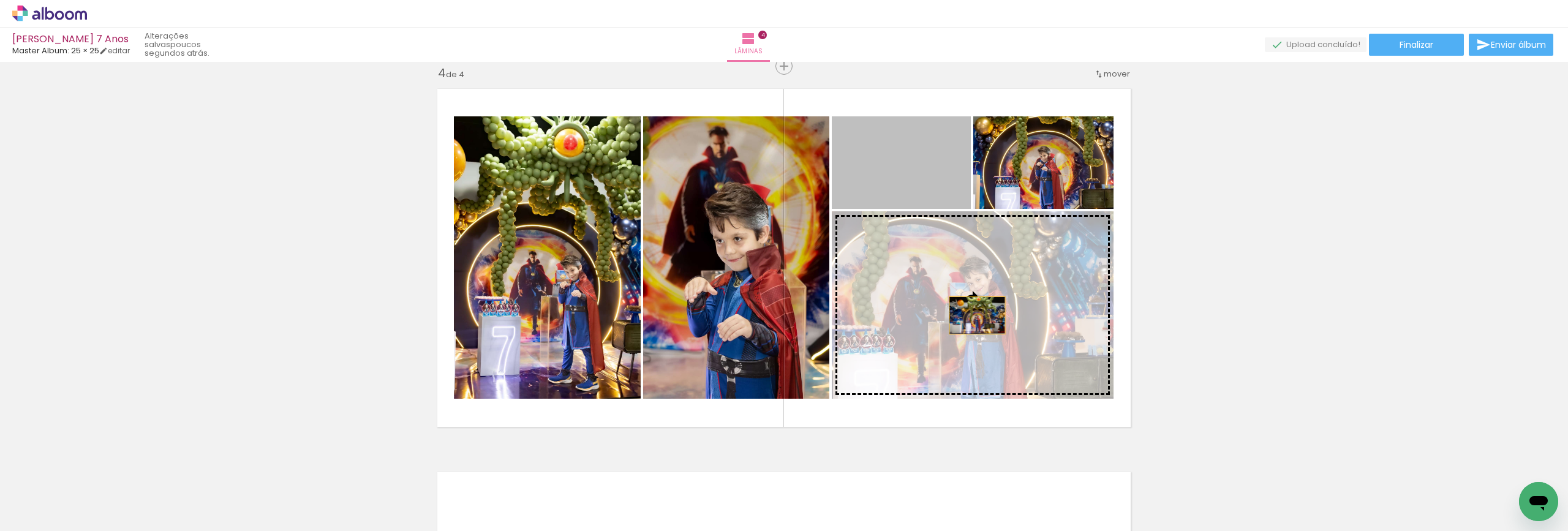
drag, startPoint x: 899, startPoint y: 168, endPoint x: 973, endPoint y: 316, distance: 165.5
click at [0, 0] on slot at bounding box center [0, 0] width 0 height 0
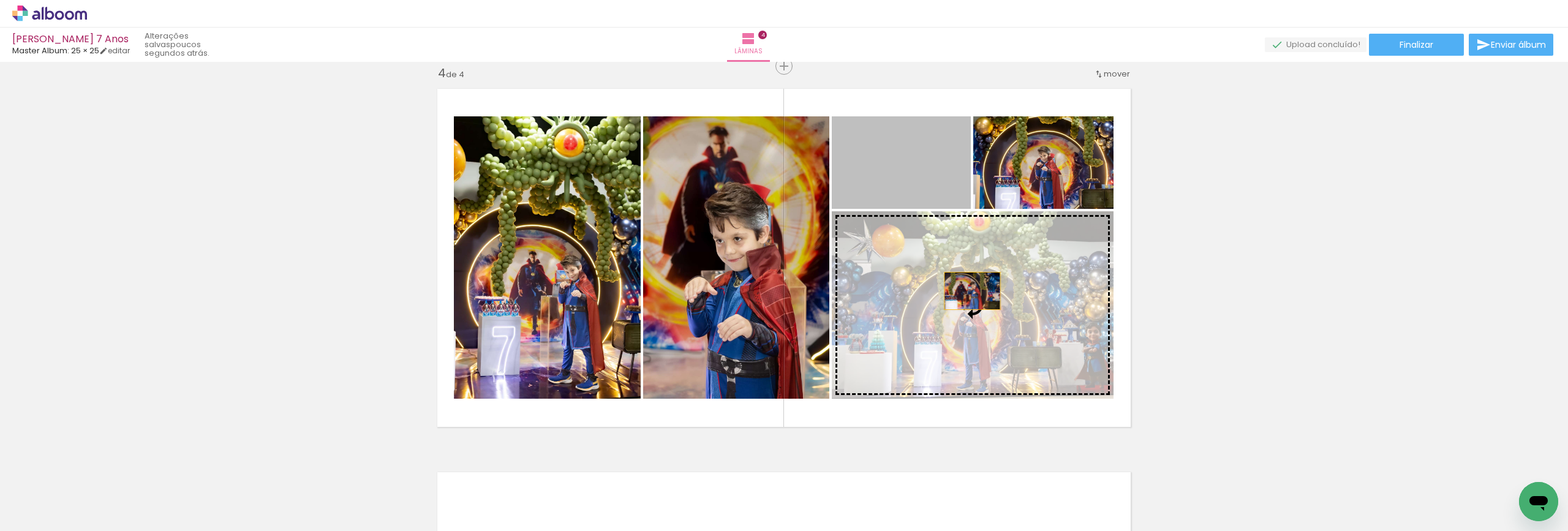
drag, startPoint x: 912, startPoint y: 172, endPoint x: 968, endPoint y: 291, distance: 131.5
click at [0, 0] on slot at bounding box center [0, 0] width 0 height 0
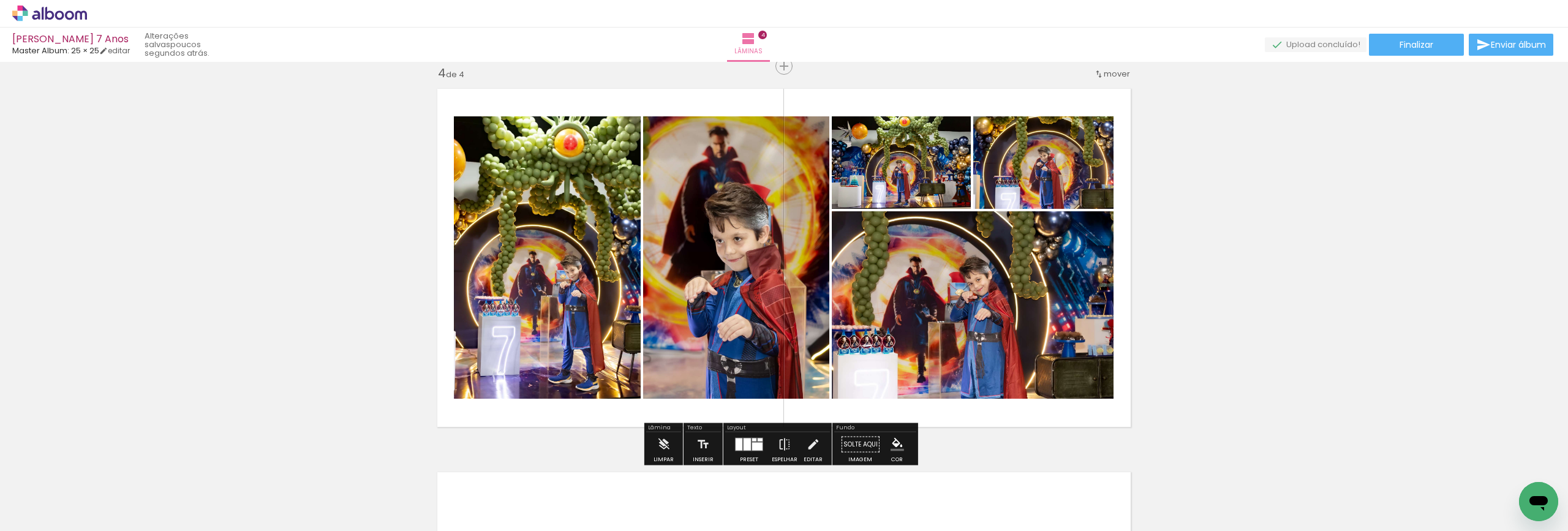
click at [745, 442] on div at bounding box center [747, 444] width 7 height 12
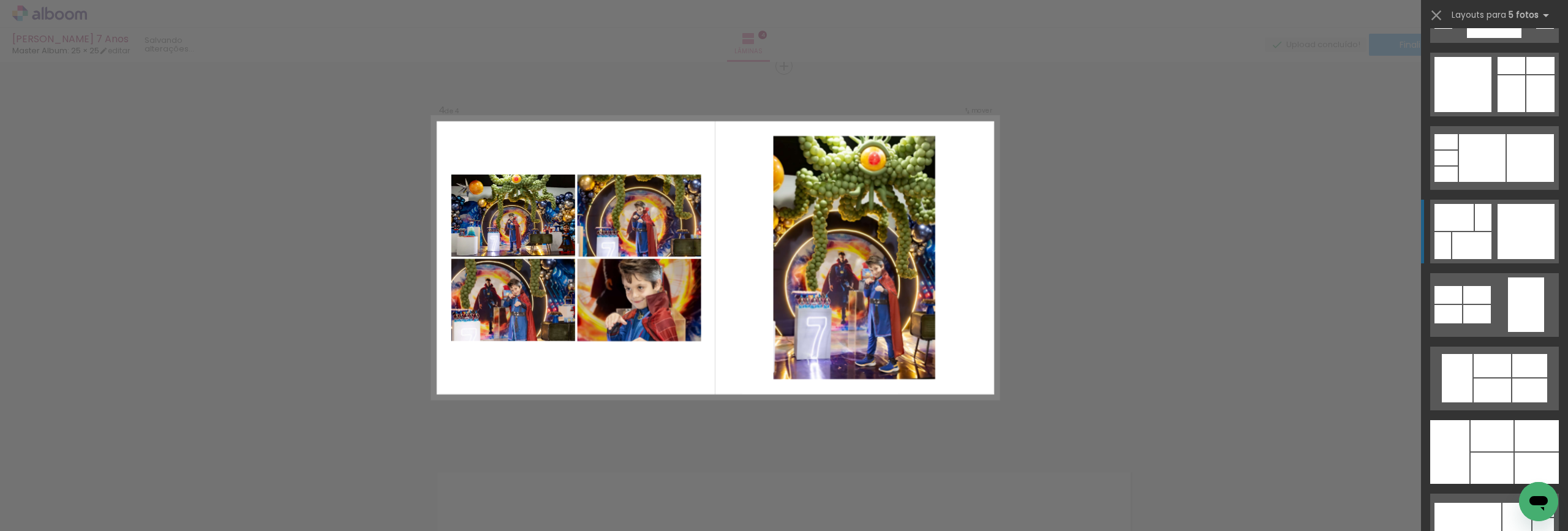
scroll to position [4102, 0]
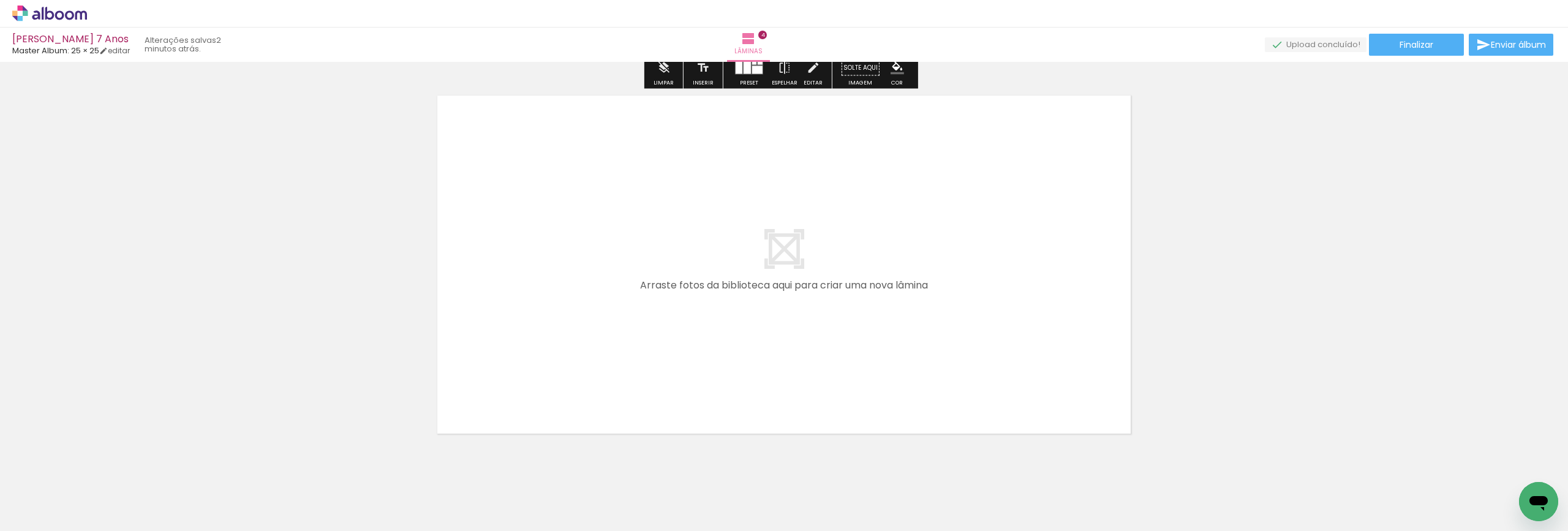
scroll to position [1572, 0]
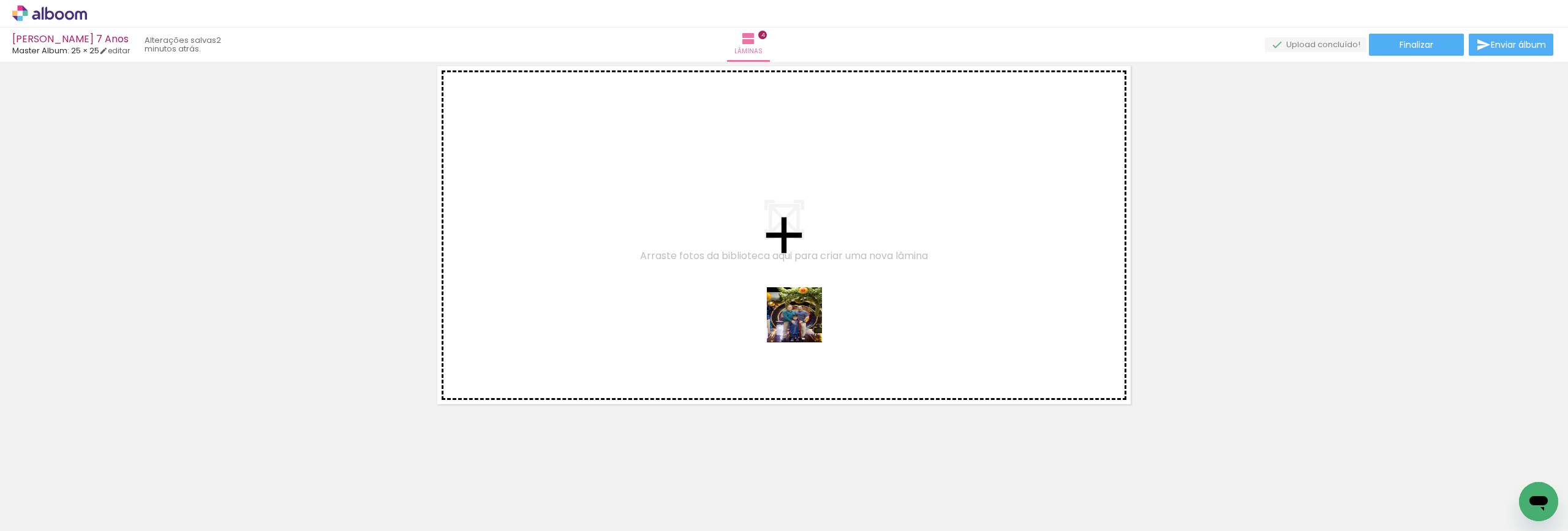
drag, startPoint x: 813, startPoint y: 502, endPoint x: 790, endPoint y: 259, distance: 244.1
click at [790, 259] on quentale-workspace at bounding box center [784, 265] width 1568 height 531
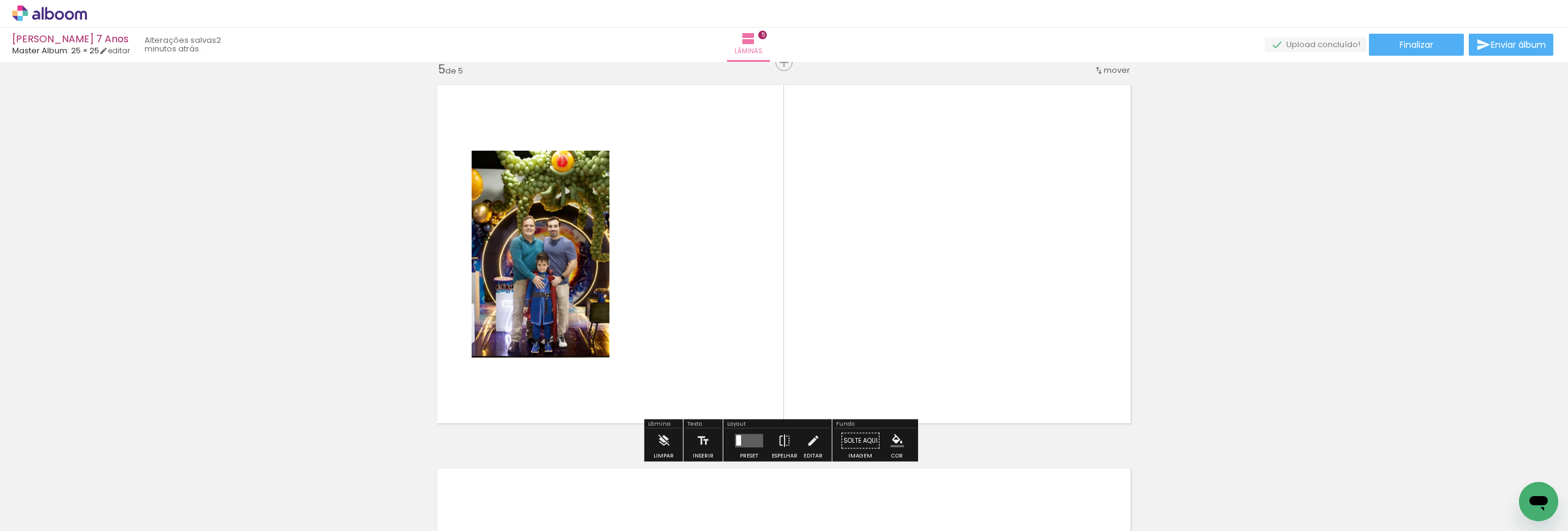
scroll to position [1549, 0]
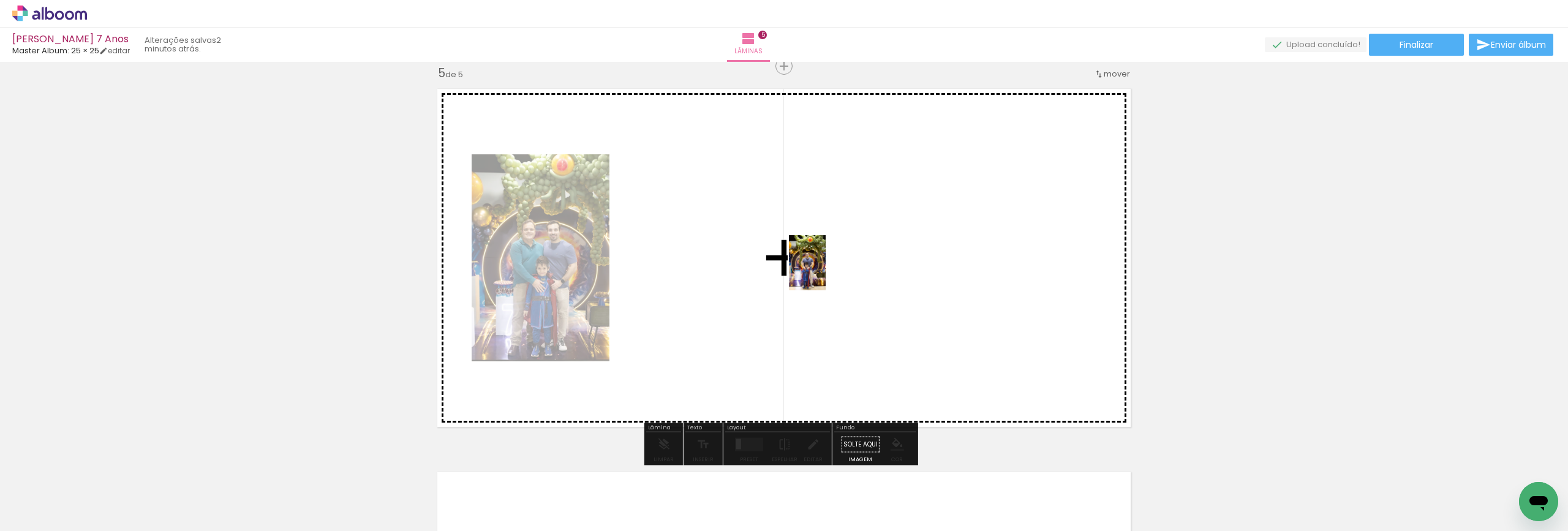
drag, startPoint x: 954, startPoint y: 504, endPoint x: 814, endPoint y: 272, distance: 271.0
click at [814, 262] on quentale-workspace at bounding box center [784, 265] width 1568 height 531
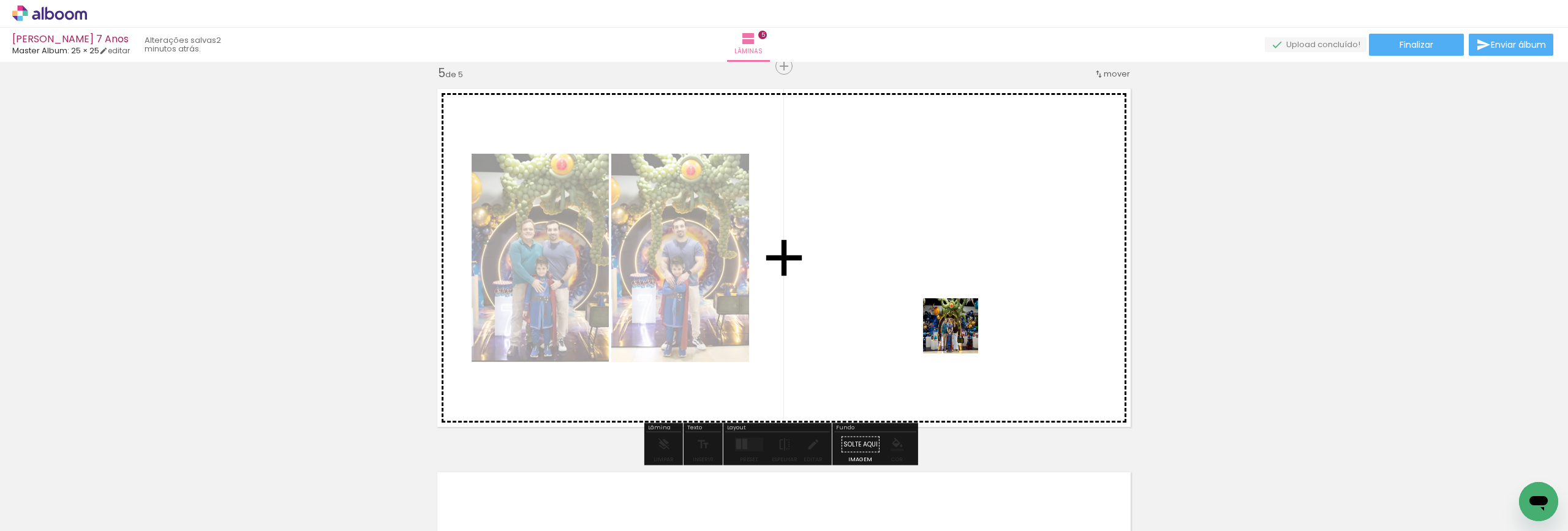
drag, startPoint x: 1000, startPoint y: 494, endPoint x: 904, endPoint y: 288, distance: 227.3
click at [904, 288] on quentale-workspace at bounding box center [784, 265] width 1568 height 531
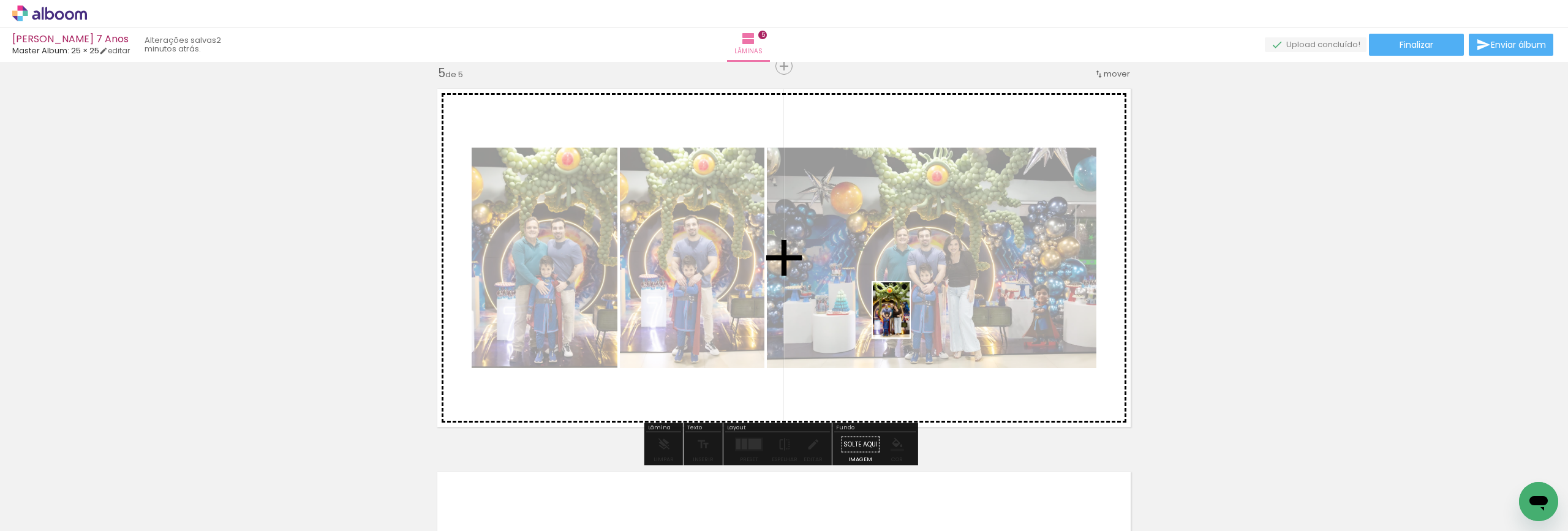
drag, startPoint x: 1079, startPoint y: 516, endPoint x: 909, endPoint y: 319, distance: 260.2
click at [909, 318] on quentale-workspace at bounding box center [784, 265] width 1568 height 531
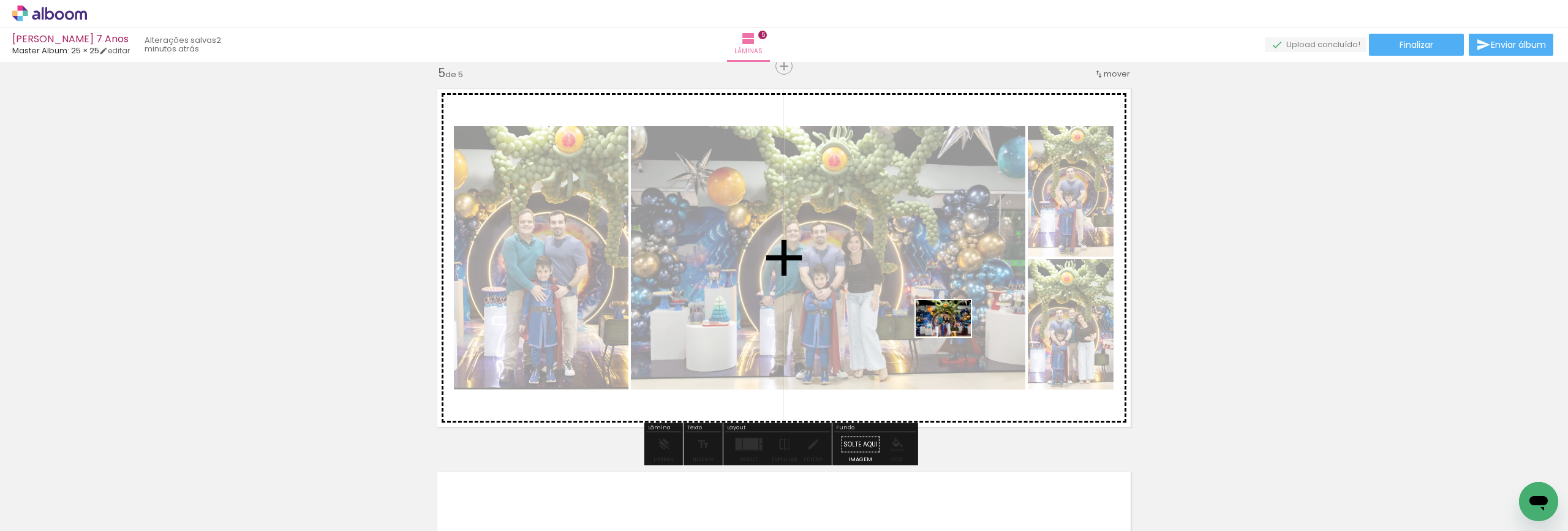
drag, startPoint x: 1153, startPoint y: 501, endPoint x: 948, endPoint y: 333, distance: 265.0
click at [948, 333] on quentale-workspace at bounding box center [784, 265] width 1568 height 531
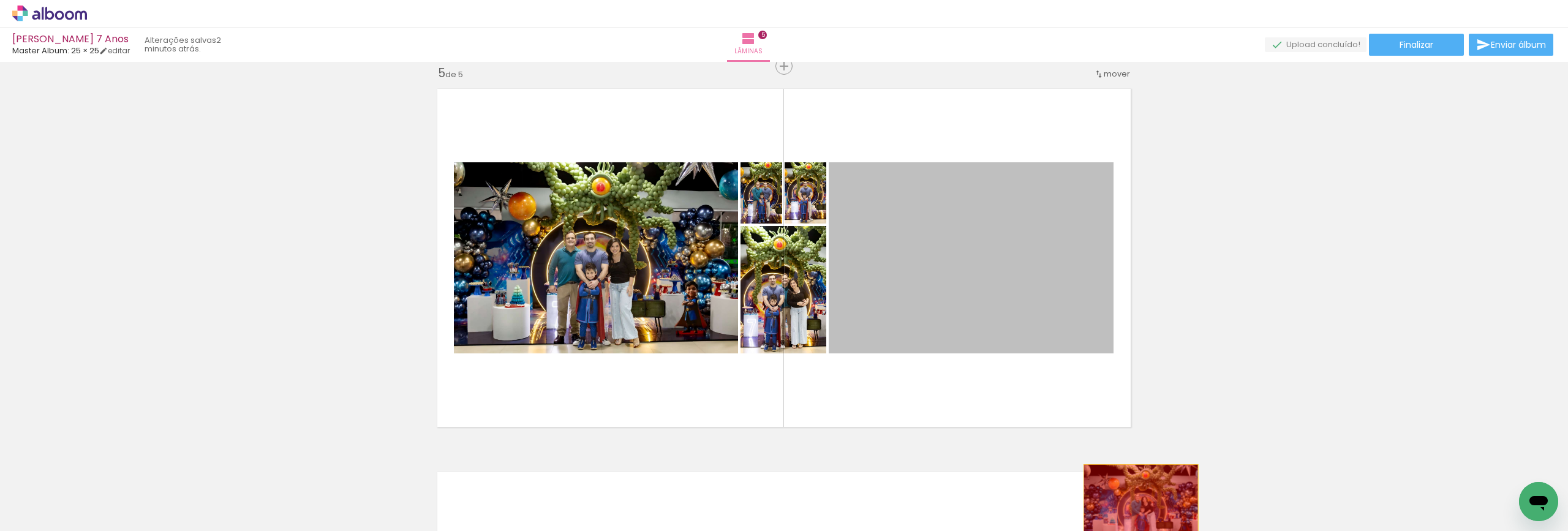
drag, startPoint x: 934, startPoint y: 246, endPoint x: 1136, endPoint y: 503, distance: 326.9
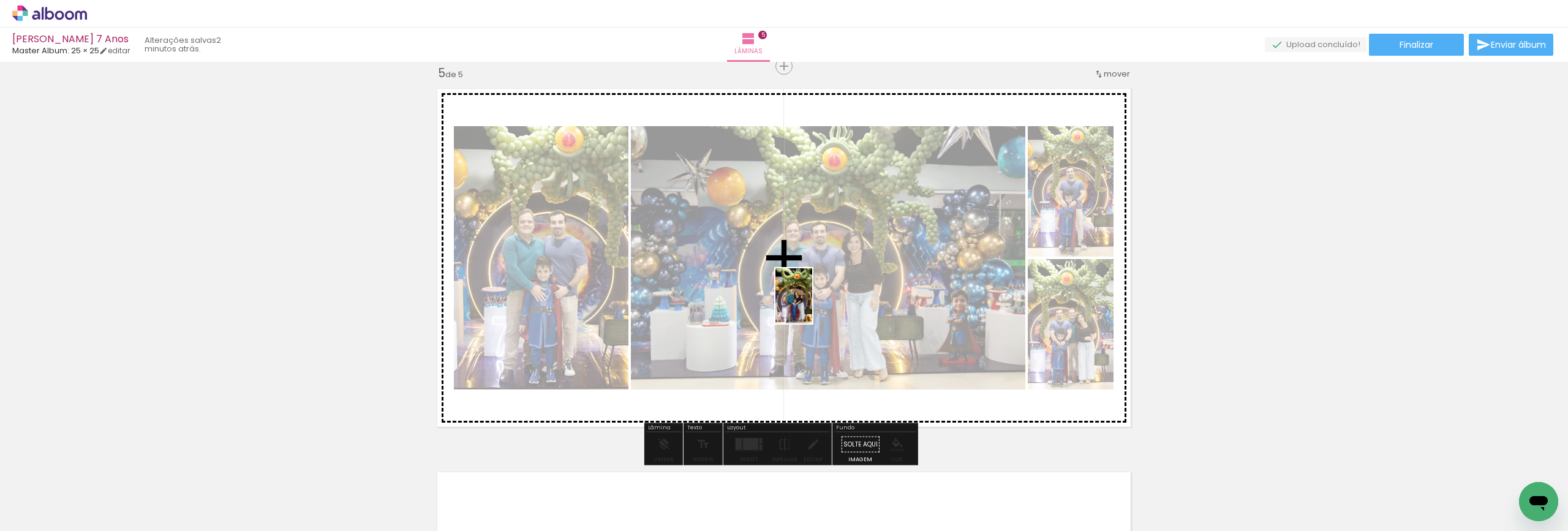
drag, startPoint x: 1215, startPoint y: 508, endPoint x: 807, endPoint y: 291, distance: 462.1
click at [807, 291] on quentale-workspace at bounding box center [784, 265] width 1568 height 531
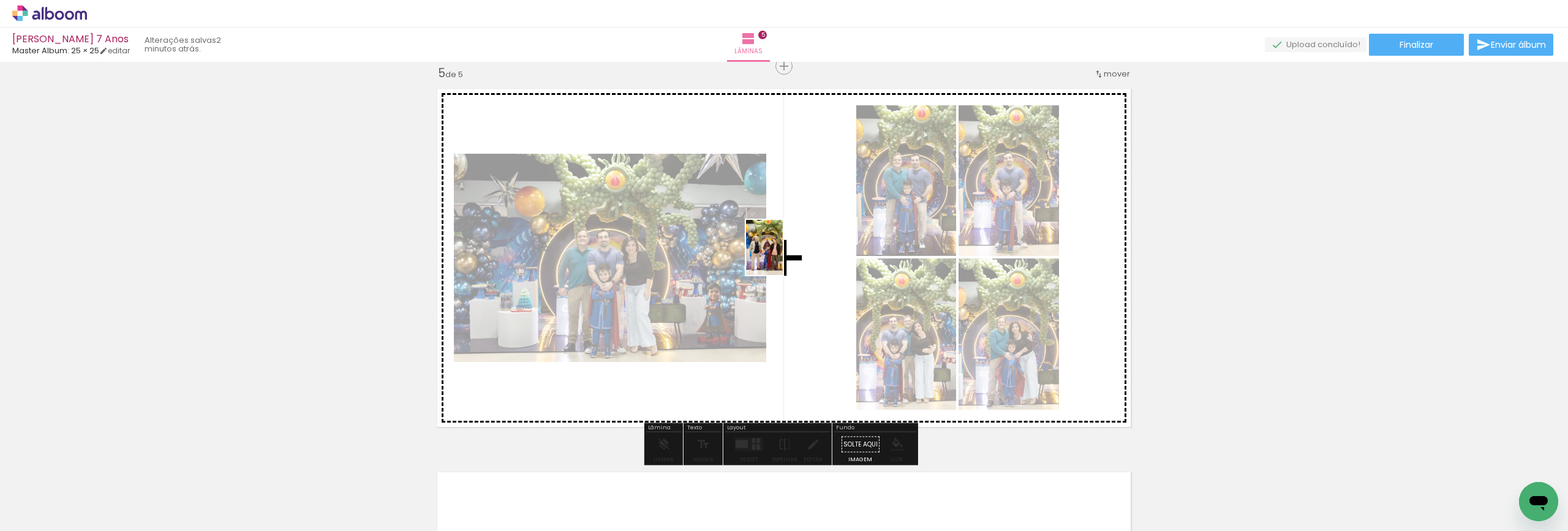
drag, startPoint x: 1285, startPoint y: 499, endPoint x: 782, endPoint y: 255, distance: 559.1
click at [782, 255] on quentale-workspace at bounding box center [784, 265] width 1568 height 531
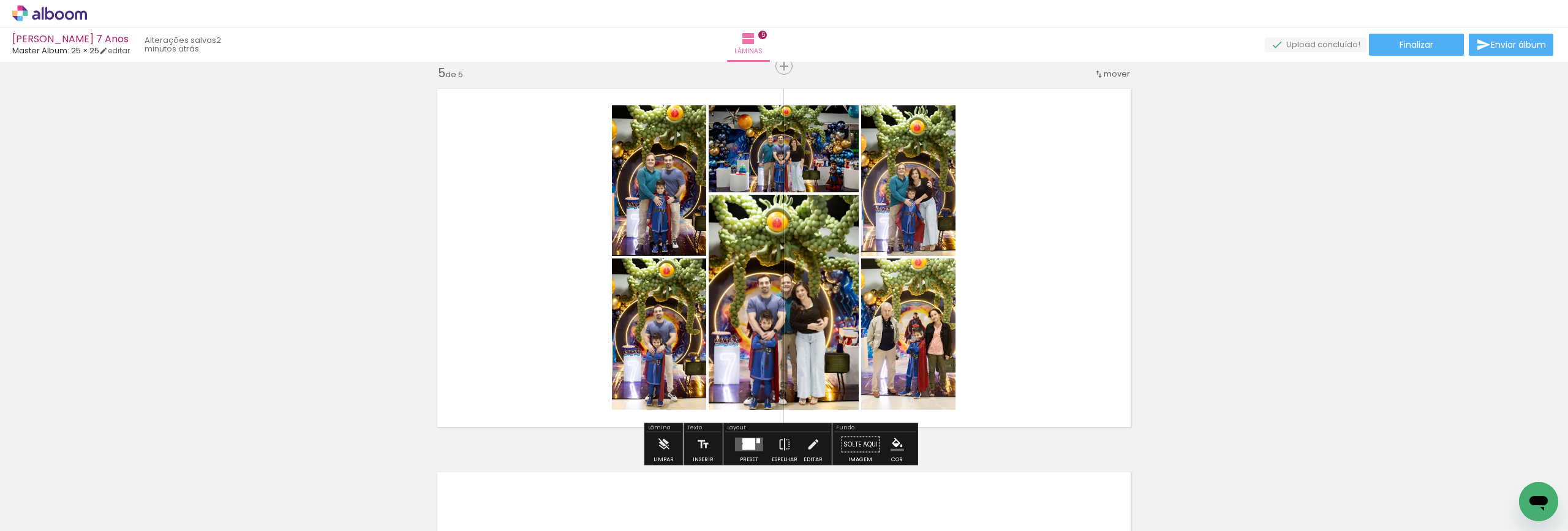
click at [746, 442] on div at bounding box center [748, 445] width 12 height 11
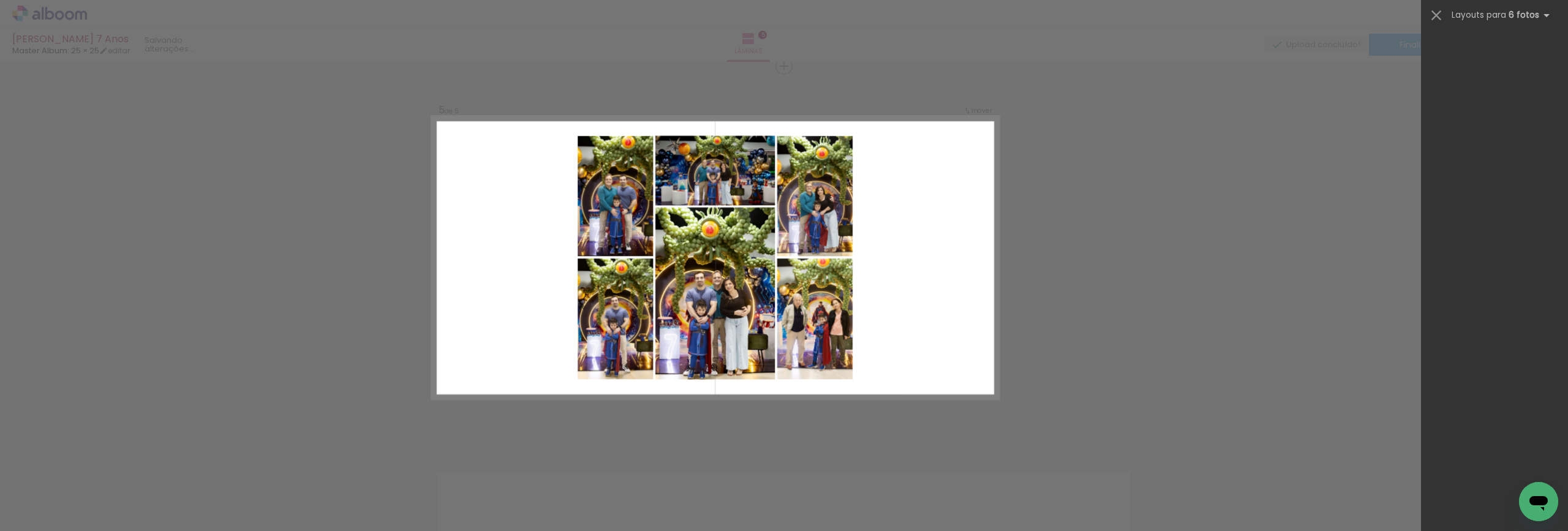
scroll to position [0, 0]
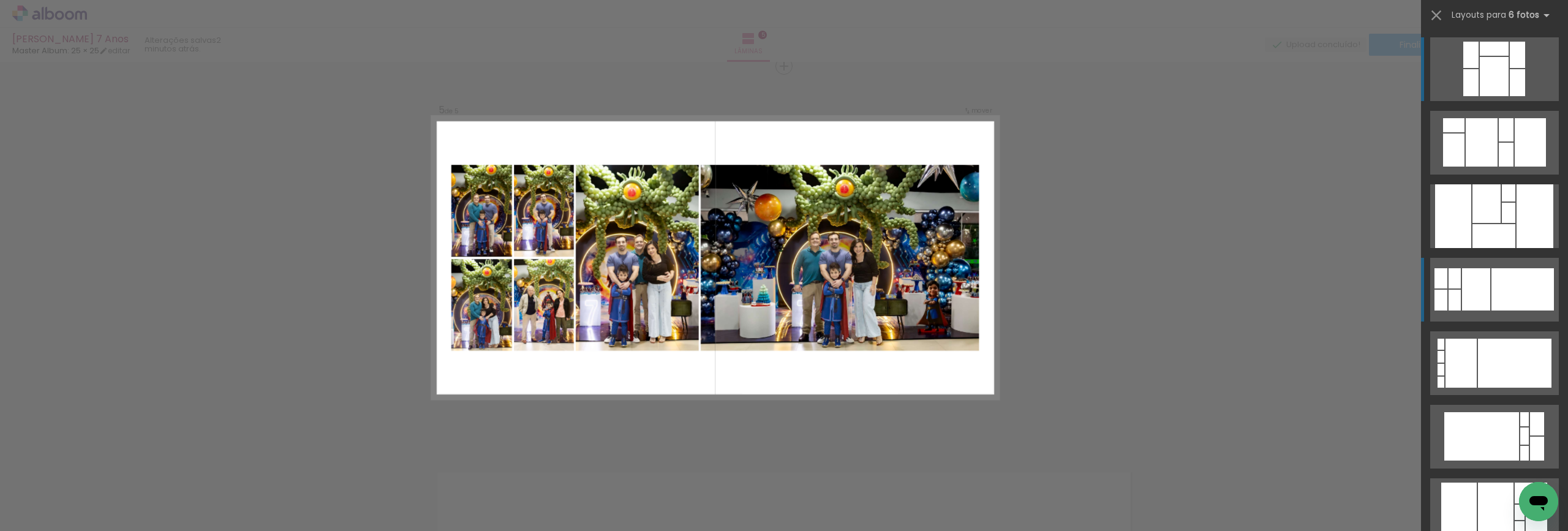
click at [1496, 289] on div at bounding box center [1522, 289] width 63 height 42
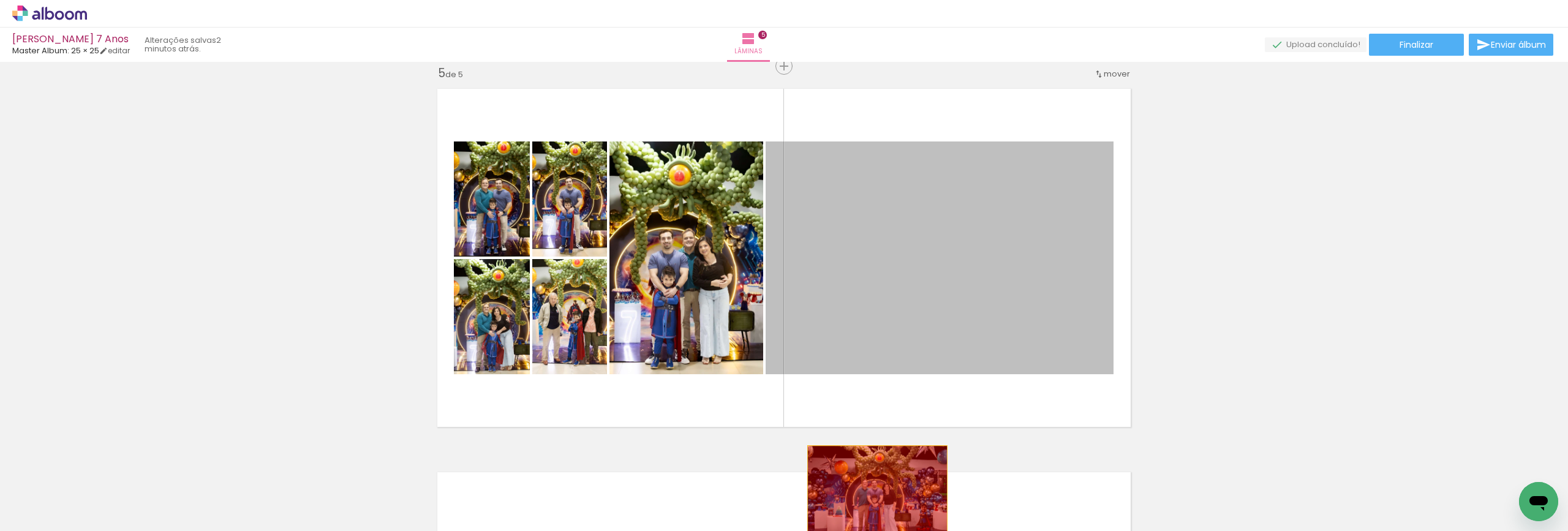
drag, startPoint x: 973, startPoint y: 273, endPoint x: 873, endPoint y: 492, distance: 240.8
click at [873, 492] on quentale-workspace at bounding box center [784, 265] width 1568 height 531
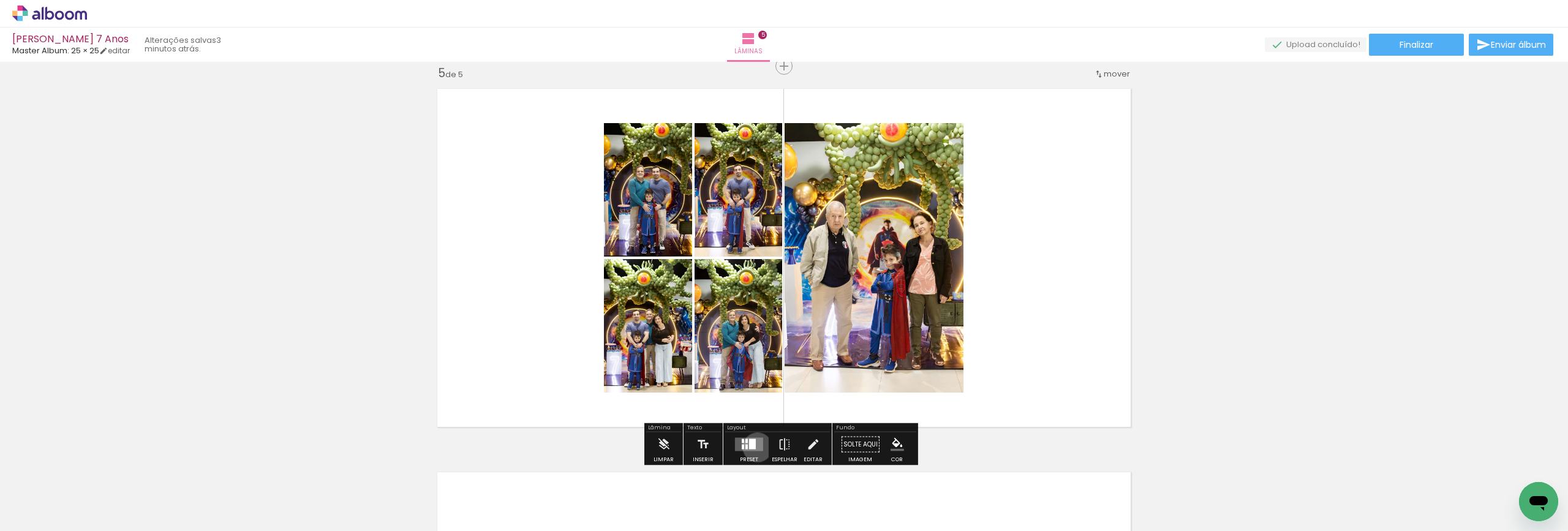
click at [755, 447] on quentale-layouter at bounding box center [749, 444] width 28 height 14
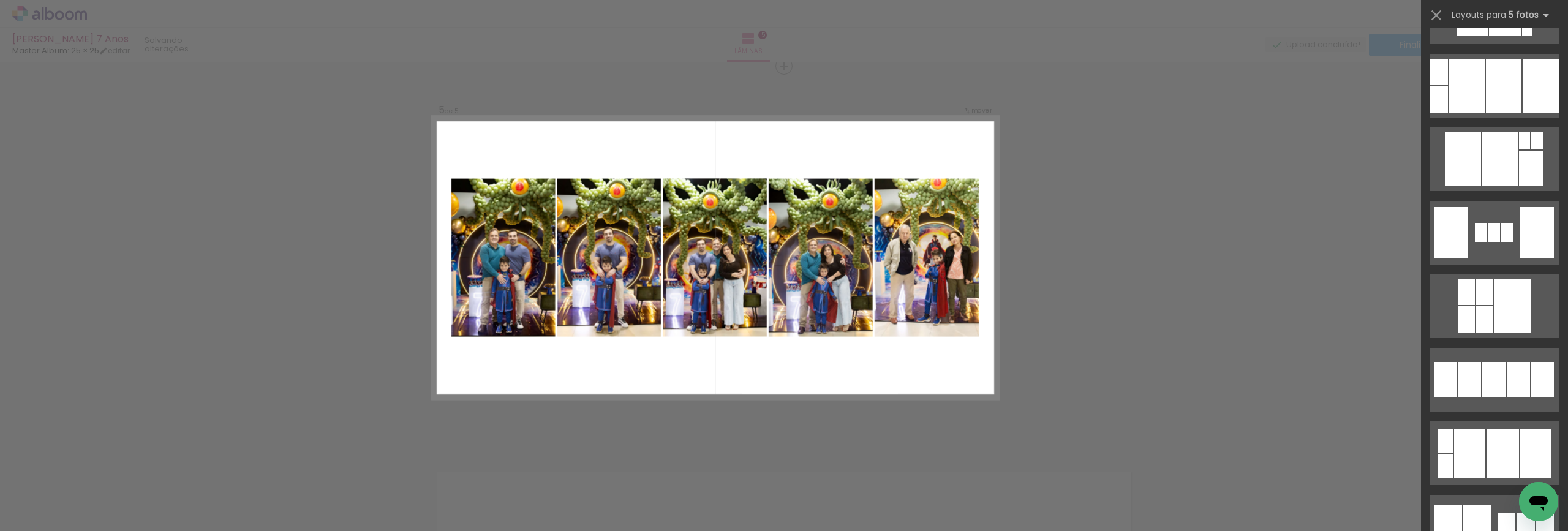
scroll to position [1531, 0]
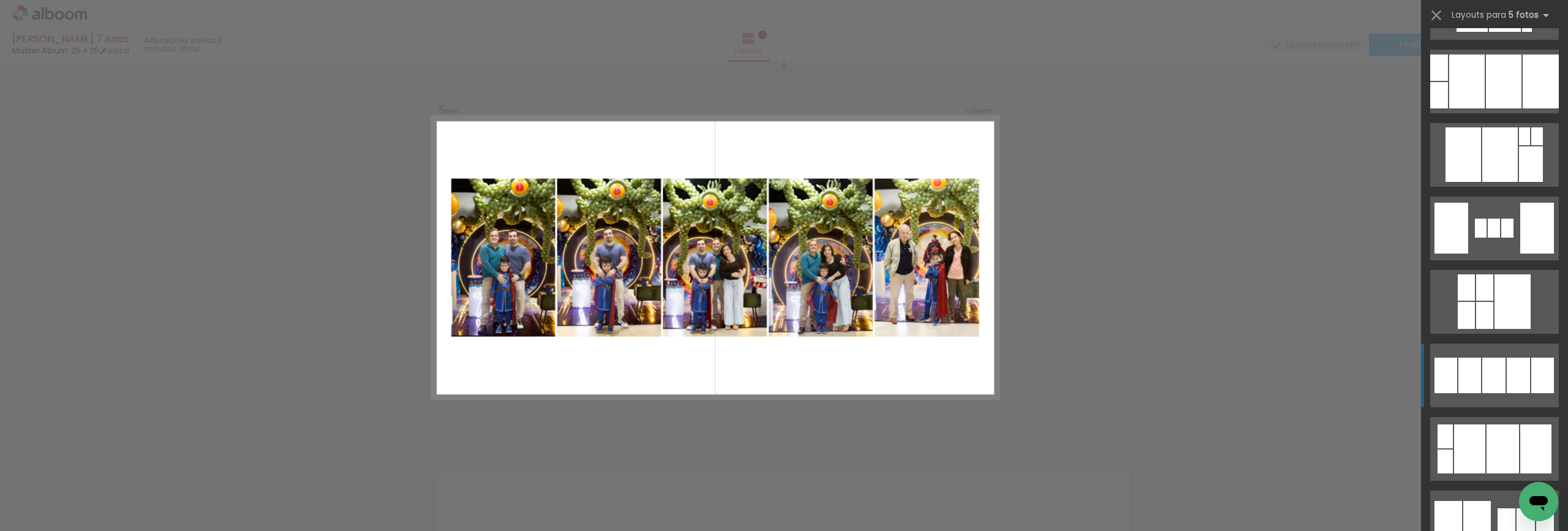
click at [1486, 375] on div at bounding box center [1493, 376] width 24 height 36
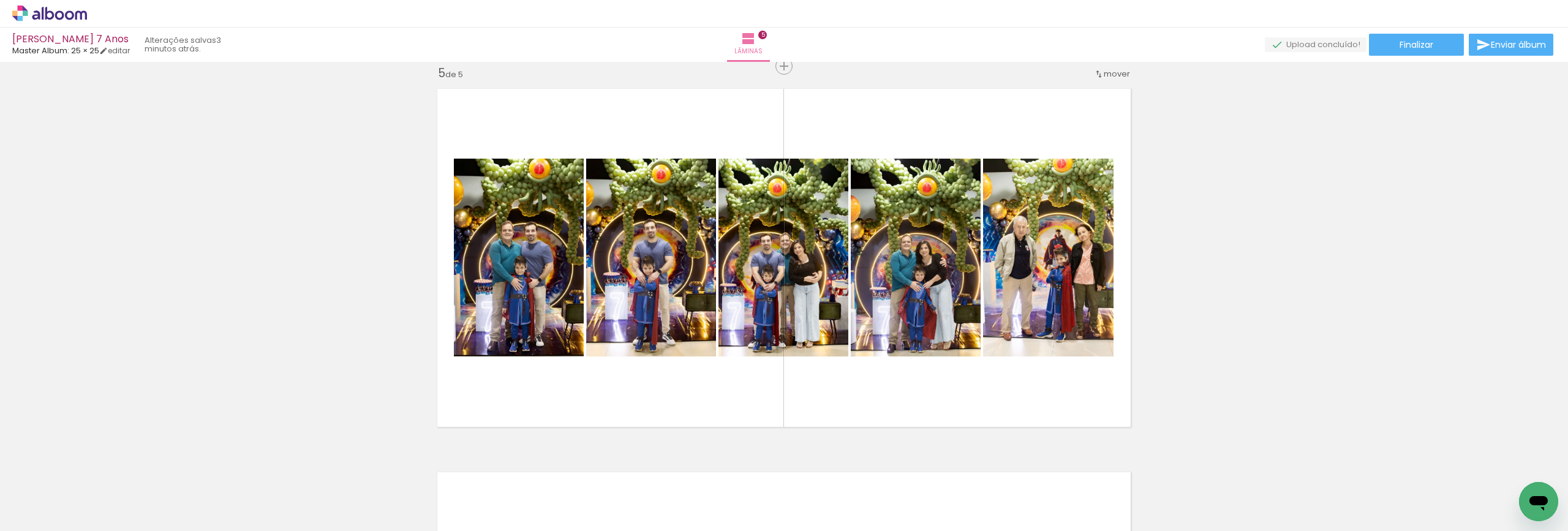
scroll to position [0, 1727]
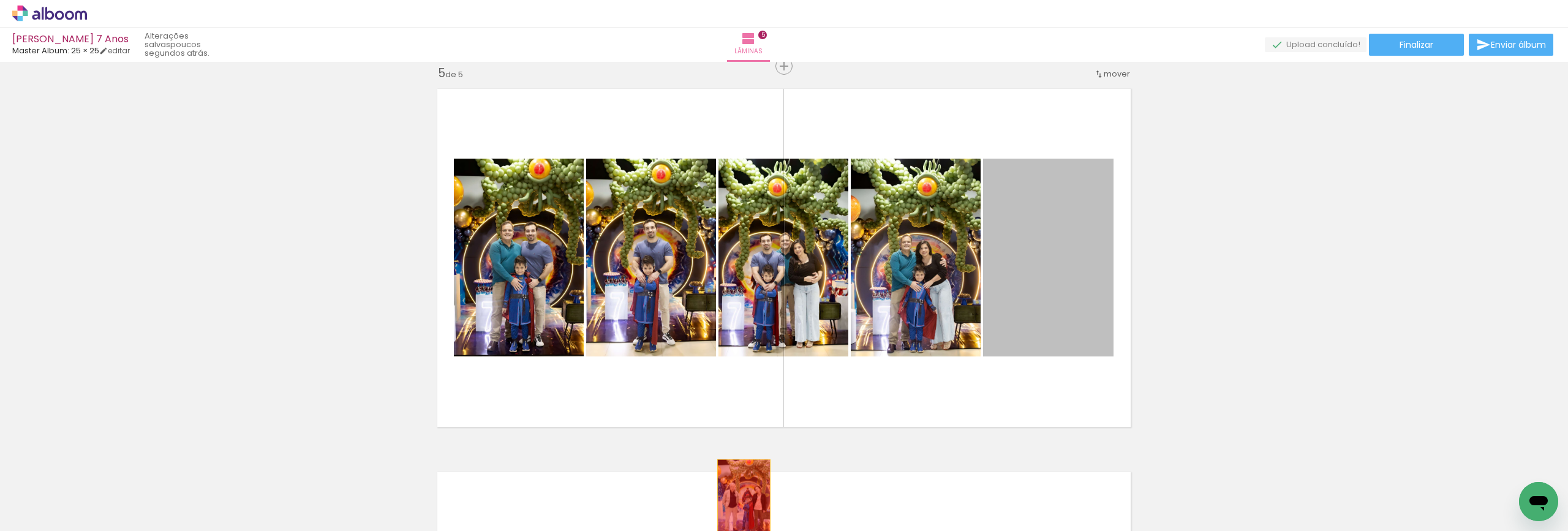
drag, startPoint x: 1030, startPoint y: 265, endPoint x: 739, endPoint y: 501, distance: 374.7
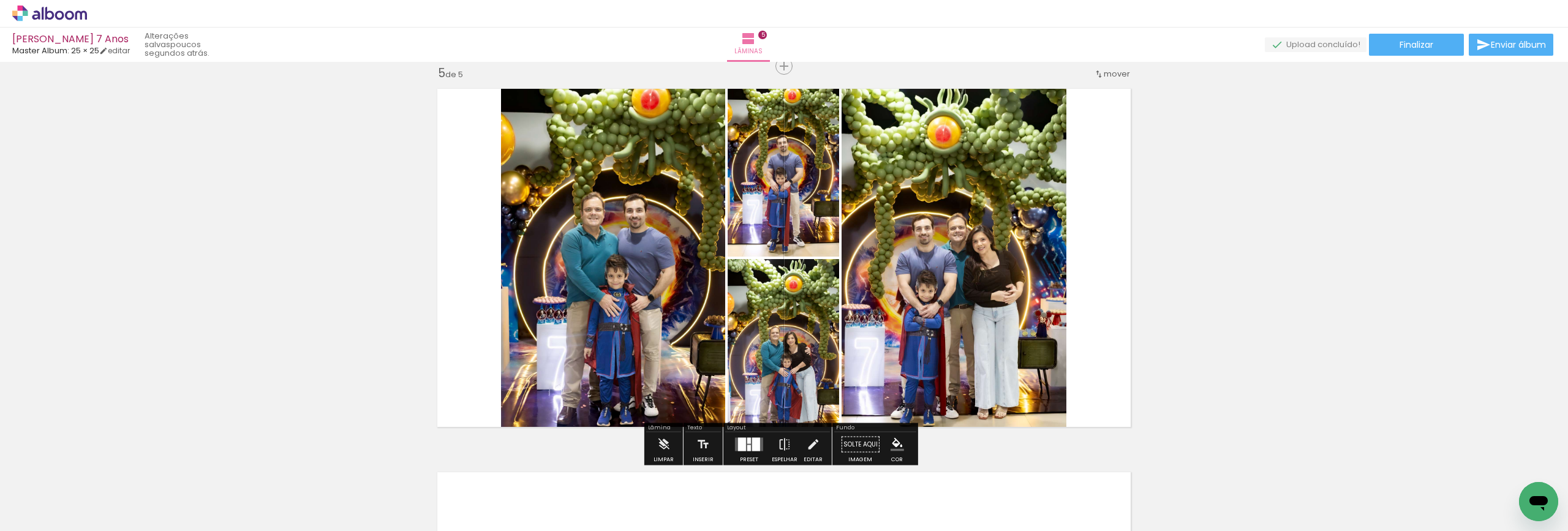
click at [738, 442] on div at bounding box center [742, 444] width 8 height 14
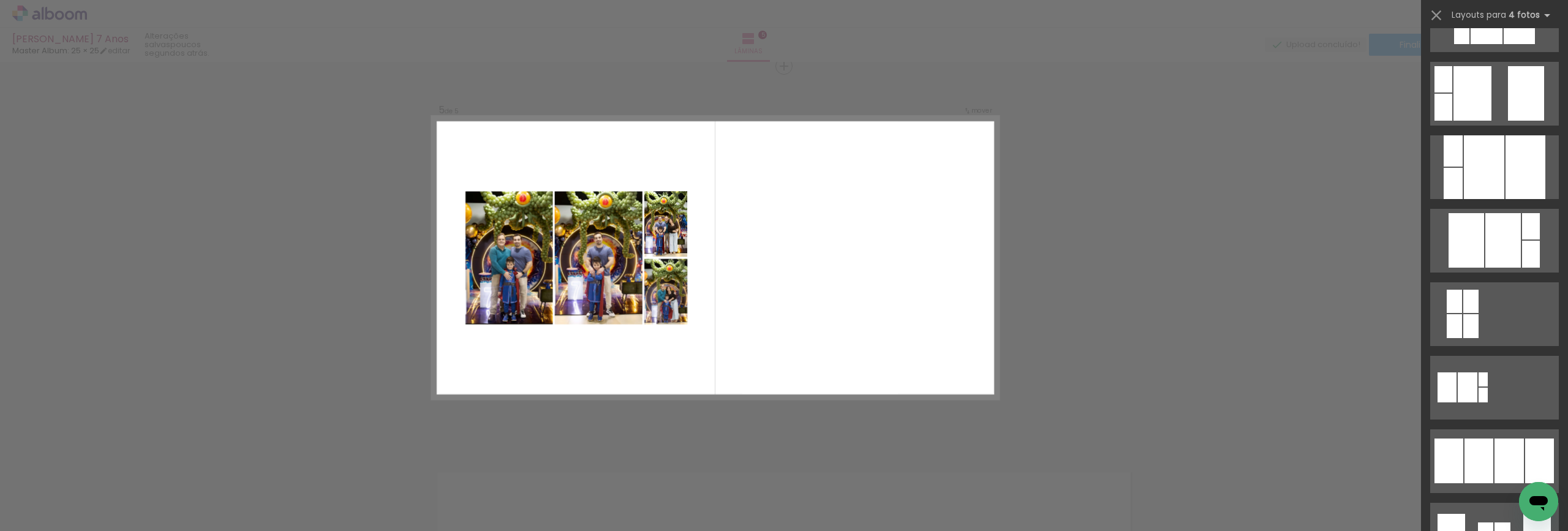
scroll to position [551, 0]
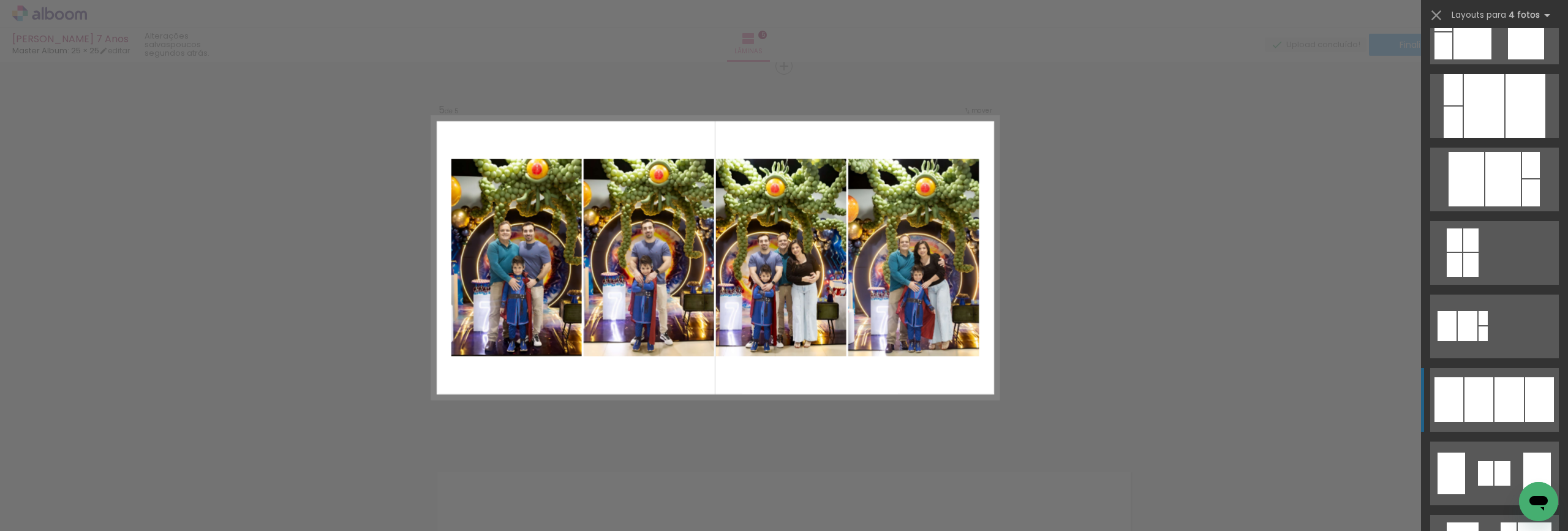
click at [1494, 383] on div at bounding box center [1509, 399] width 29 height 45
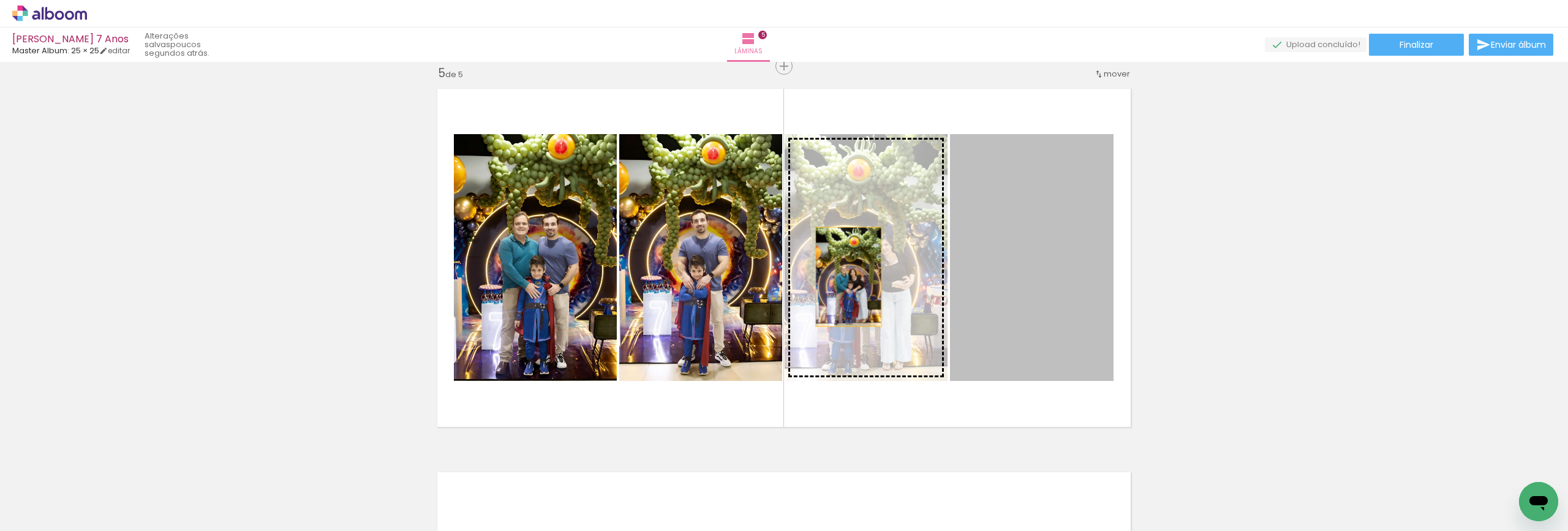
drag, startPoint x: 1073, startPoint y: 298, endPoint x: 844, endPoint y: 276, distance: 230.1
click at [0, 0] on slot at bounding box center [0, 0] width 0 height 0
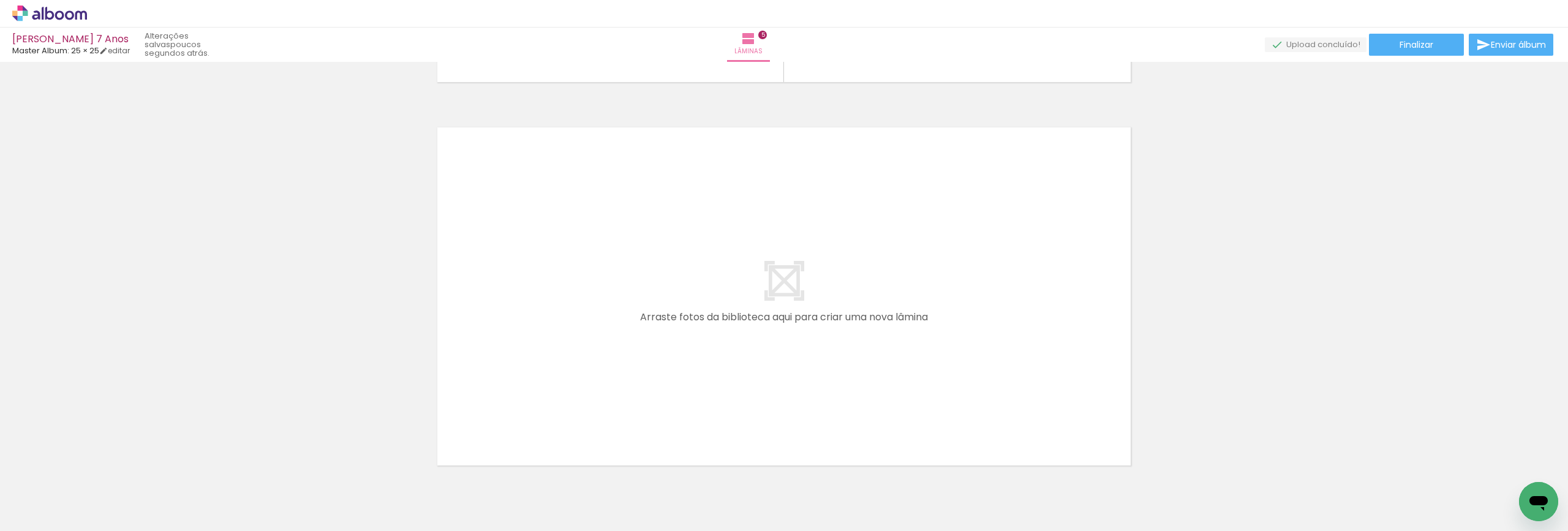
scroll to position [1955, 0]
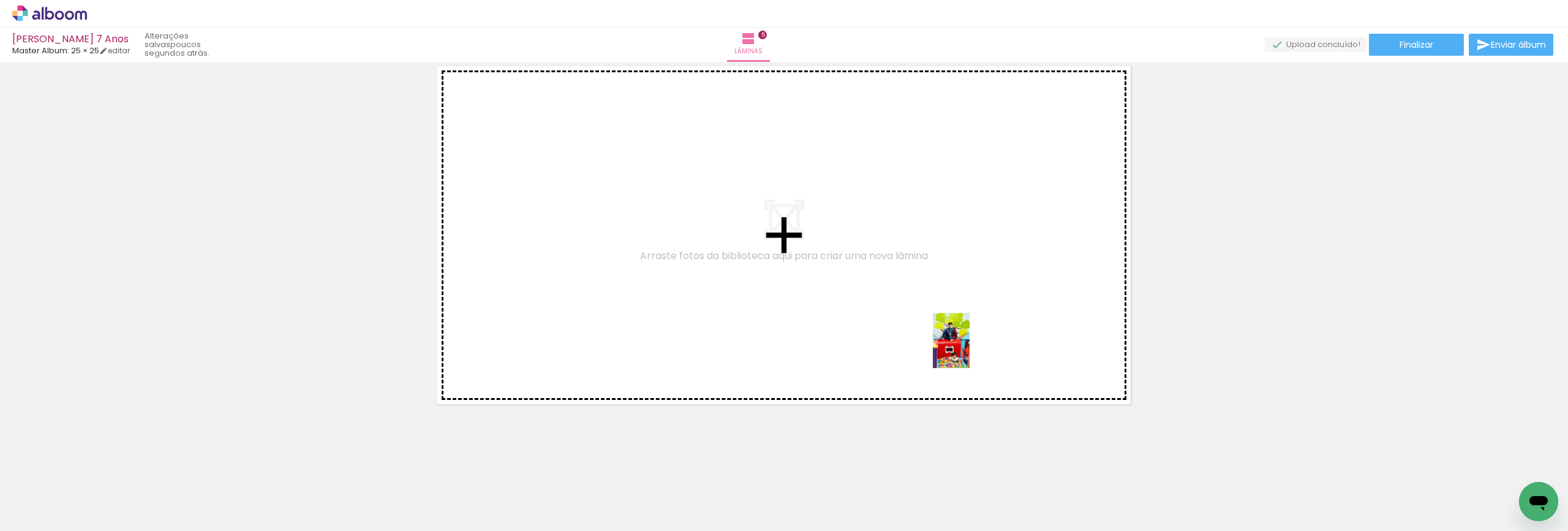
drag, startPoint x: 1418, startPoint y: 508, endPoint x: 969, endPoint y: 350, distance: 476.0
click at [969, 350] on quentale-workspace at bounding box center [784, 265] width 1568 height 531
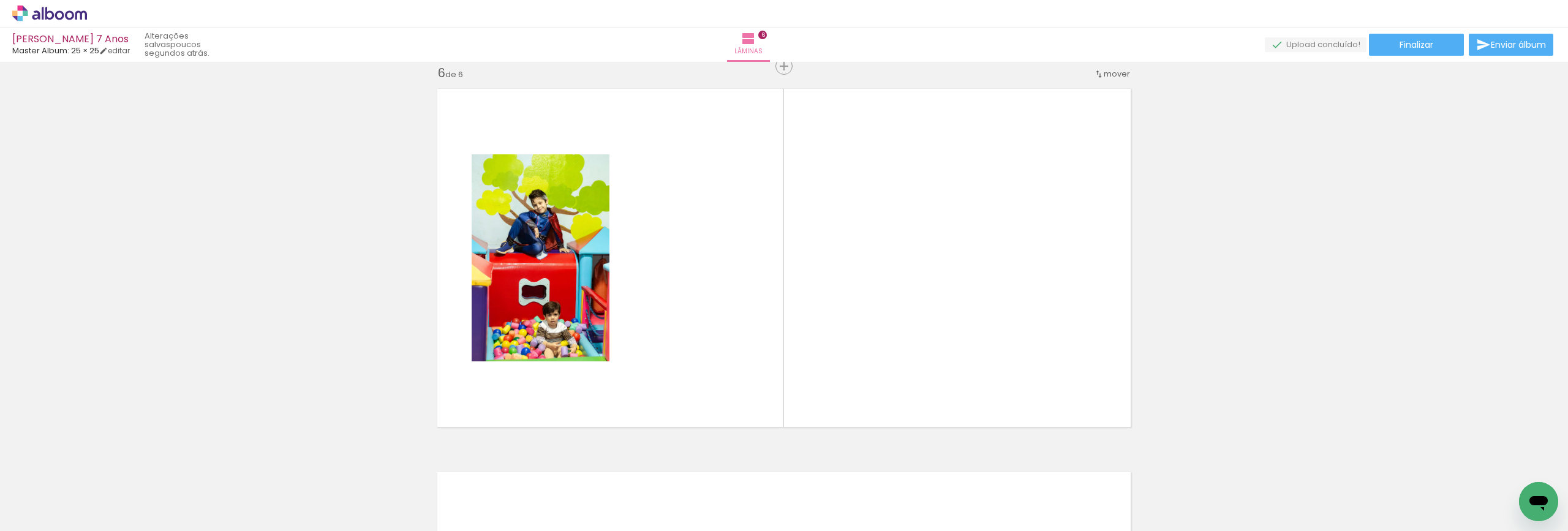
scroll to position [0, 2690]
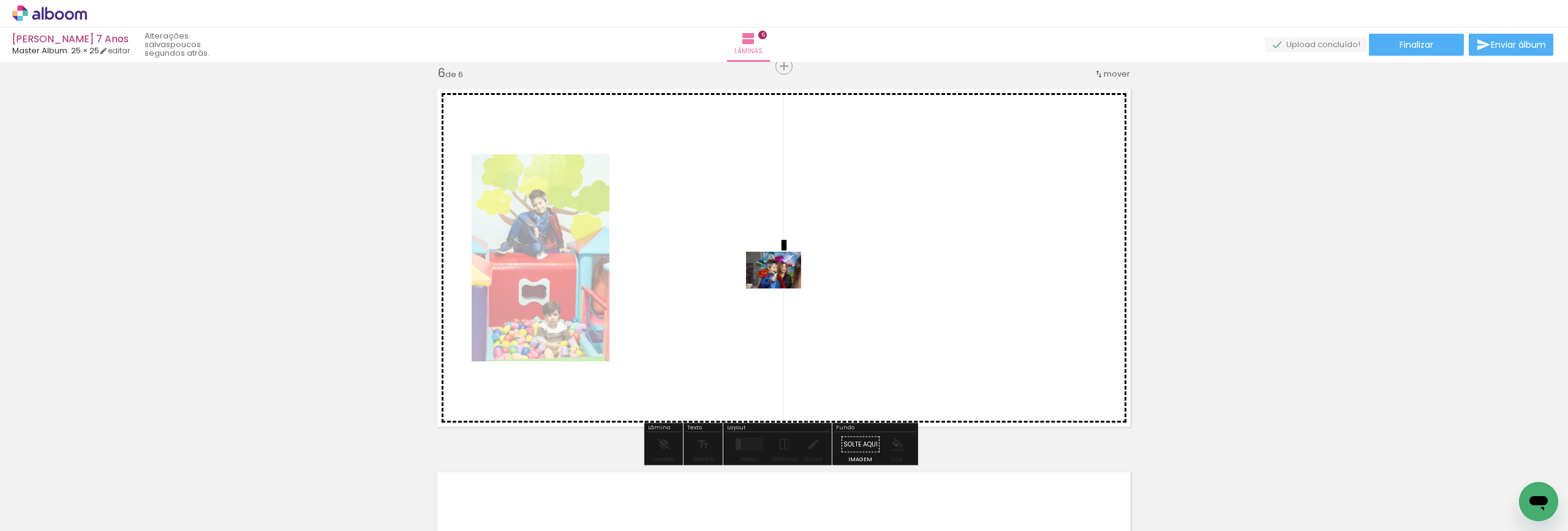
drag, startPoint x: 537, startPoint y: 504, endPoint x: 782, endPoint y: 289, distance: 326.0
click at [782, 289] on quentale-workspace at bounding box center [784, 265] width 1568 height 531
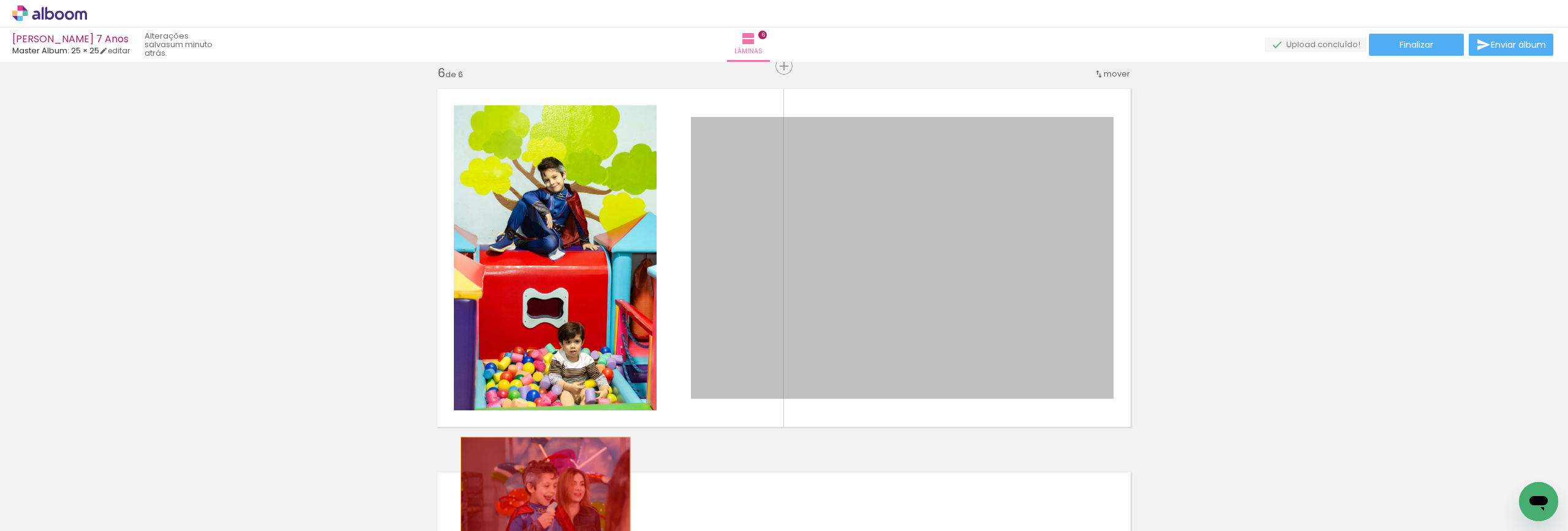
drag, startPoint x: 998, startPoint y: 283, endPoint x: 541, endPoint y: 494, distance: 503.4
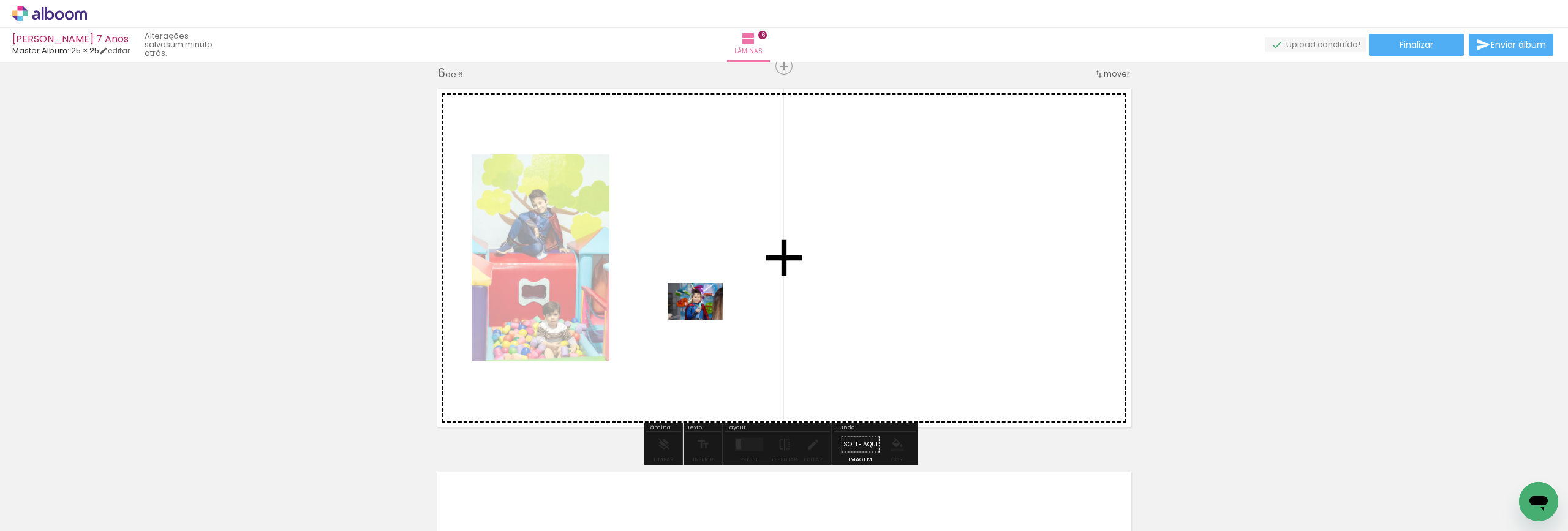
drag, startPoint x: 589, startPoint y: 501, endPoint x: 703, endPoint y: 319, distance: 214.8
click at [703, 319] on quentale-workspace at bounding box center [784, 265] width 1568 height 531
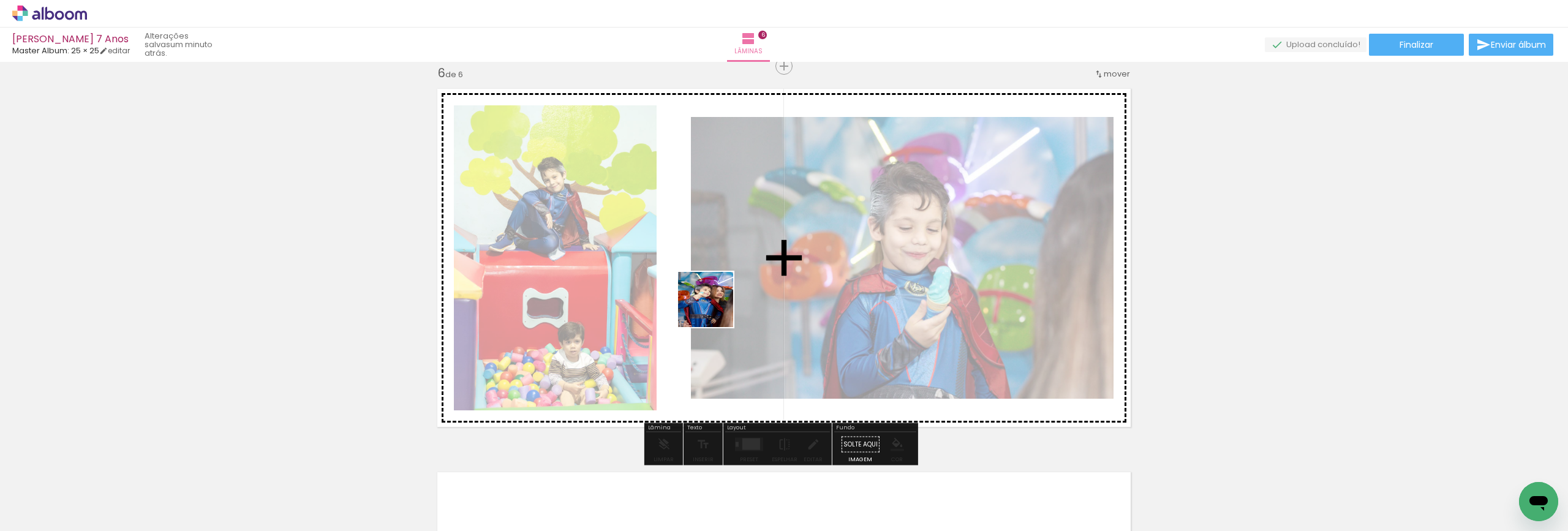
drag, startPoint x: 665, startPoint y: 506, endPoint x: 712, endPoint y: 302, distance: 209.3
click at [712, 302] on quentale-workspace at bounding box center [784, 265] width 1568 height 531
